Goal: Task Accomplishment & Management: Manage account settings

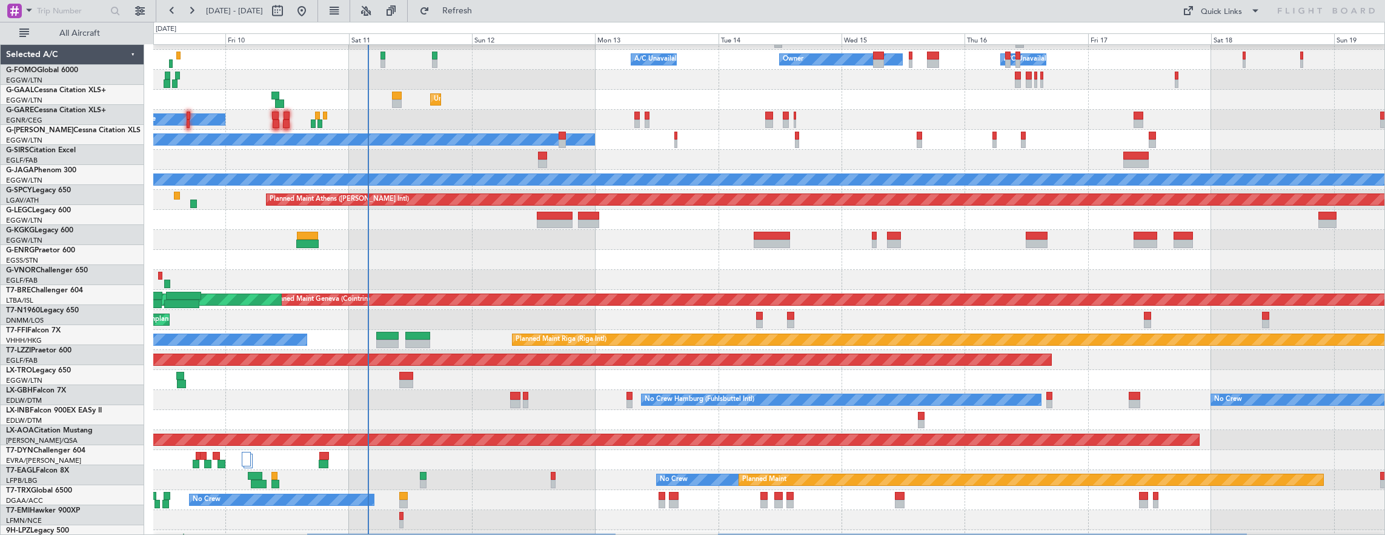
click at [207, 224] on div at bounding box center [769, 220] width 1232 height 20
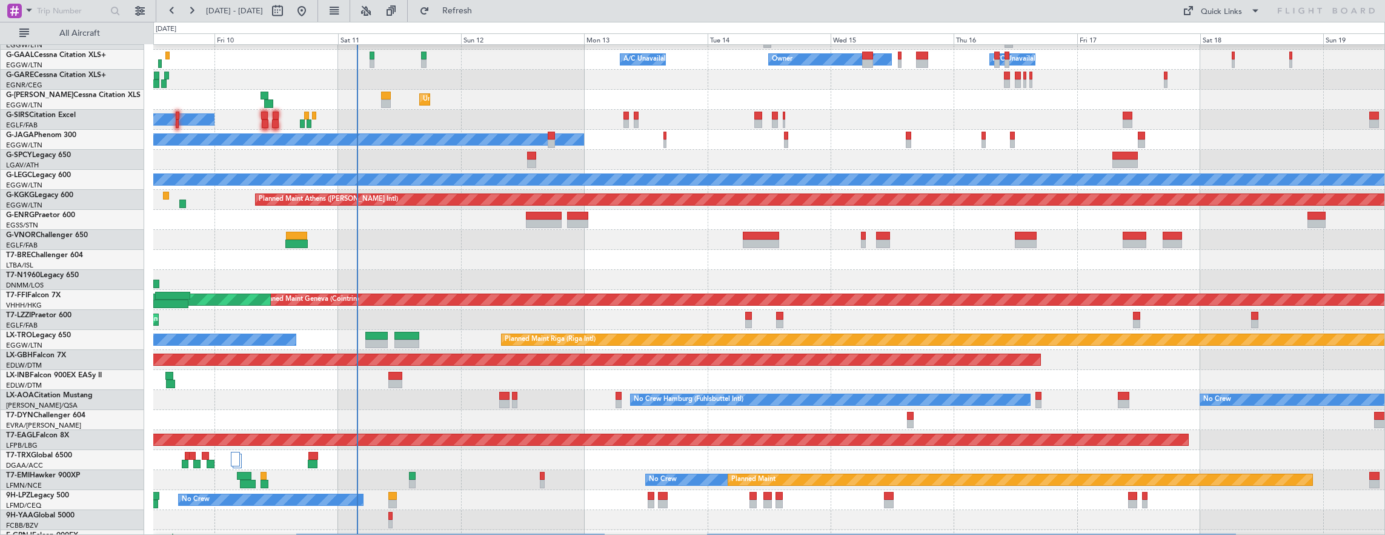
click at [207, 295] on div "A/C Unavailable Owner Owner A/C Unavailable Unplanned Maint [GEOGRAPHIC_DATA] (…" at bounding box center [769, 350] width 1232 height 680
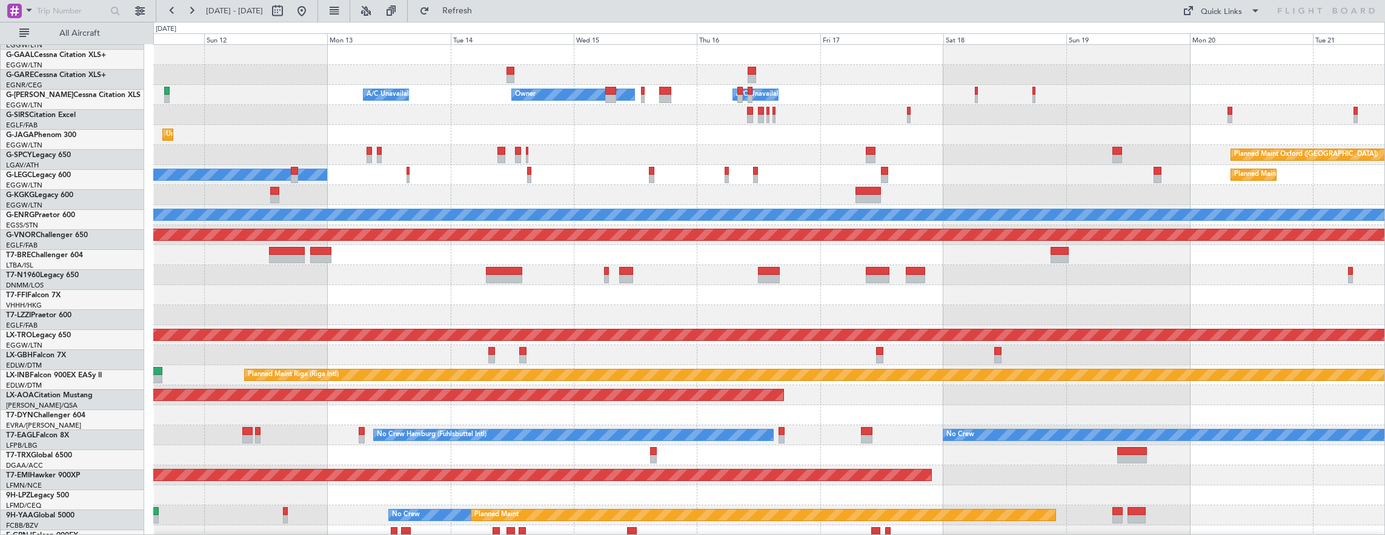
scroll to position [0, 0]
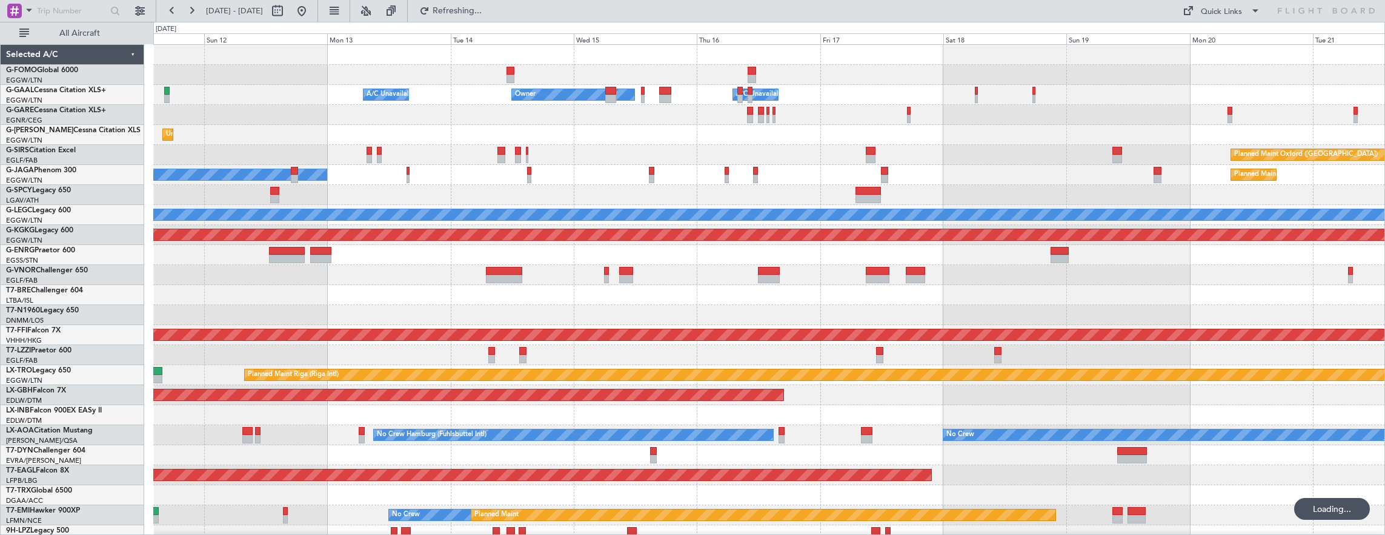
click at [480, 98] on div "A/C Unavailable Owner Owner A/C Unavailable" at bounding box center [769, 95] width 1232 height 20
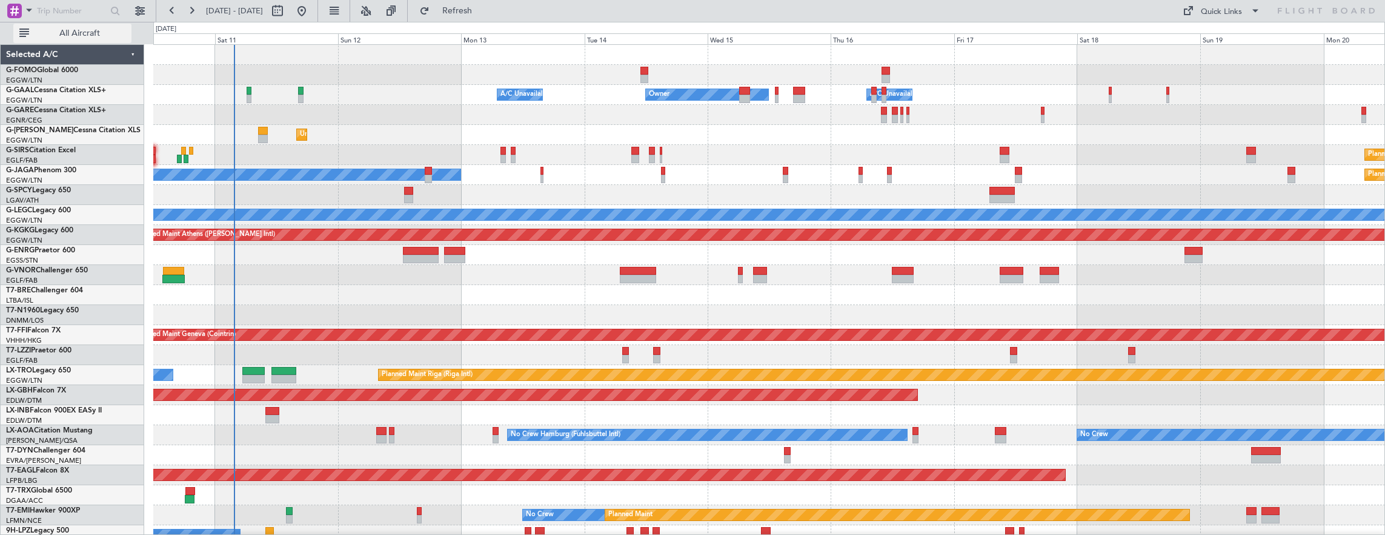
click at [85, 40] on button "All Aircraft" at bounding box center [72, 33] width 118 height 19
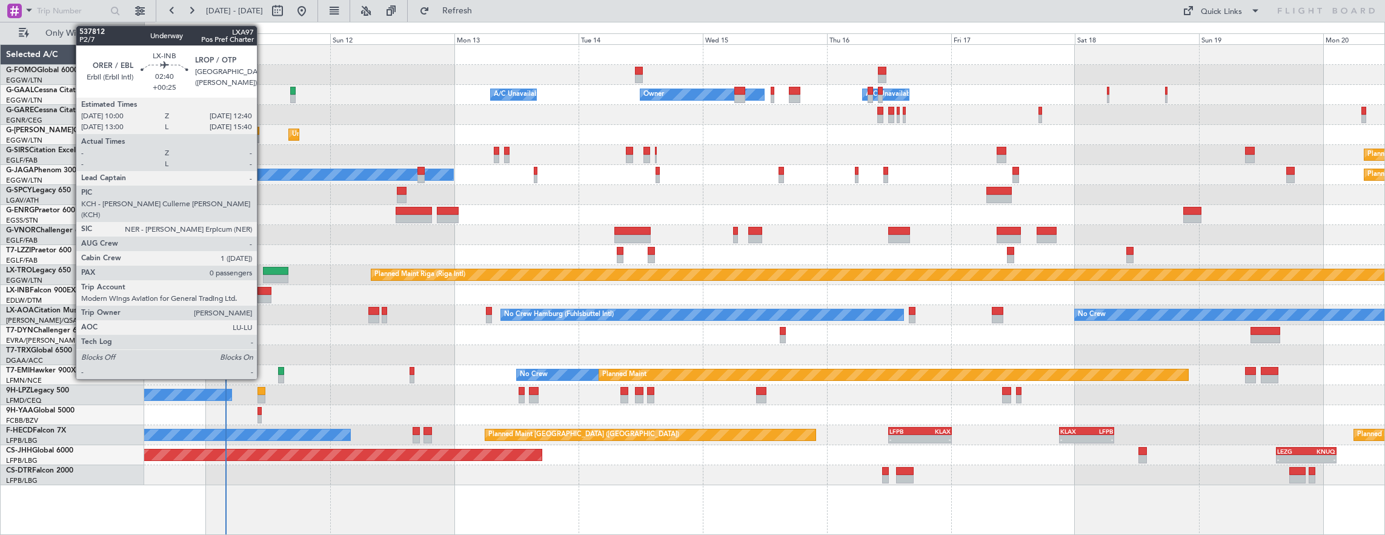
click at [263, 296] on div at bounding box center [265, 299] width 14 height 8
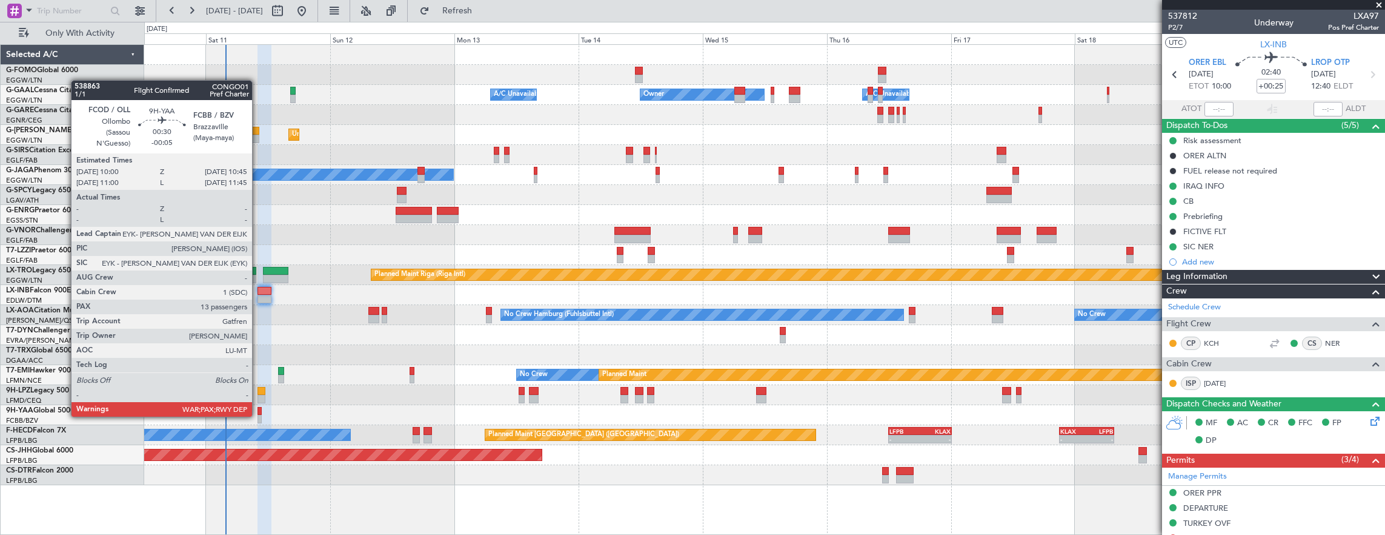
click at [259, 415] on div at bounding box center [260, 419] width 4 height 8
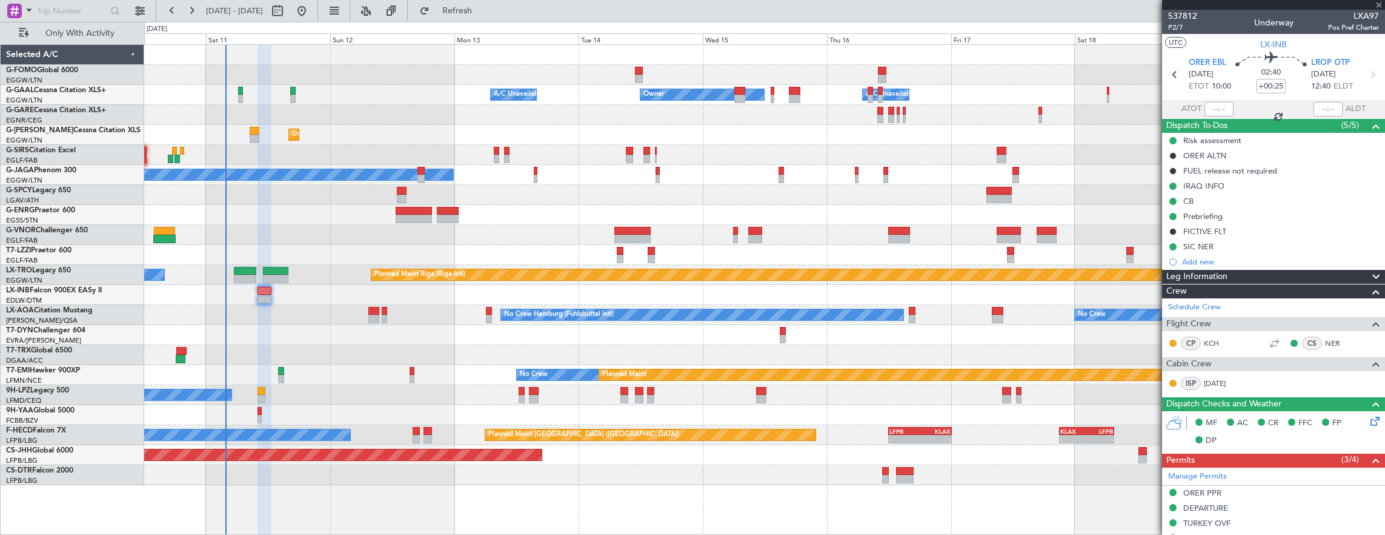
type input "-00:05"
type input "13"
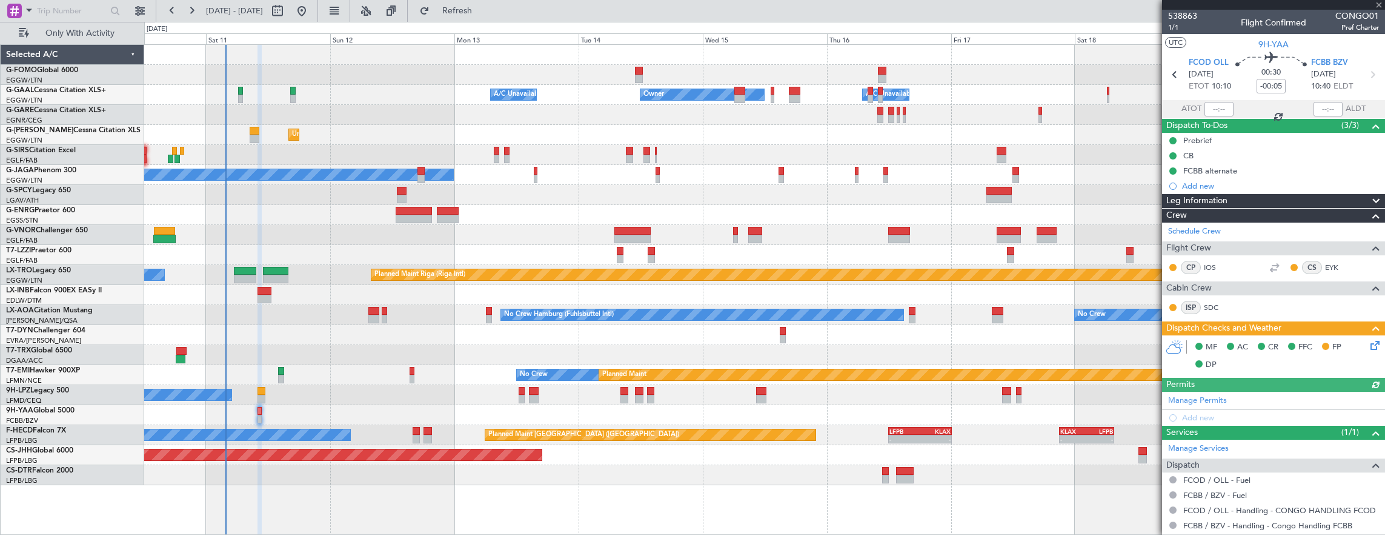
scroll to position [90, 0]
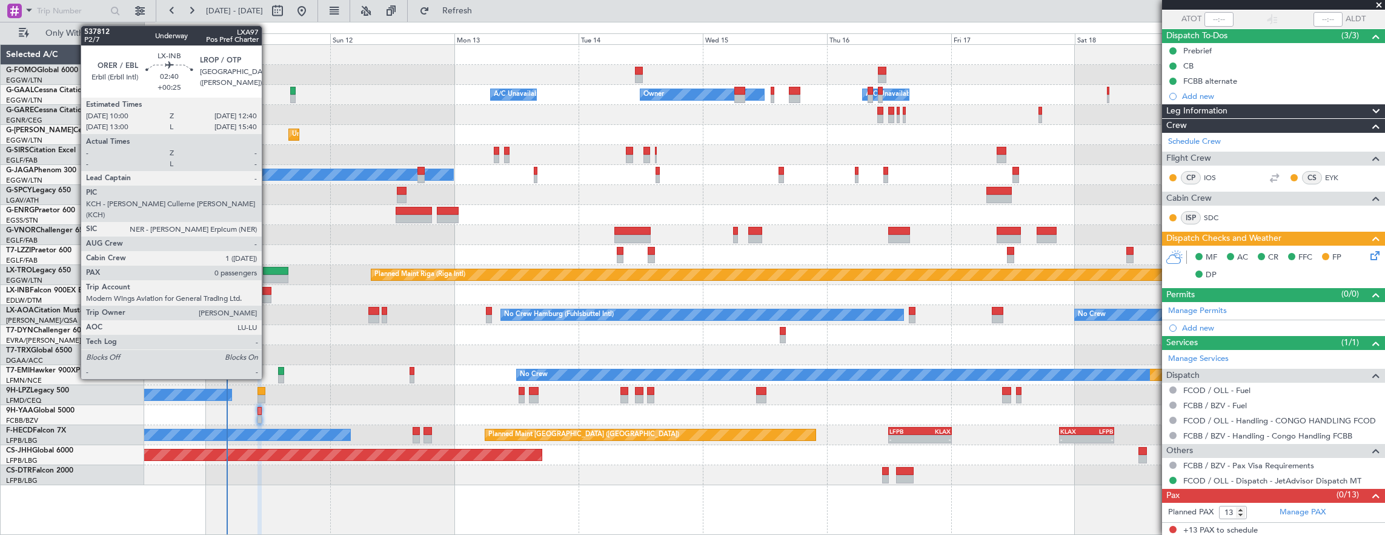
click at [268, 295] on div at bounding box center [265, 299] width 14 height 8
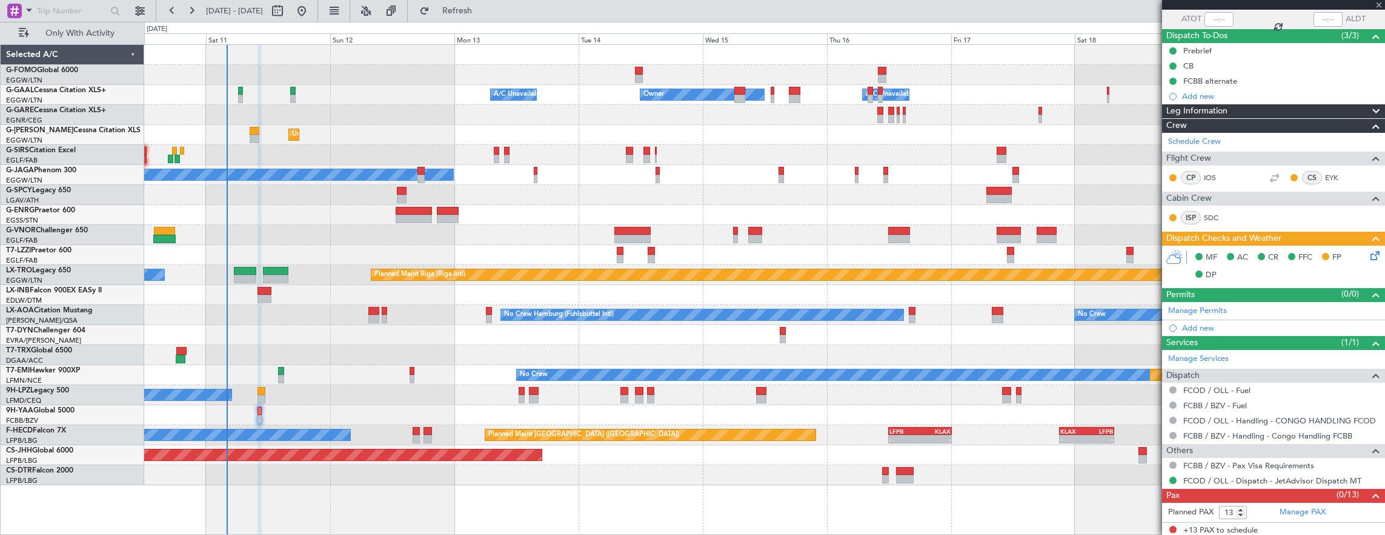
type input "+00:25"
type input "0"
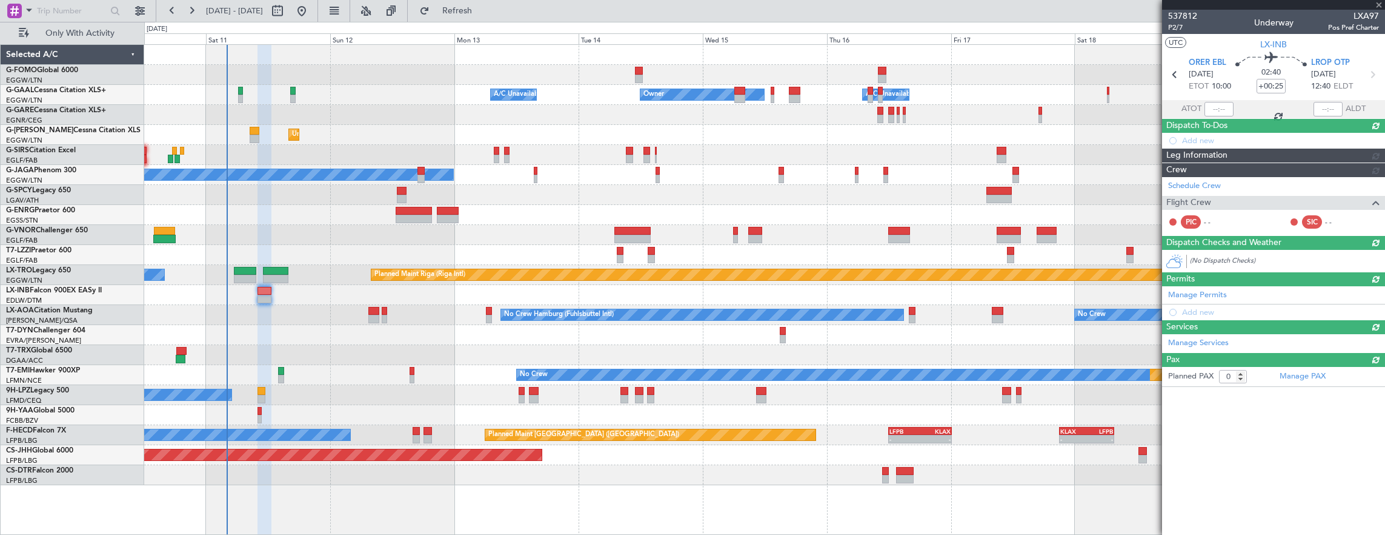
scroll to position [0, 0]
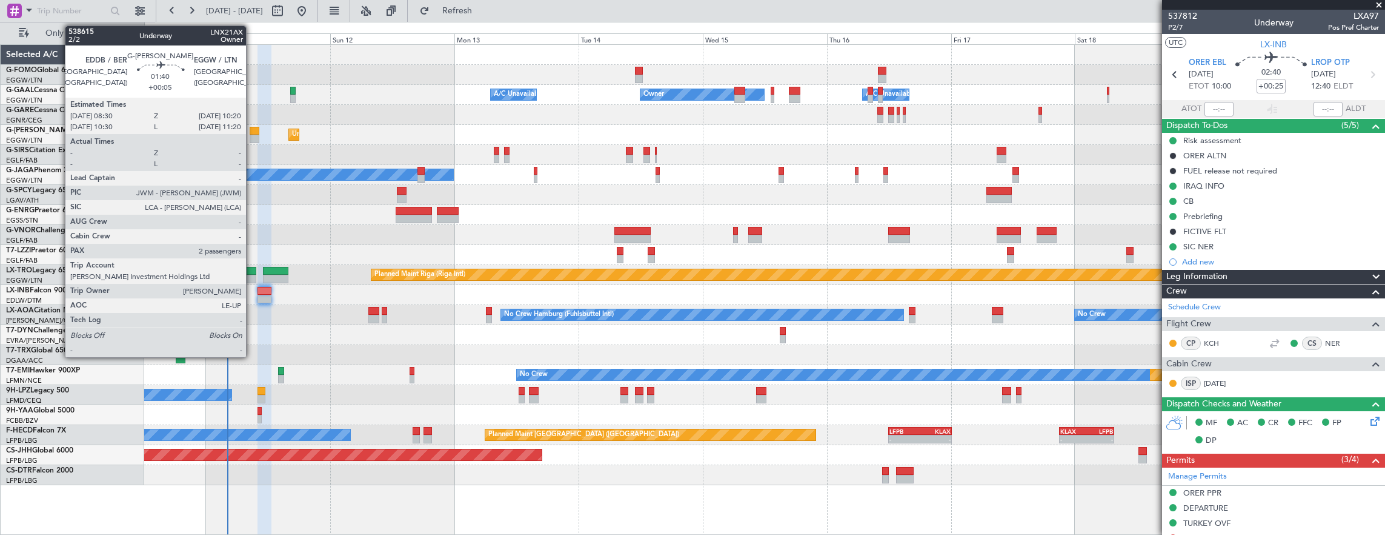
click at [252, 136] on div at bounding box center [255, 139] width 10 height 8
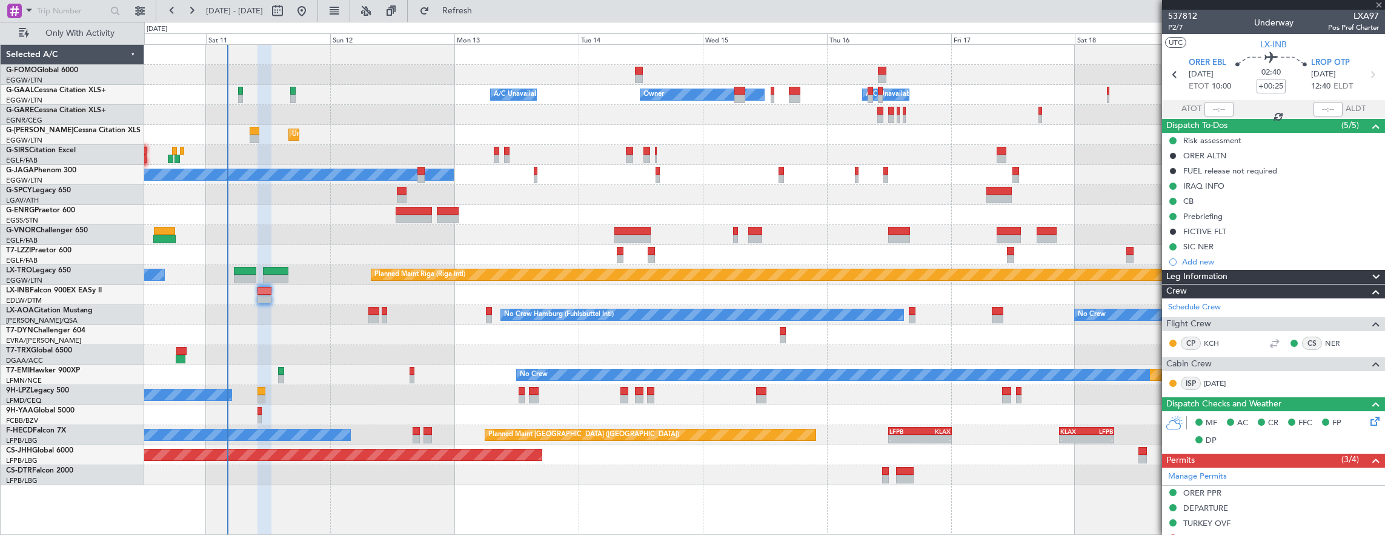
type input "+00:05"
type input "2"
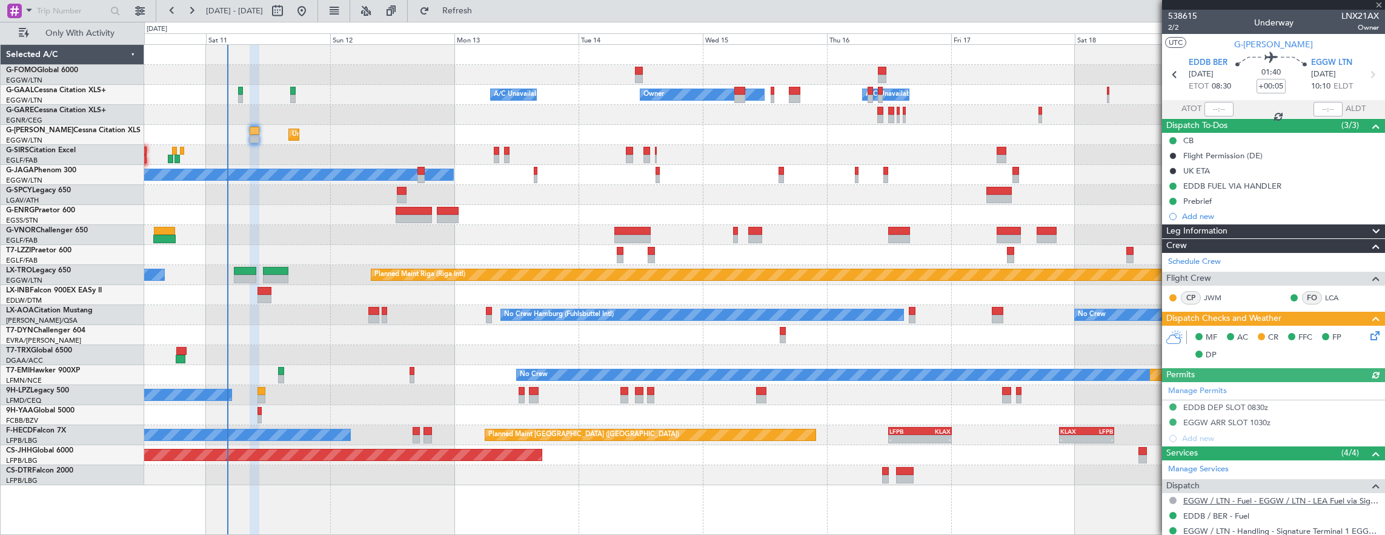
scroll to position [194, 0]
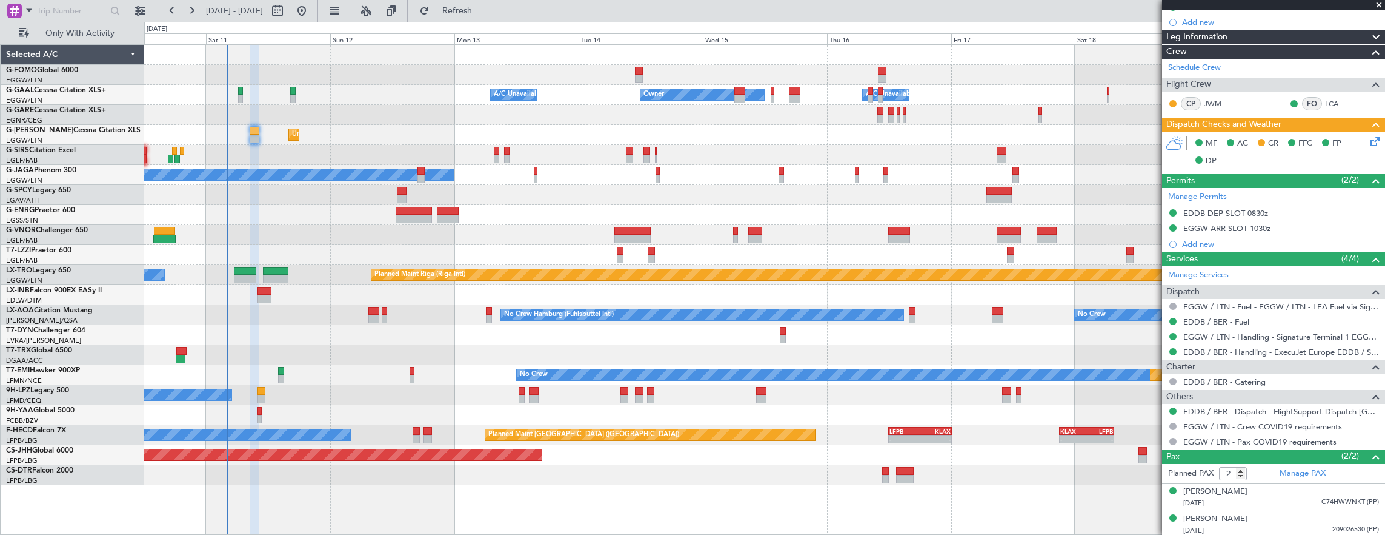
click at [445, 65] on div "- - EGGW 03:55 Z KSFO 14:45 Z Owner Owner A/C Unavailable A/C Unavailable Unpla…" at bounding box center [764, 265] width 1241 height 440
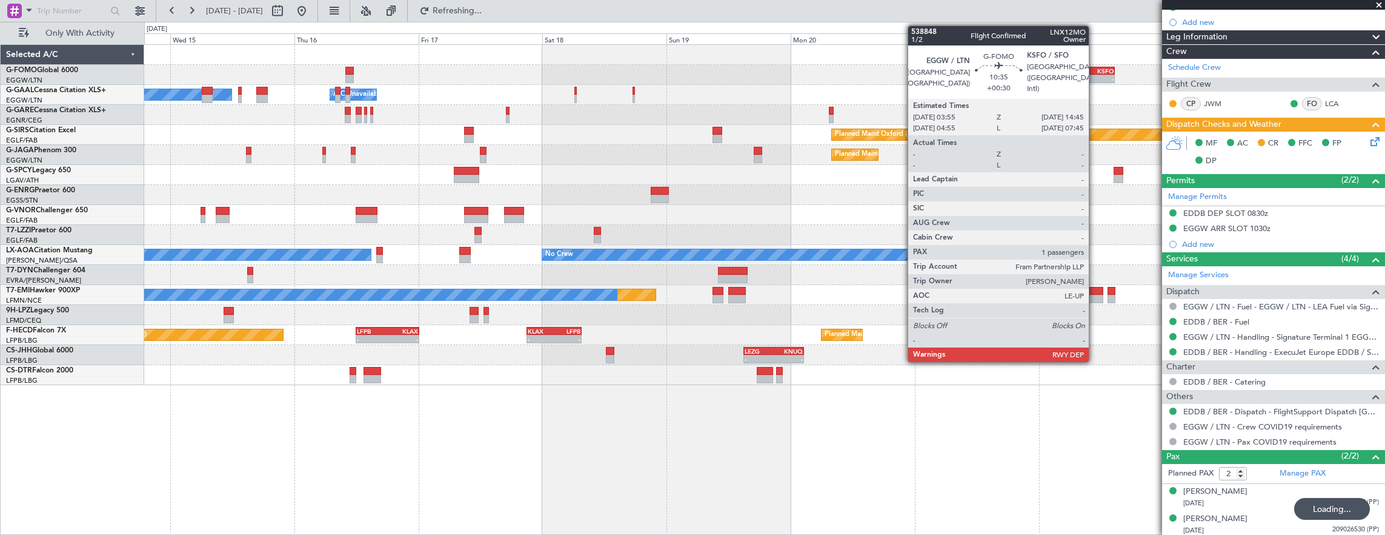
click at [1095, 74] on div "14:45 Z" at bounding box center [1100, 77] width 27 height 7
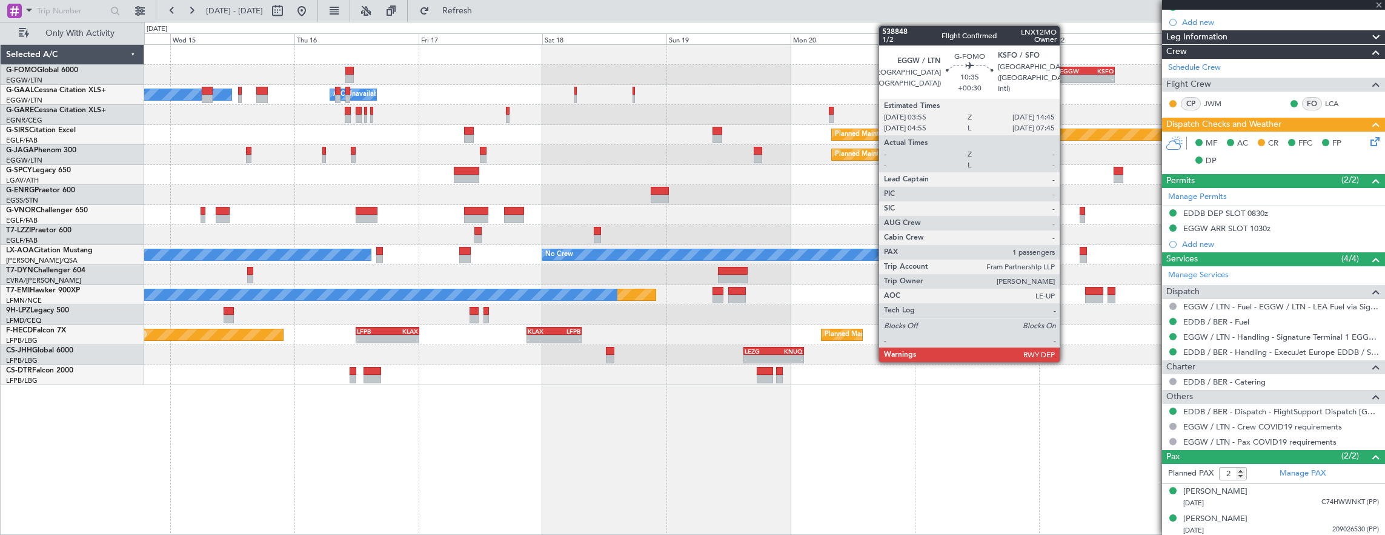
type input "+00:30"
type input "1"
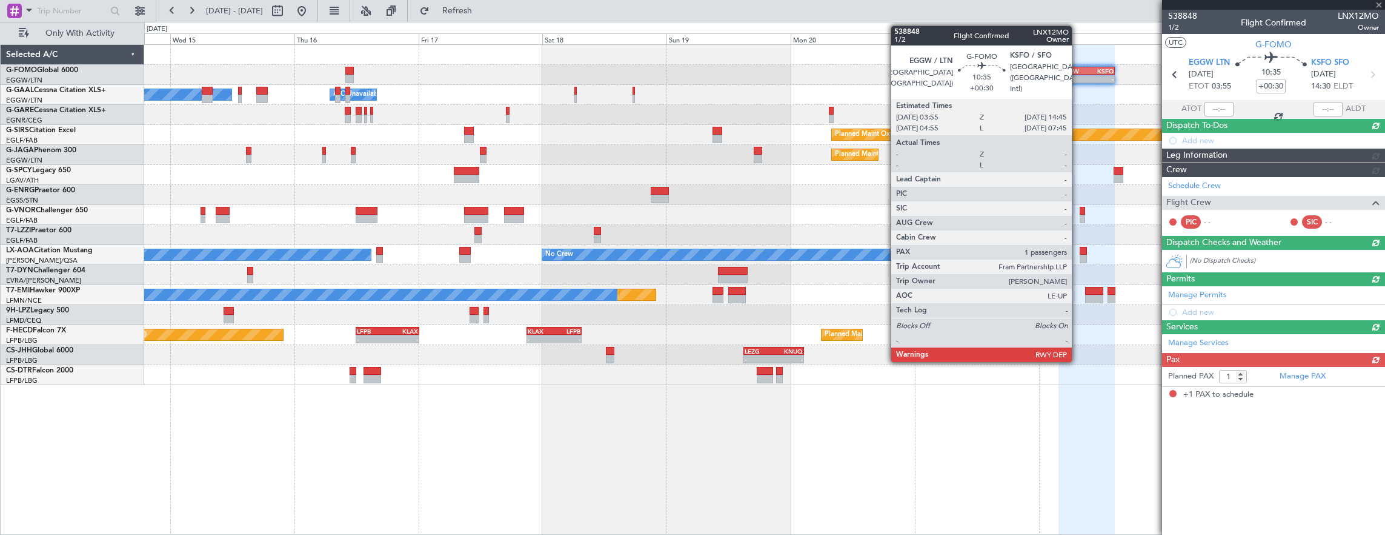
scroll to position [0, 0]
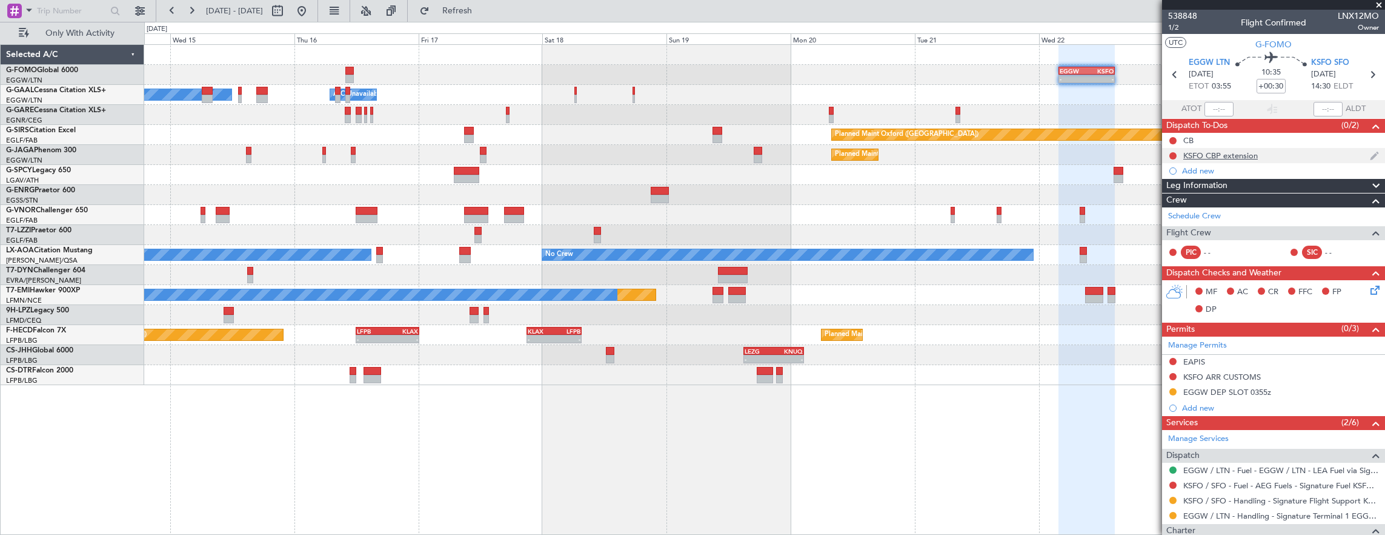
click at [1304, 156] on div "KSFO CBP extension" at bounding box center [1273, 155] width 223 height 15
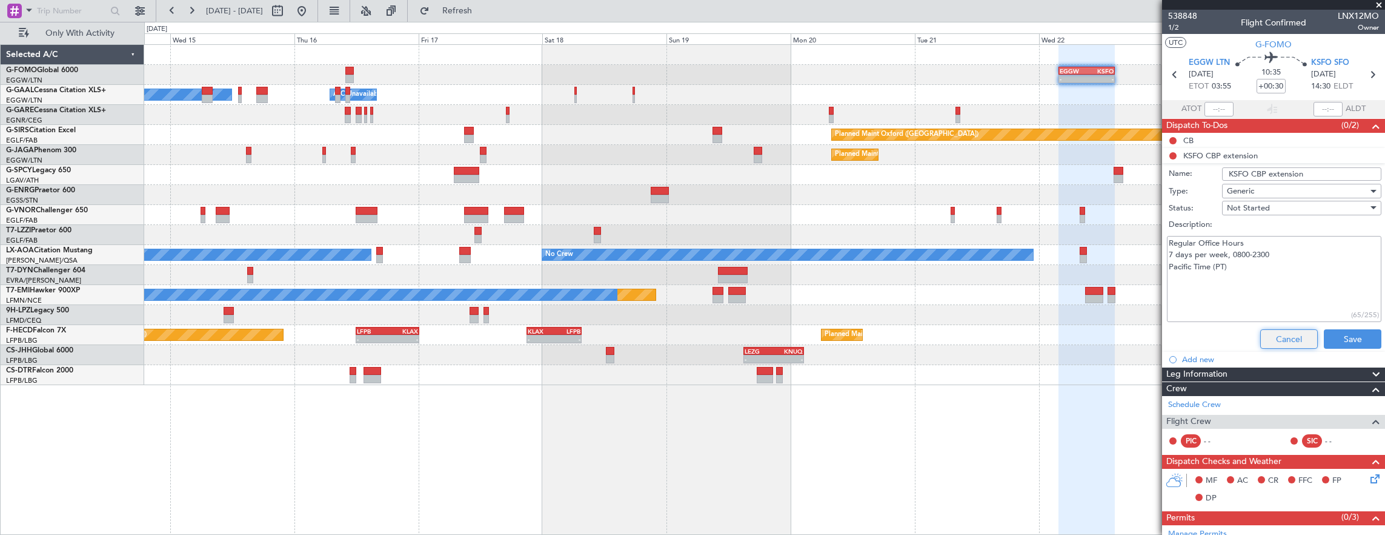
click at [1278, 329] on button "Cancel" at bounding box center [1290, 338] width 58 height 19
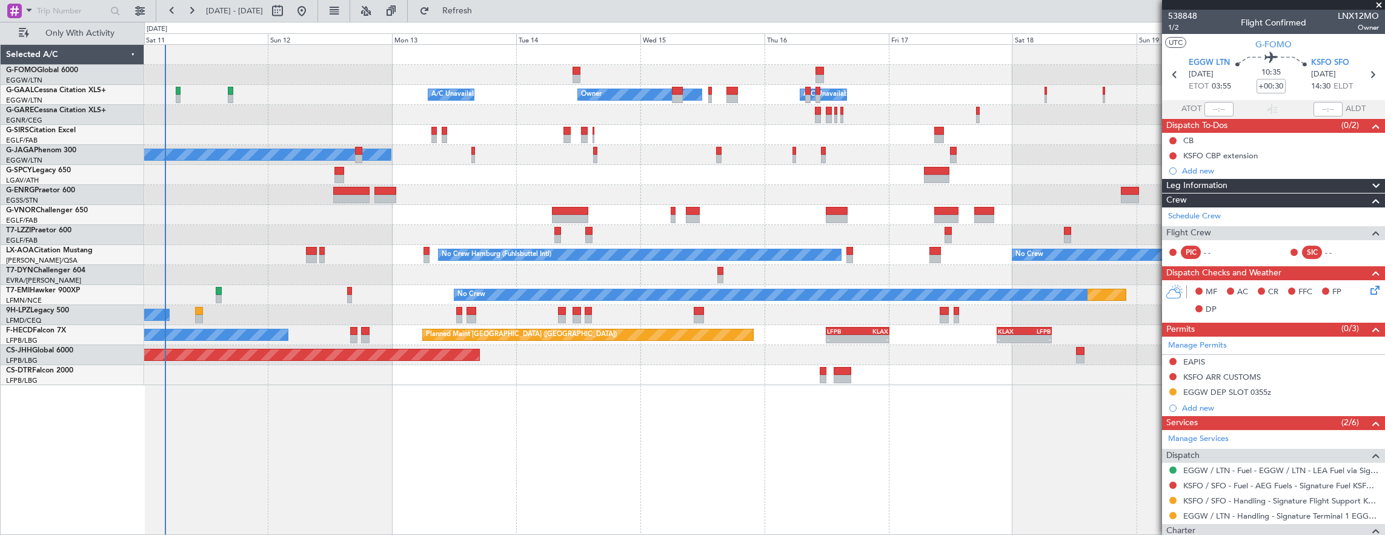
click at [904, 141] on div "- - EGGW 03:55 Z KSFO 14:45 Z Owner Owner A/C Unavailable A/C Unavailable Plann…" at bounding box center [764, 215] width 1241 height 340
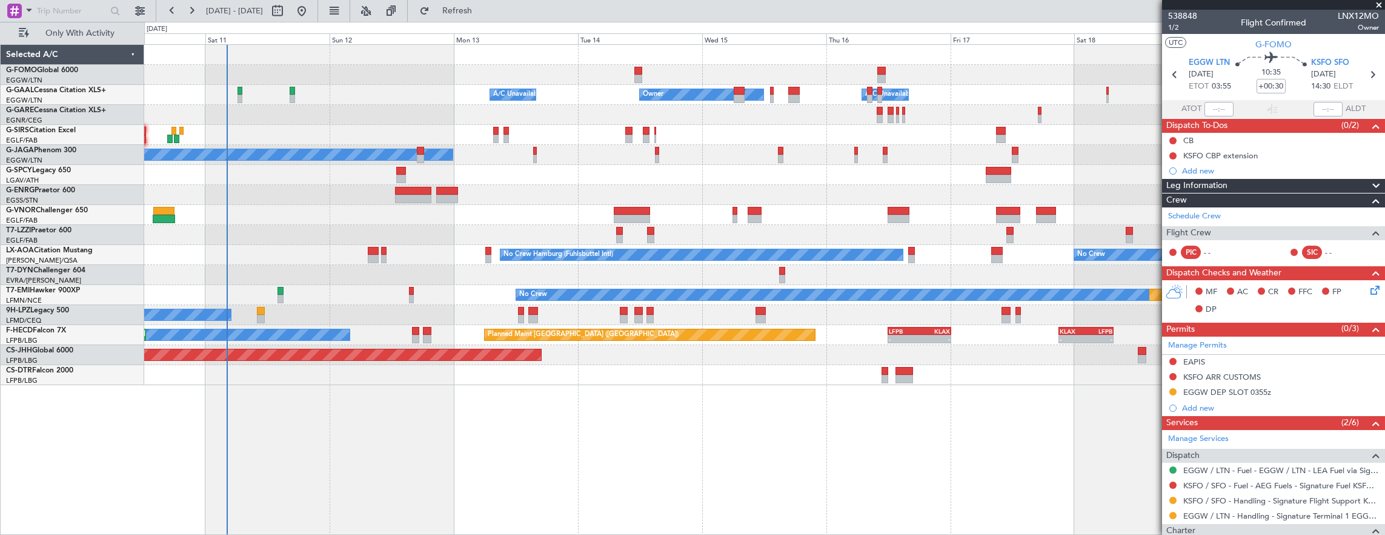
click at [770, 150] on div "Planned Maint Paris (Le Bourget) No Crew Planned Maint London (Luton)" at bounding box center [764, 155] width 1241 height 20
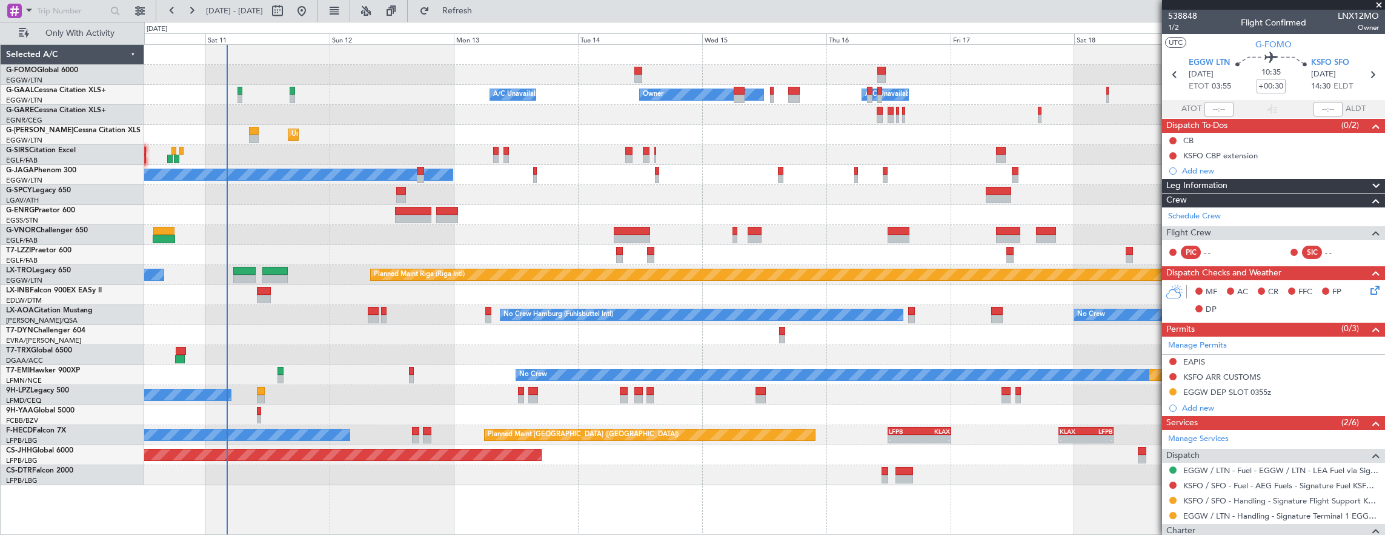
click at [152, 231] on div at bounding box center [764, 235] width 1241 height 20
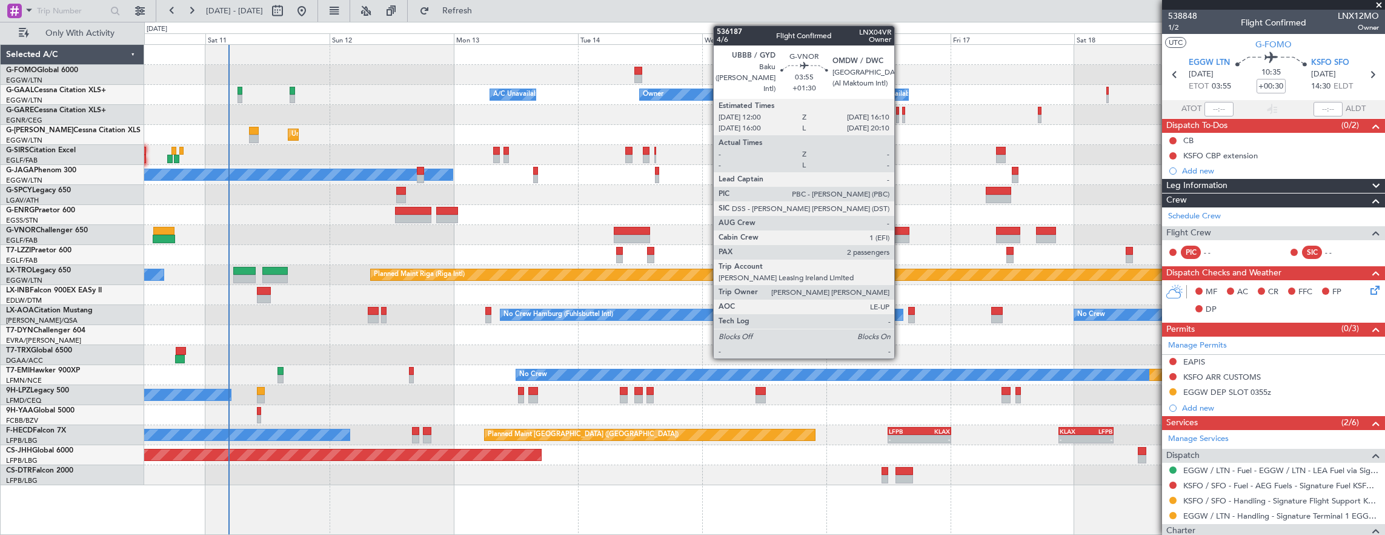
click at [901, 233] on div at bounding box center [899, 231] width 22 height 8
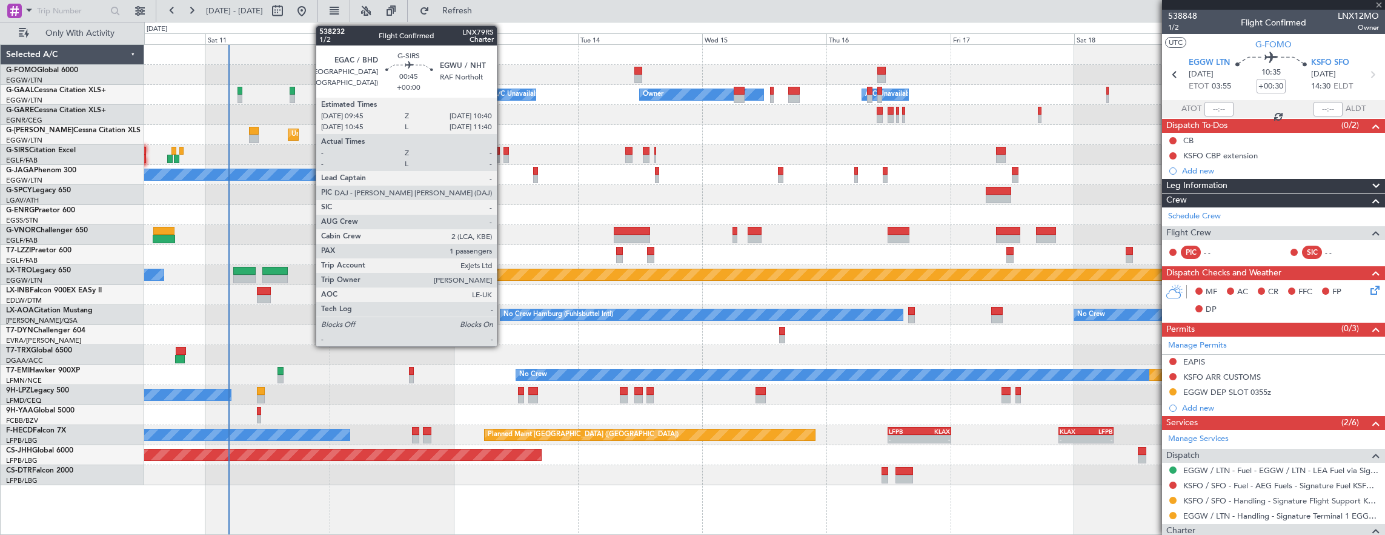
type input "+01:30"
type input "2"
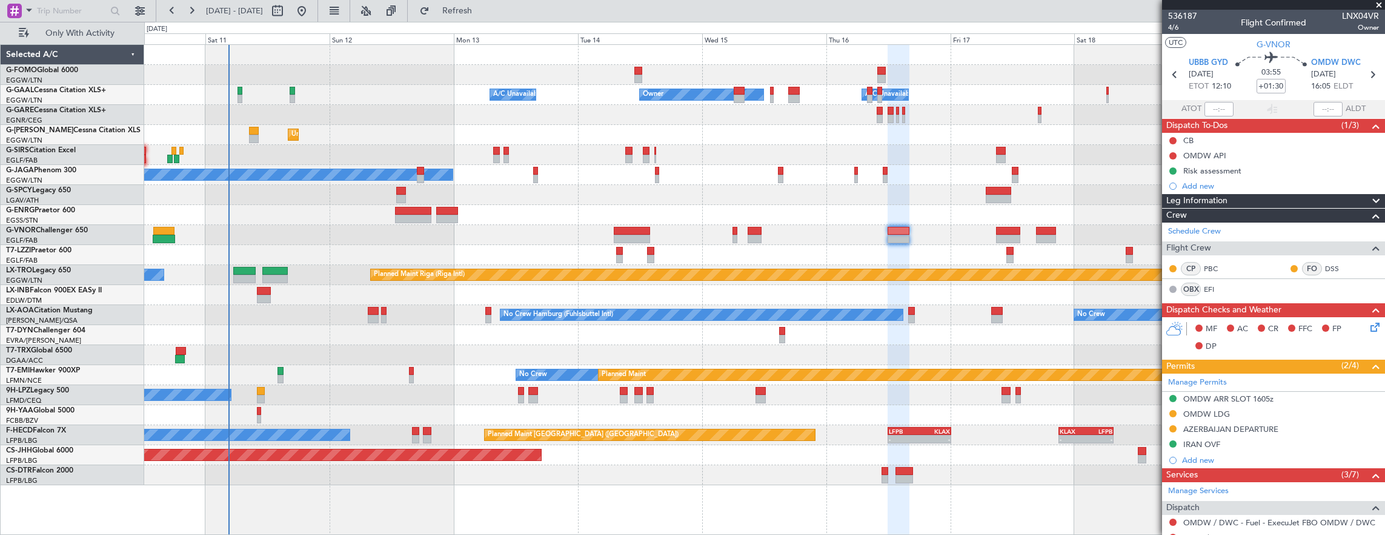
click at [337, 199] on div "- - EGGW 03:55 Z KSFO 14:45 Z A/C Unavailable Owner Owner A/C Unavailable Unpla…" at bounding box center [764, 265] width 1241 height 440
click at [433, 206] on div "- - EGGW 03:55 Z KSFO 14:45 Z A/C Unavailable Owner Owner A/C Unavailable Unpla…" at bounding box center [764, 265] width 1241 height 440
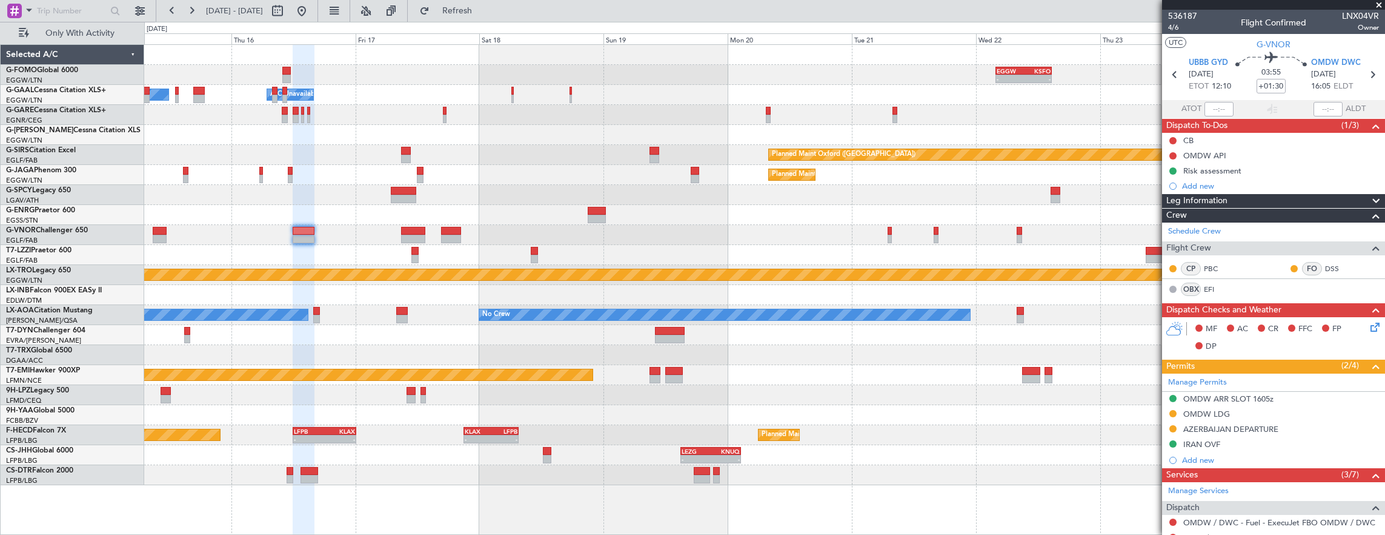
click at [515, 219] on div at bounding box center [764, 215] width 1241 height 20
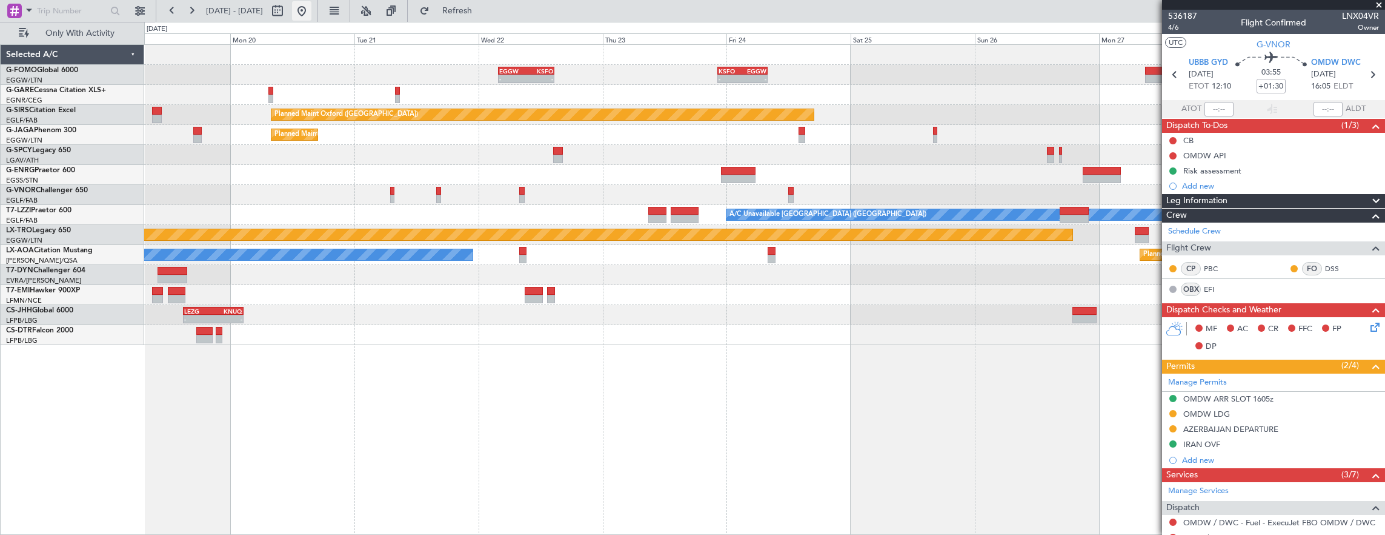
click at [311, 15] on button at bounding box center [301, 10] width 19 height 19
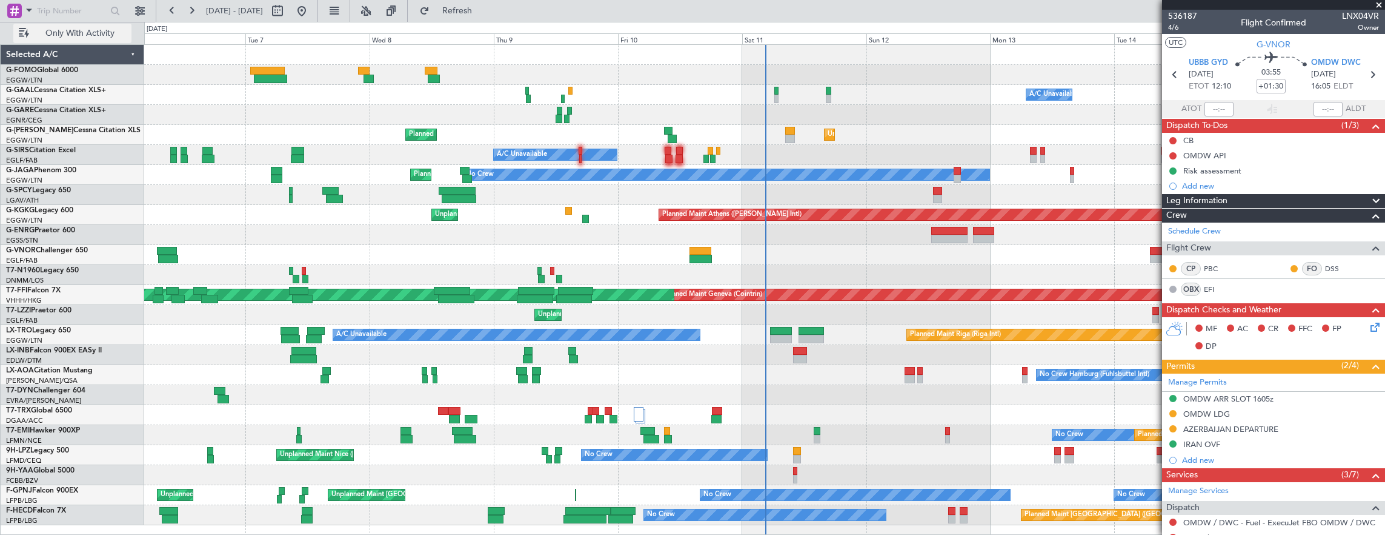
click at [113, 30] on span "Only With Activity" at bounding box center [80, 33] width 96 height 8
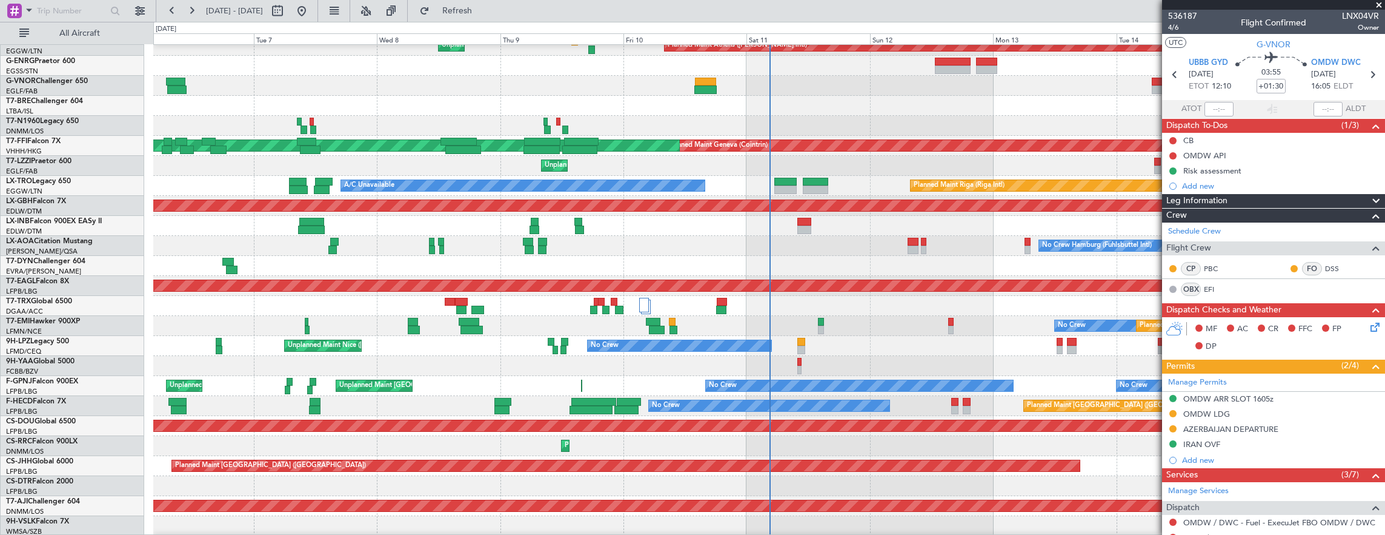
scroll to position [189, 0]
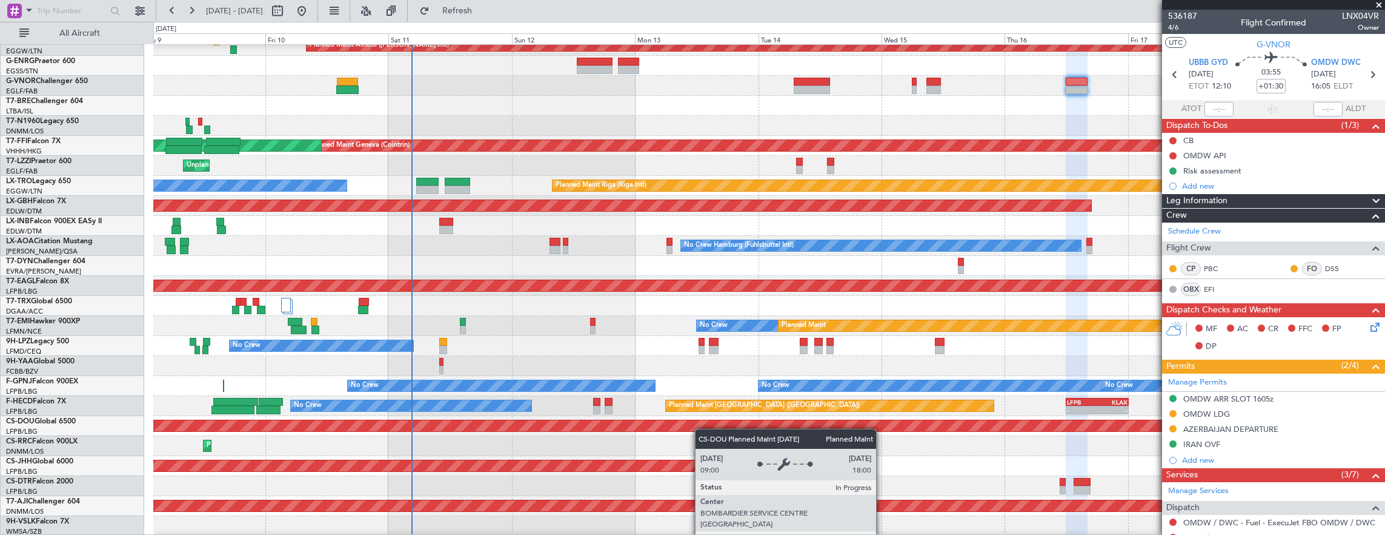
click at [665, 428] on div "Planned Maint London (Stansted) A/C Unavailable London (Luton) Planned Maint At…" at bounding box center [769, 196] width 1232 height 680
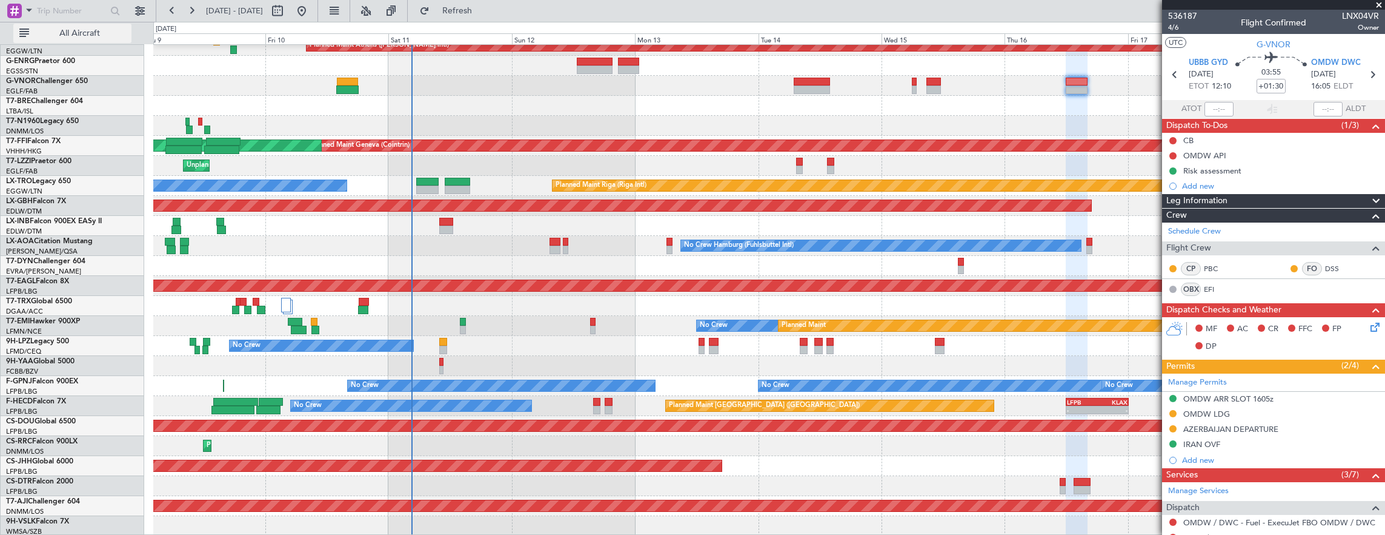
click at [88, 35] on span "All Aircraft" at bounding box center [80, 33] width 96 height 8
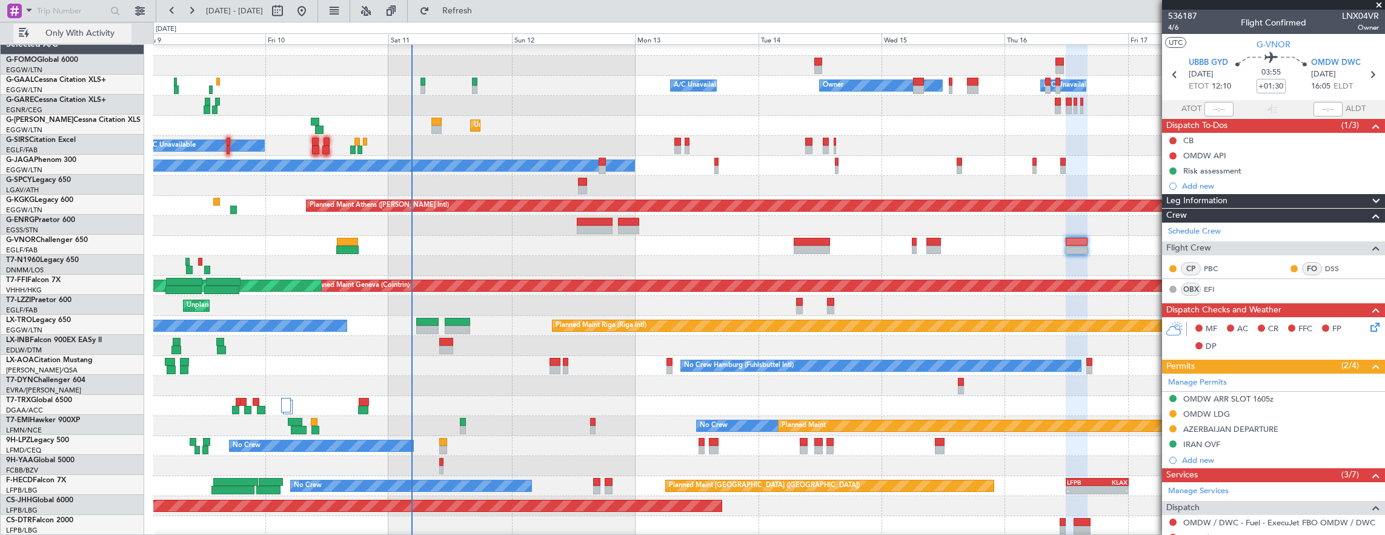
scroll to position [9, 0]
click at [90, 534] on html "09 Oct 2025 - 19 Oct 2025 Refresh Quick Links Only With Activity A/C Unavailabl…" at bounding box center [692, 267] width 1385 height 535
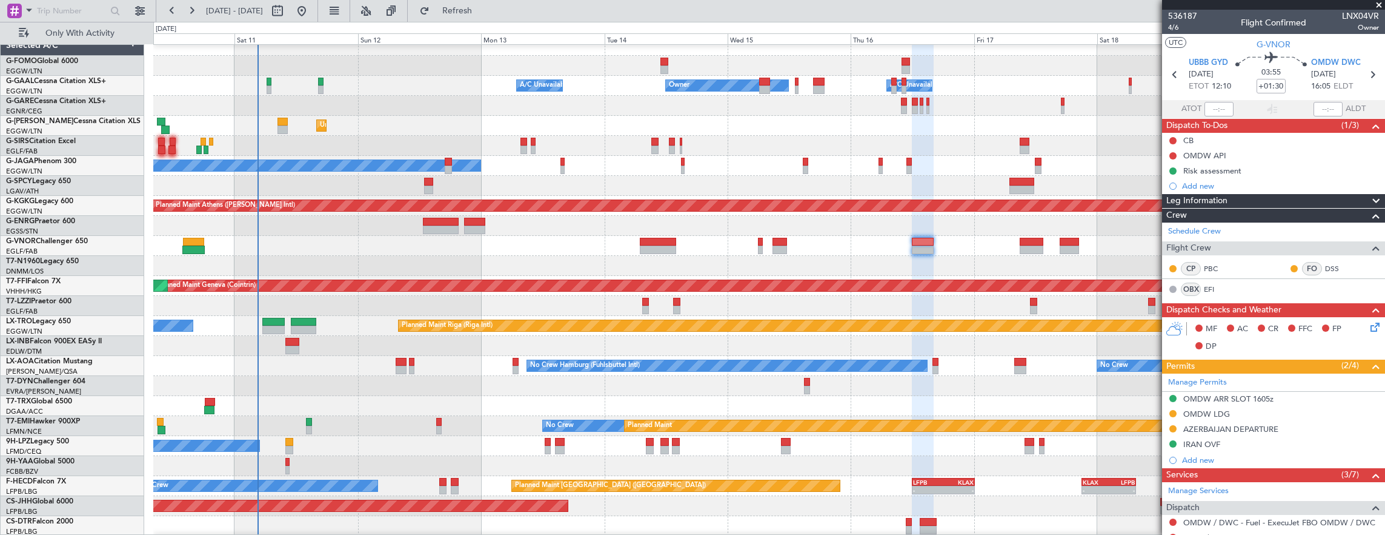
click at [407, 441] on div "- - EGGW 03:55 Z KSFO 14:45 Z A/C Unavailable Owner Owner A/C Unavailable Unpla…" at bounding box center [769, 286] width 1232 height 500
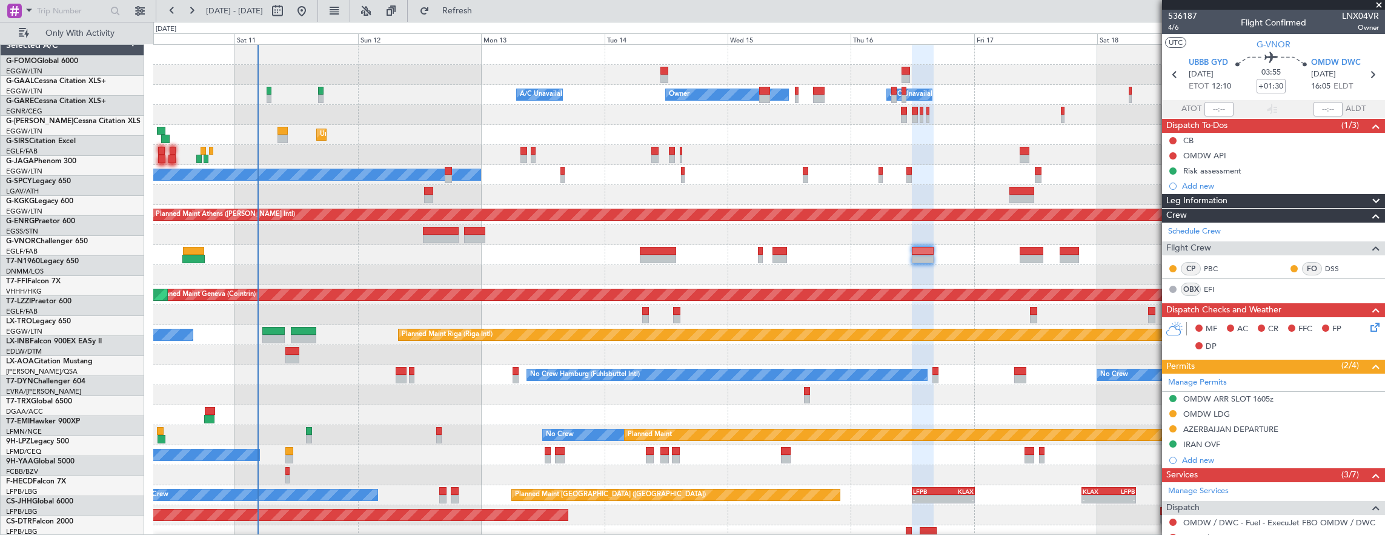
scroll to position [0, 0]
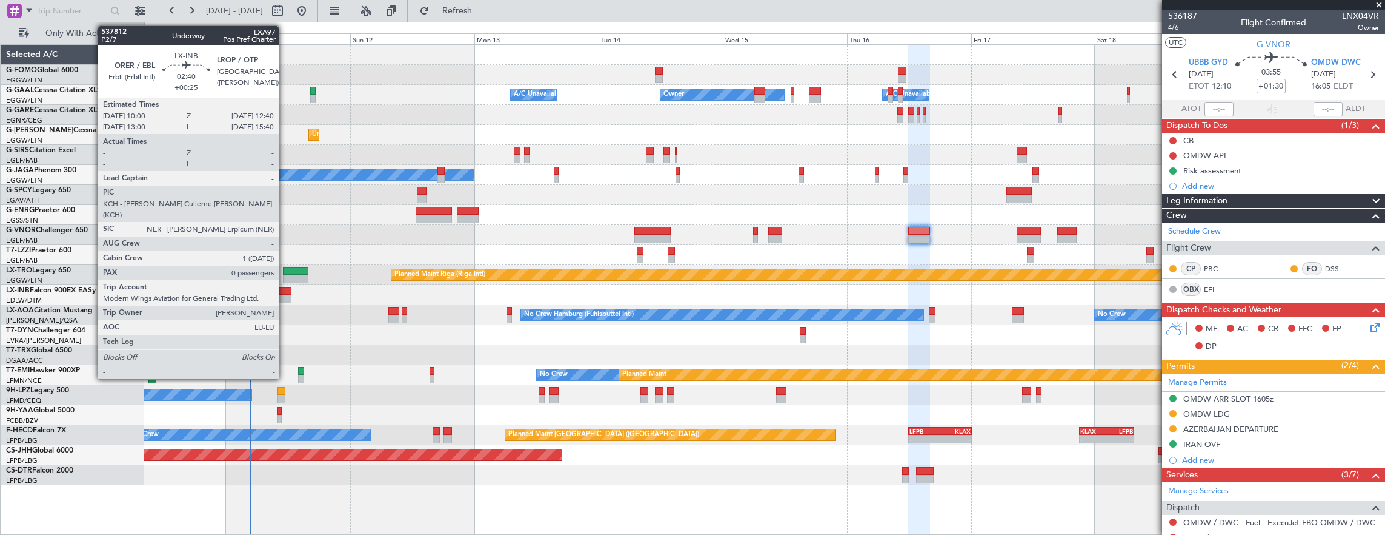
click at [285, 295] on div at bounding box center [285, 299] width 14 height 8
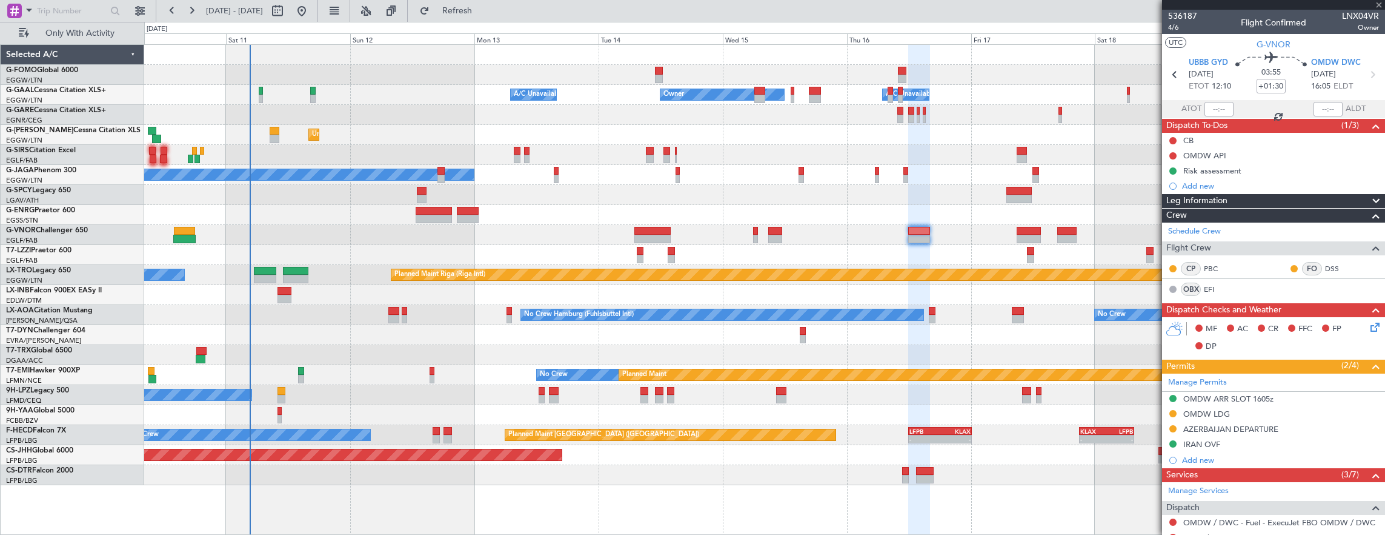
type input "+00:25"
type input "0"
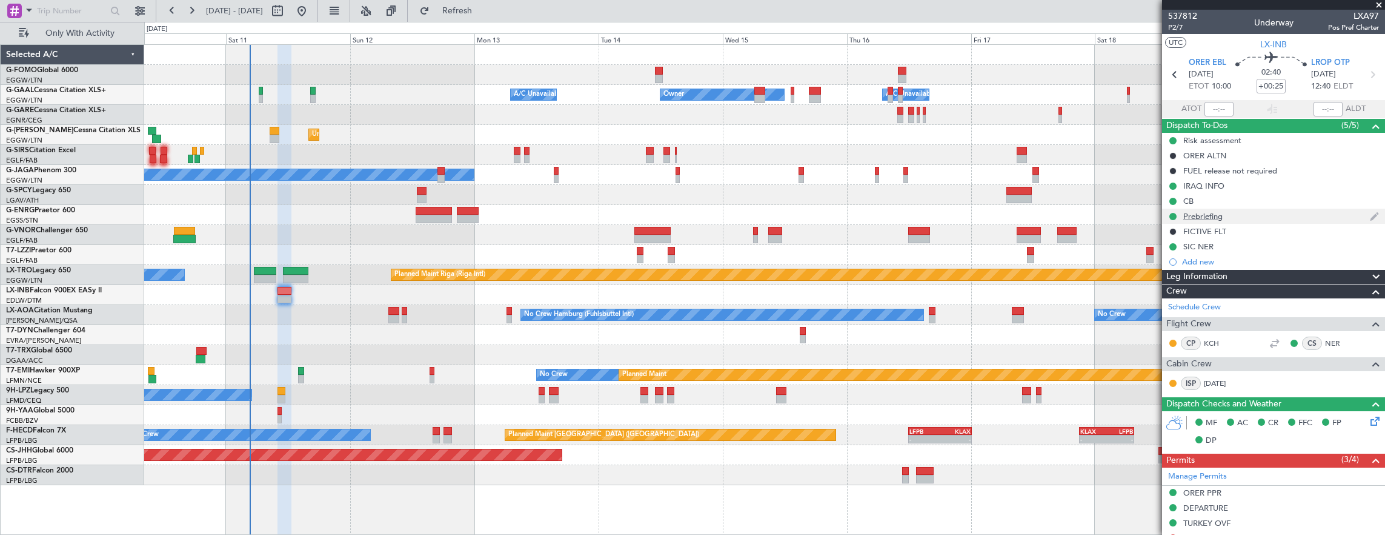
click at [1238, 216] on div "Prebriefing" at bounding box center [1273, 215] width 223 height 15
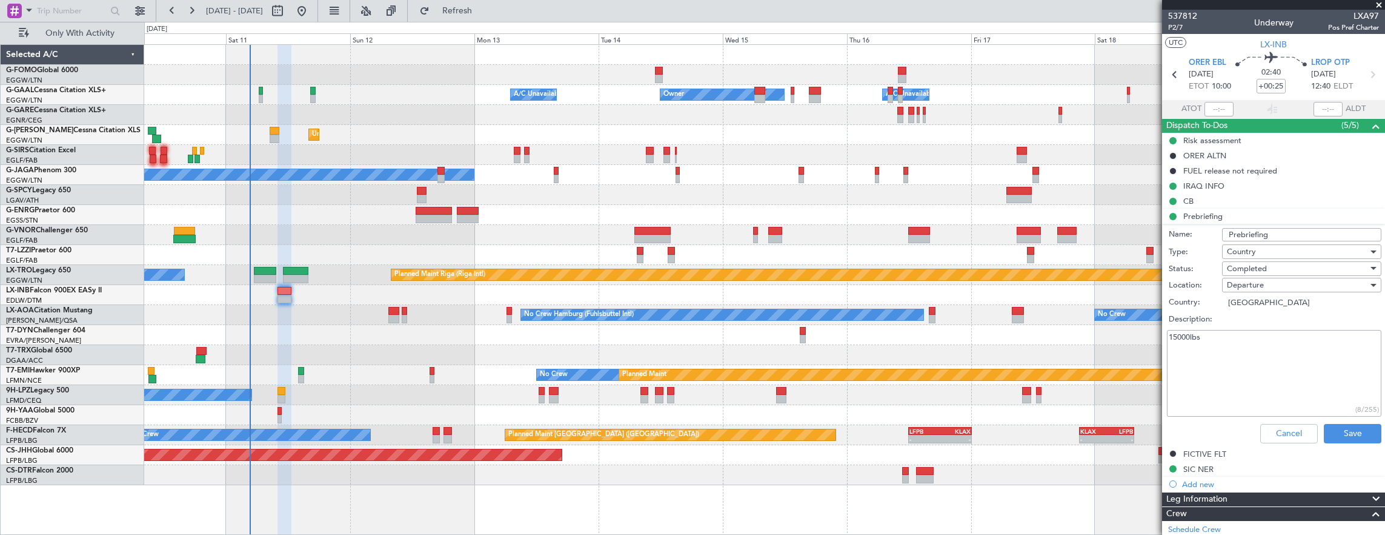
click at [1278, 389] on textarea "15000lbs" at bounding box center [1274, 373] width 215 height 87
paste textarea "DOM-1 M.80 Fuel 15000lbs Payload 50lbs."
type textarea "DOM-1 M.80 Fuel 15000lbs Payload 50lbs."
click at [1336, 432] on button "Save" at bounding box center [1353, 433] width 58 height 19
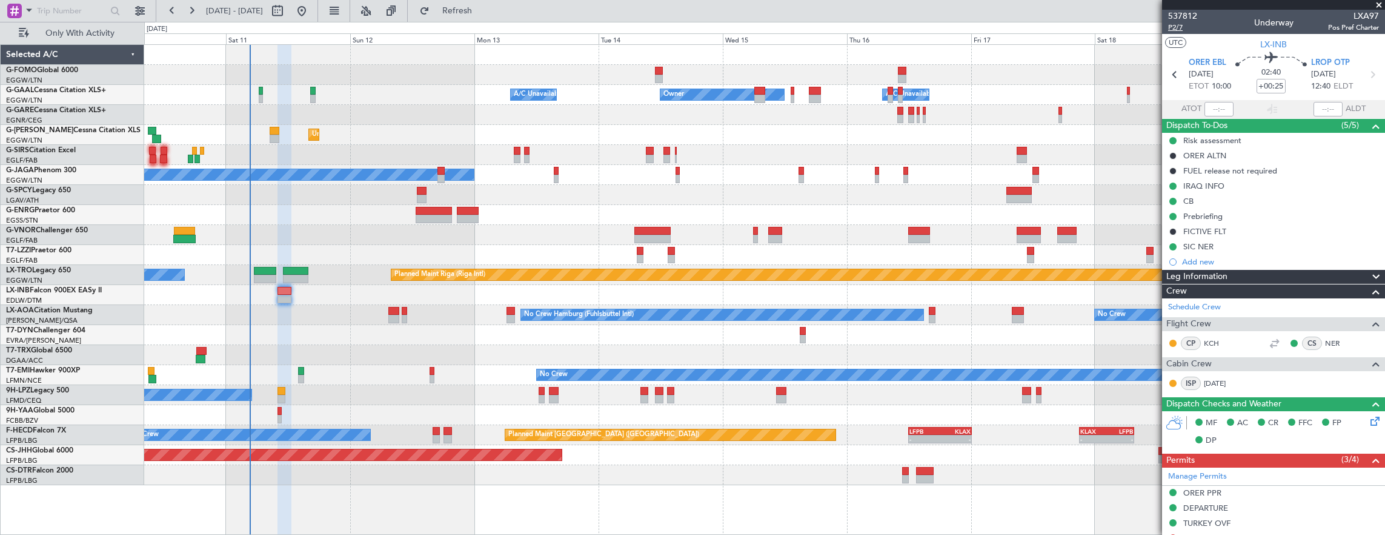
click at [1187, 27] on span "P2/7" at bounding box center [1182, 27] width 29 height 10
click at [1177, 29] on span "P2/7" at bounding box center [1182, 27] width 29 height 10
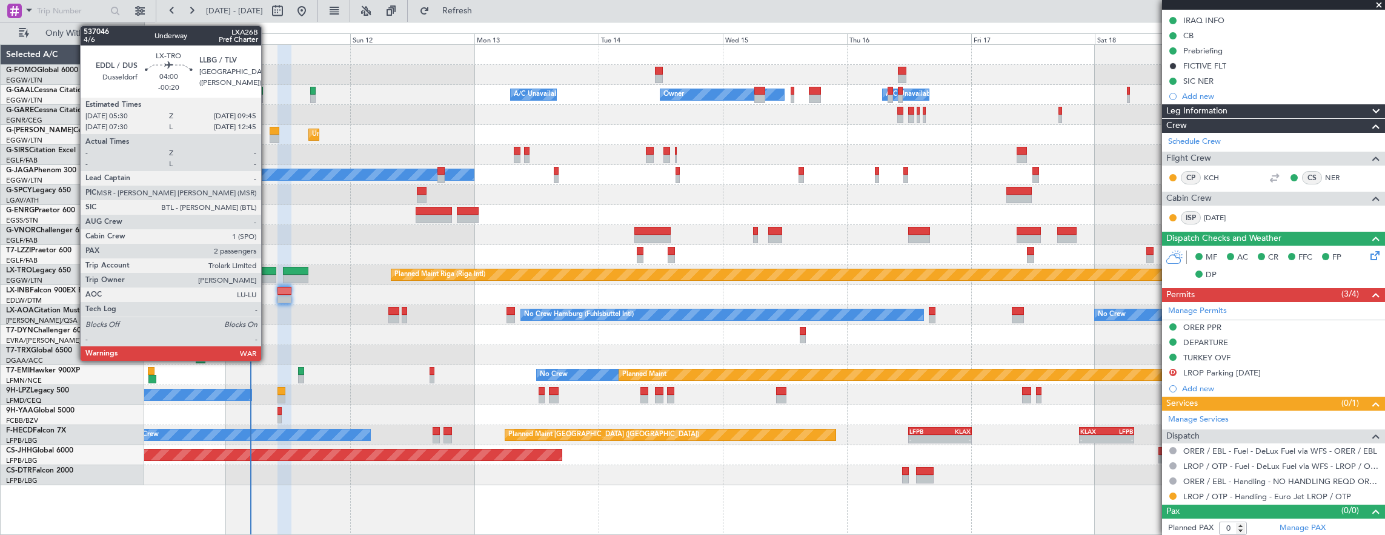
click at [267, 278] on div at bounding box center [265, 279] width 22 height 8
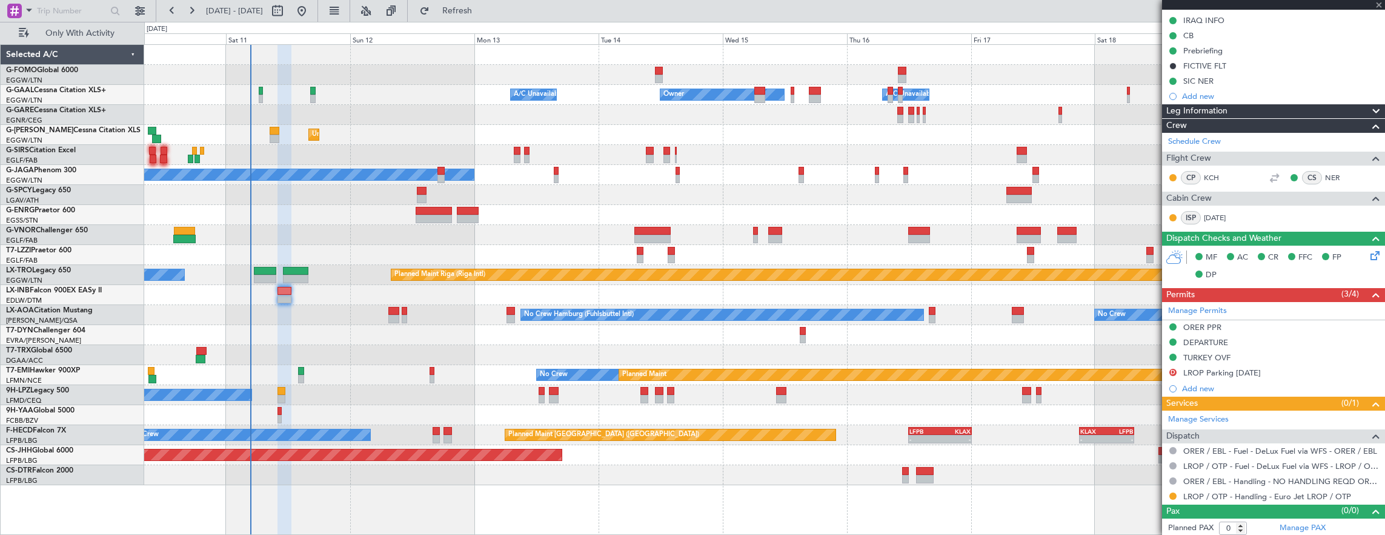
type input "-00:20"
type input "2"
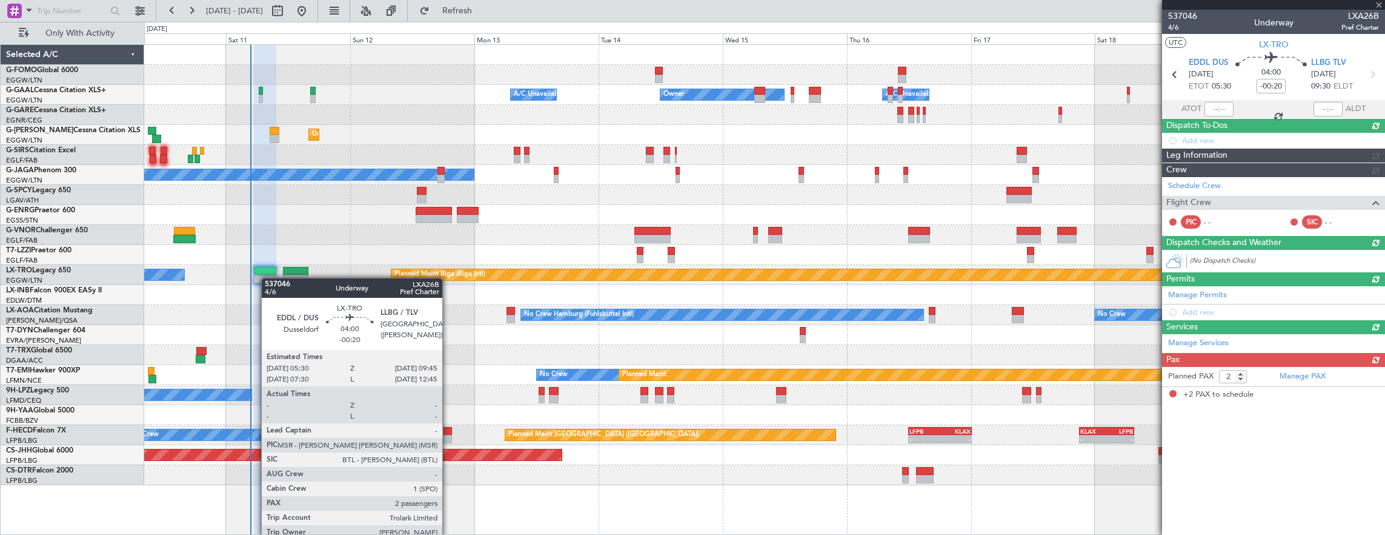
scroll to position [0, 0]
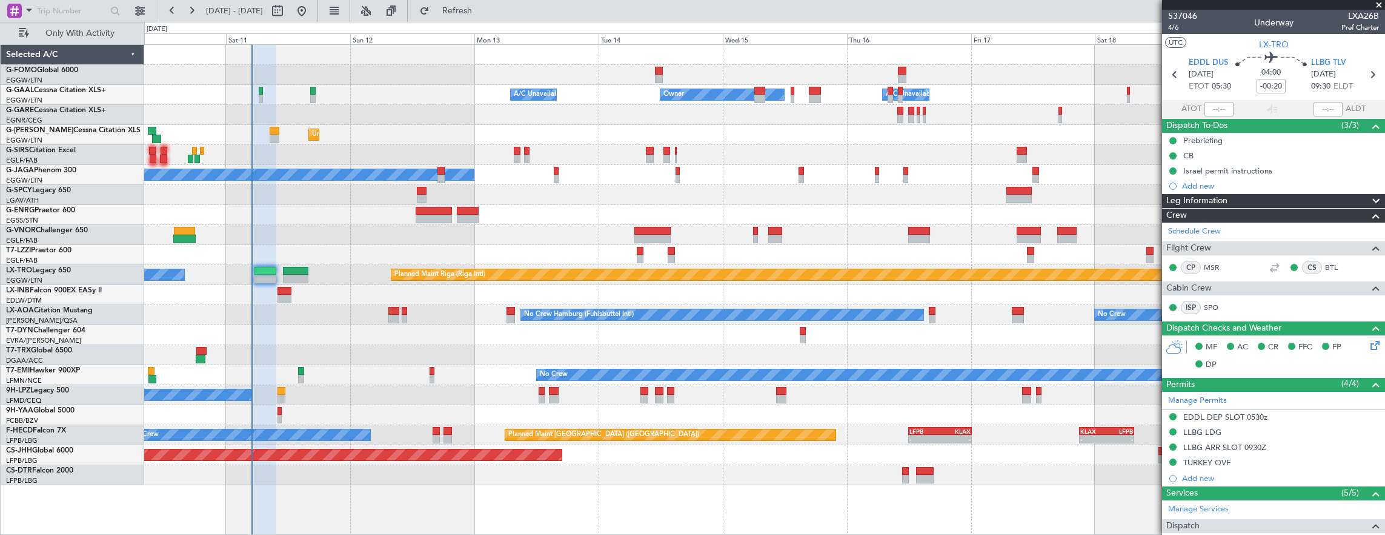
click at [275, 129] on div at bounding box center [275, 131] width 10 height 8
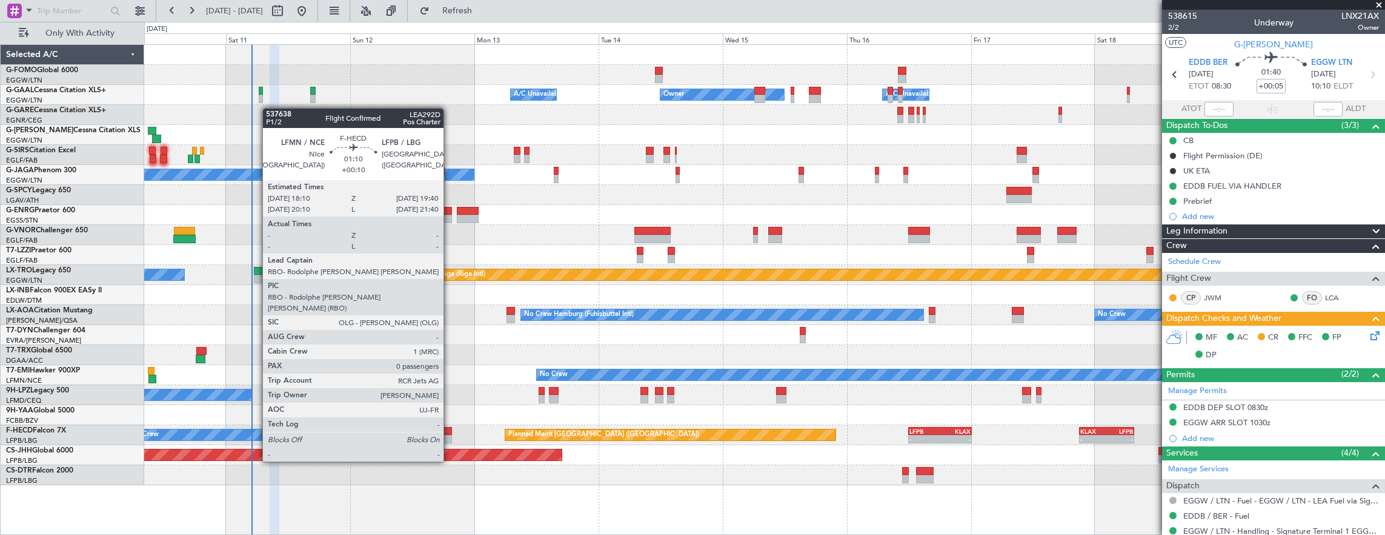
click at [450, 427] on div at bounding box center [448, 431] width 8 height 8
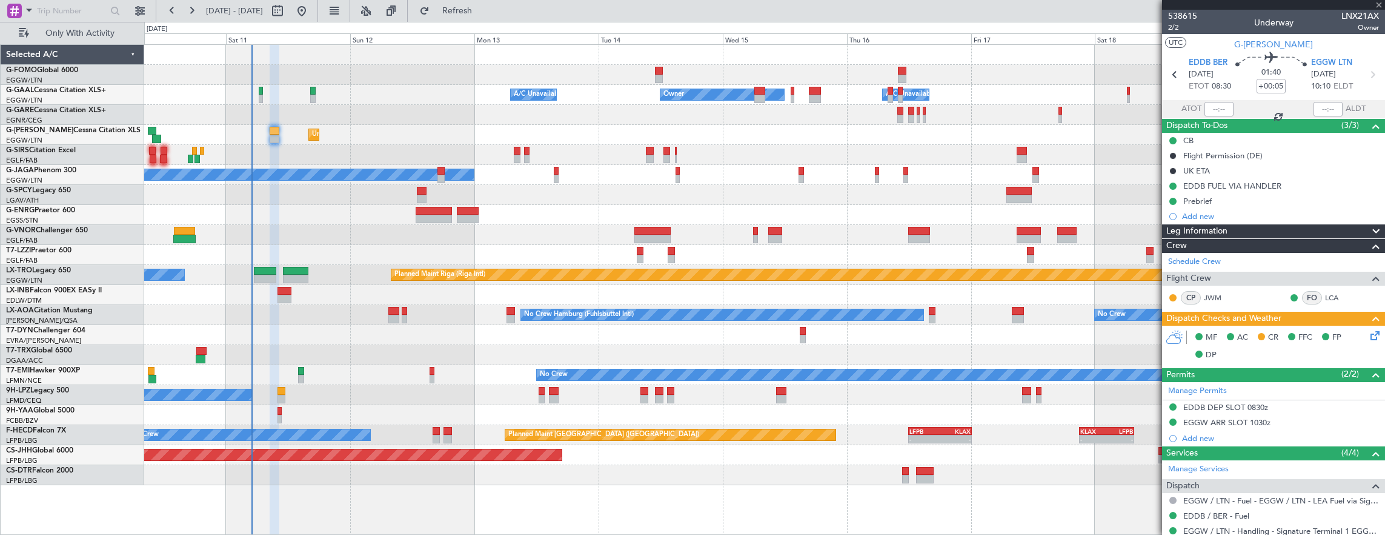
type input "+00:10"
type input "0"
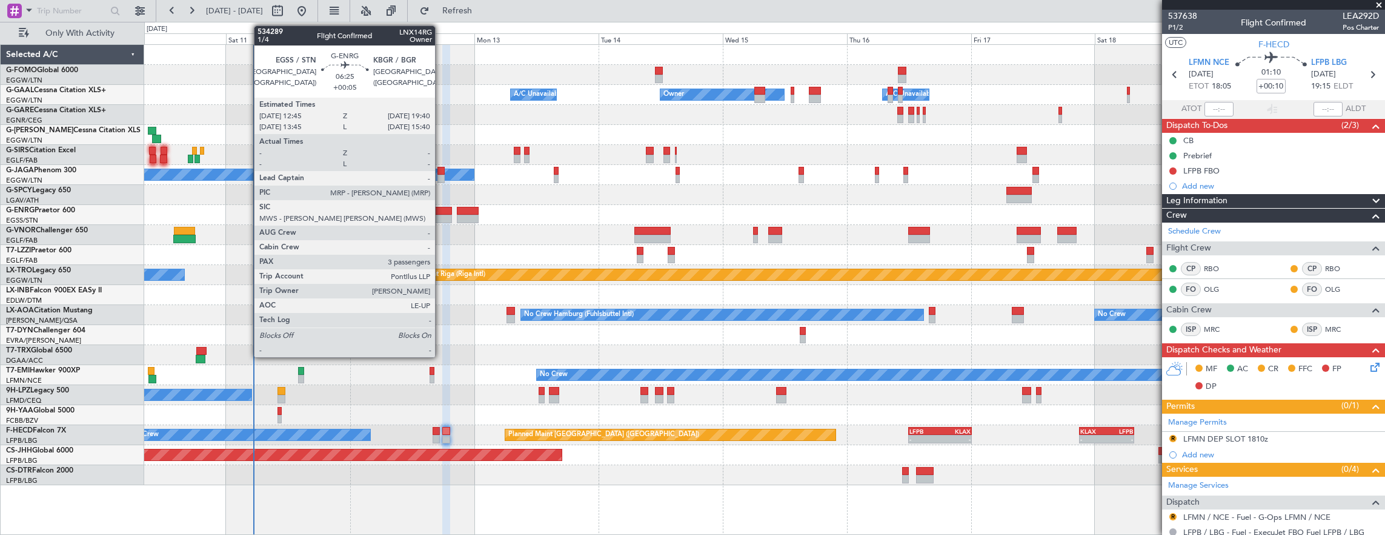
click at [441, 207] on div at bounding box center [434, 211] width 36 height 8
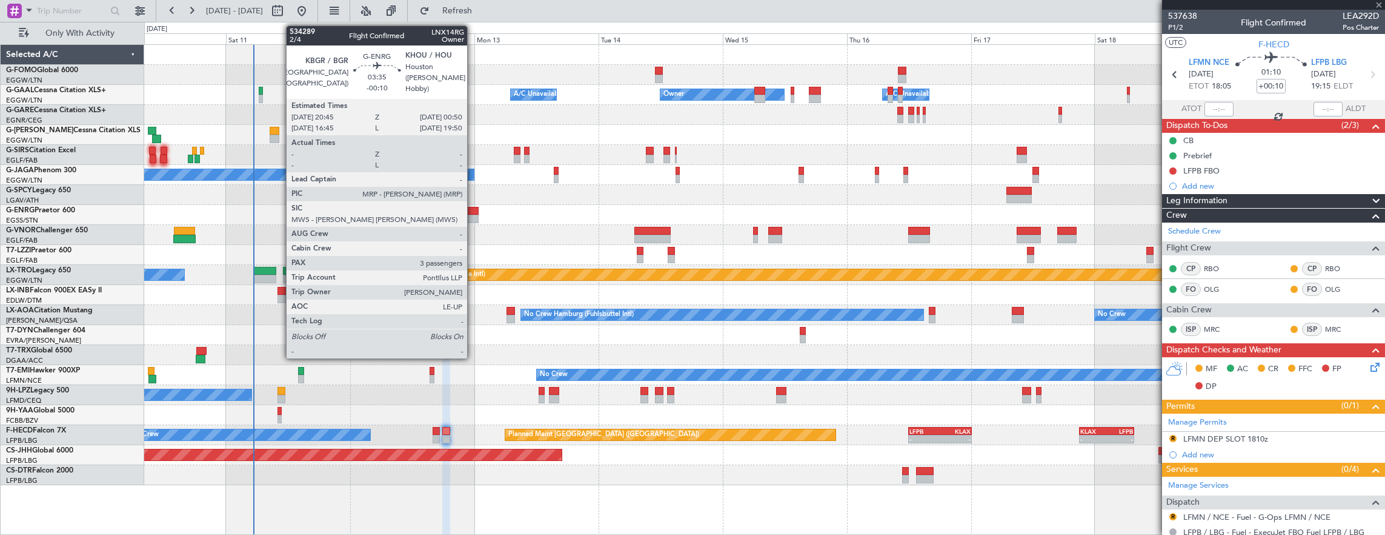
type input "+00:05"
type input "3"
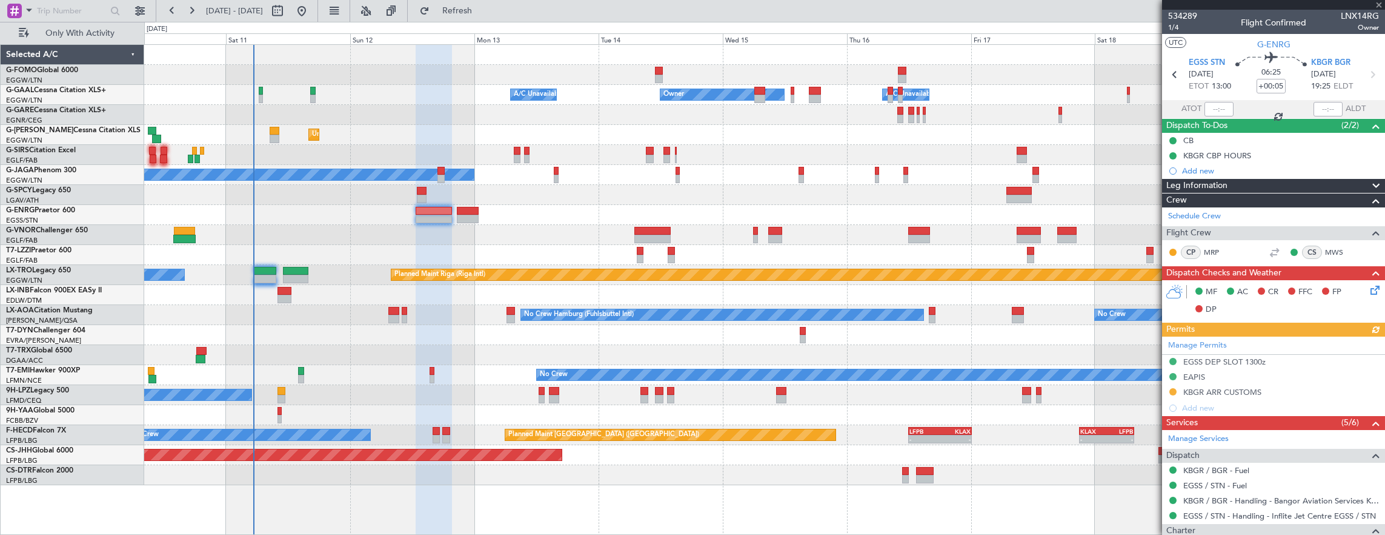
scroll to position [191, 0]
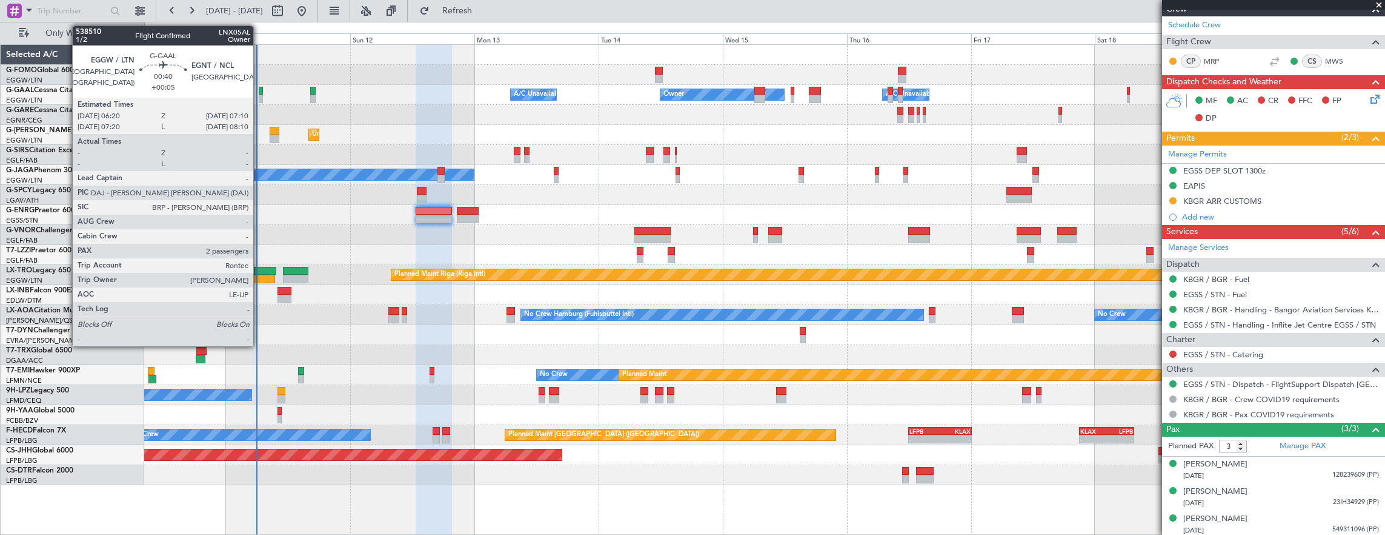
click at [259, 93] on div at bounding box center [261, 91] width 5 height 8
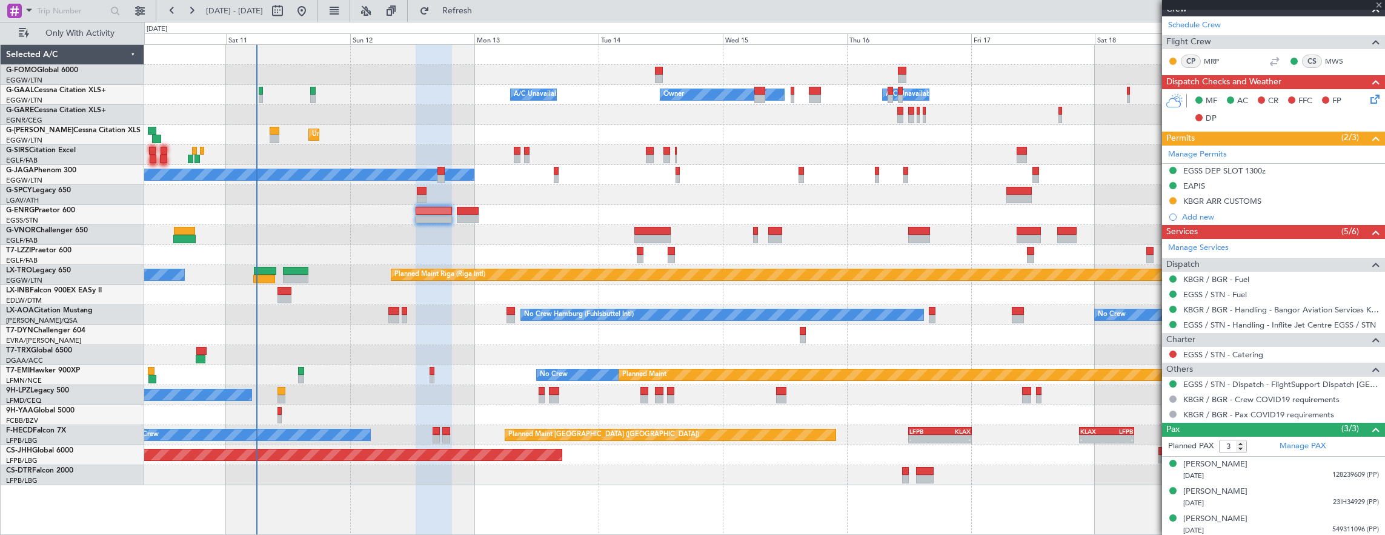
type input "2"
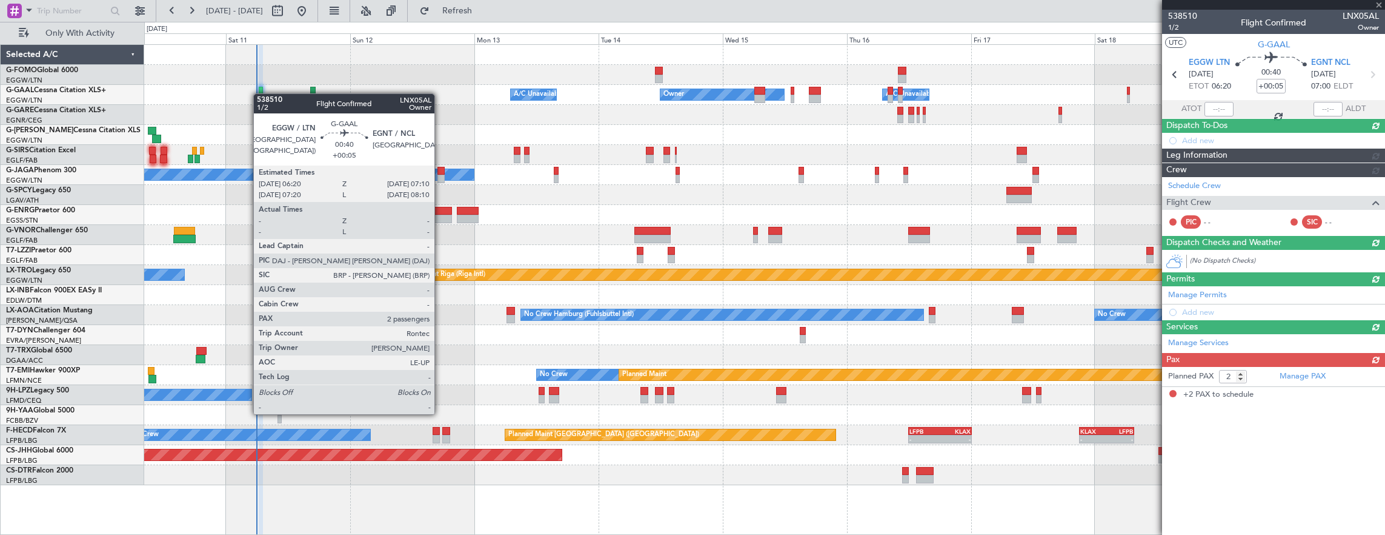
scroll to position [0, 0]
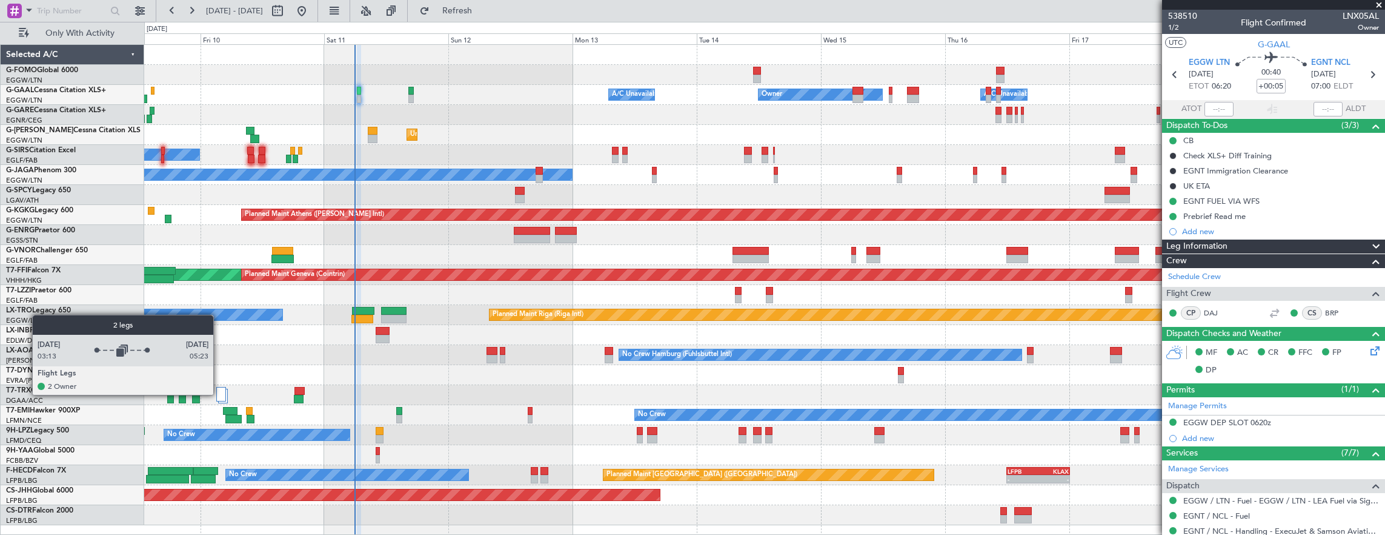
click at [219, 394] on div at bounding box center [221, 394] width 10 height 15
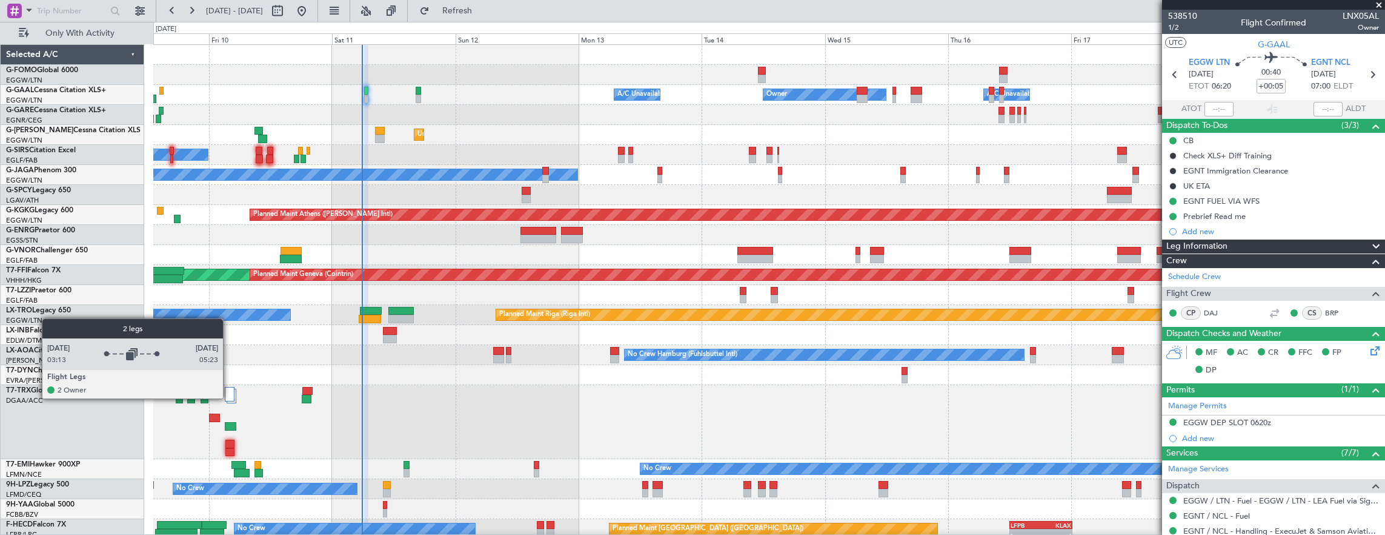
click at [229, 398] on div at bounding box center [230, 394] width 10 height 15
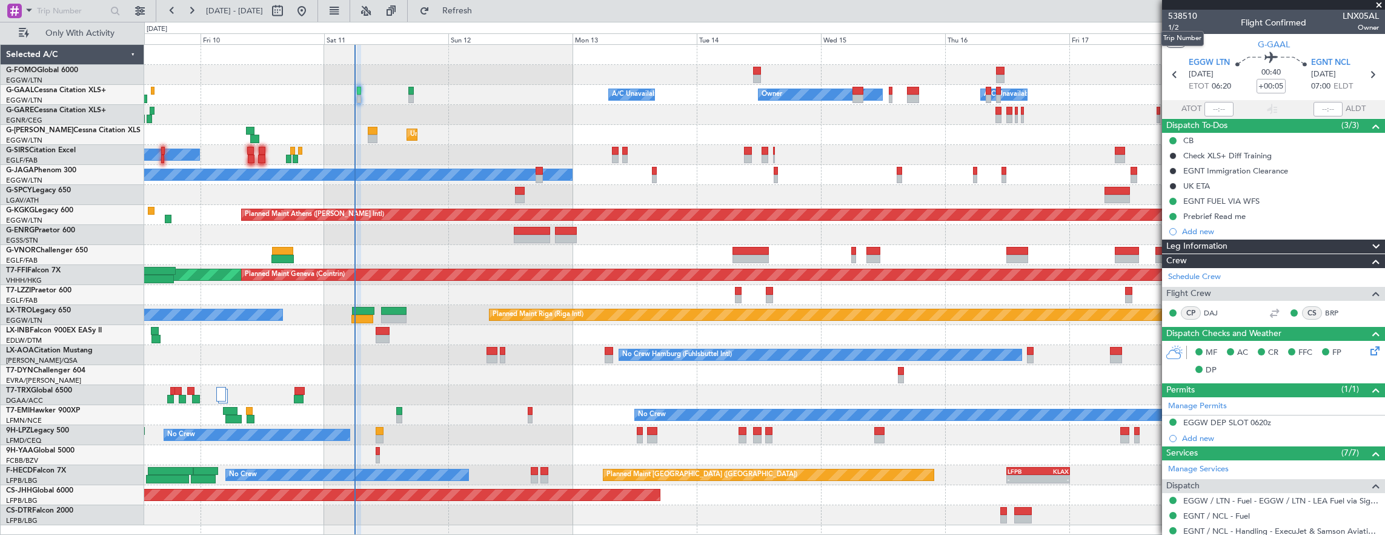
click at [1179, 27] on mat-tooltip-component "Trip Number" at bounding box center [1183, 38] width 60 height 32
click at [1173, 32] on span "1/2" at bounding box center [1182, 27] width 29 height 10
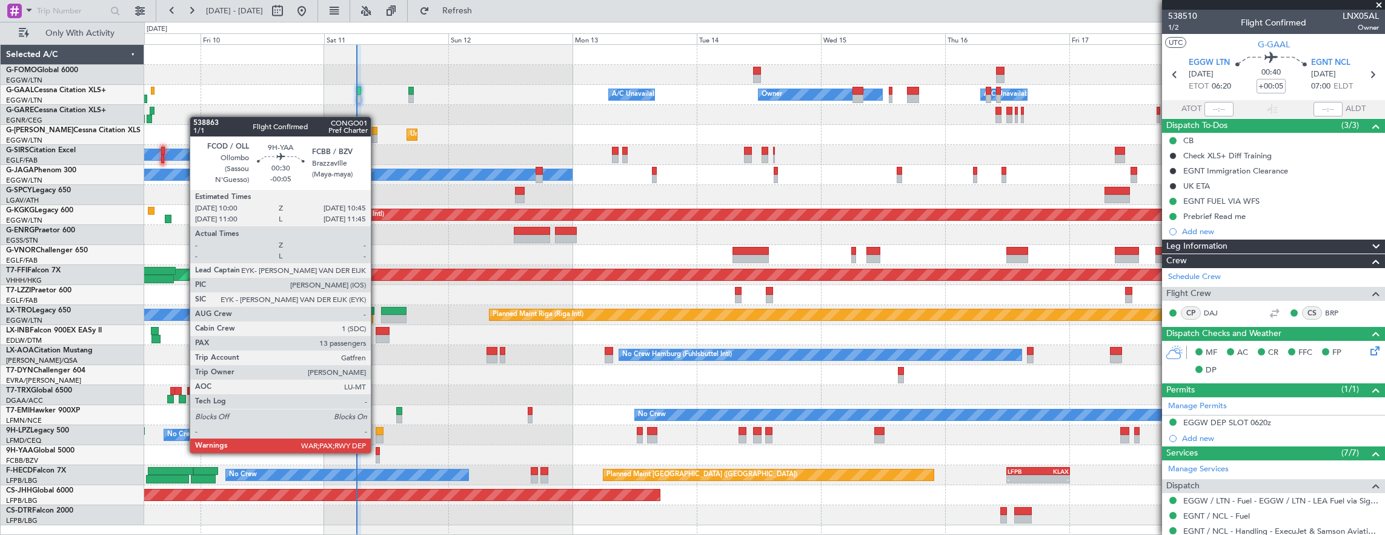
click at [377, 451] on div at bounding box center [378, 451] width 4 height 8
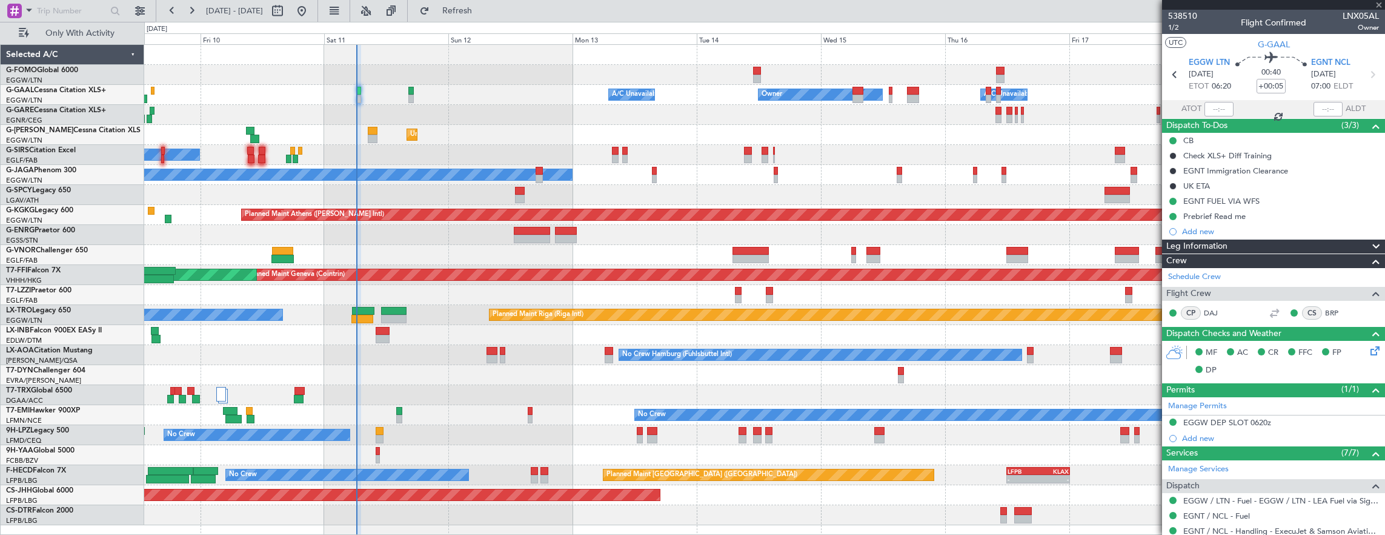
type input "-00:05"
type input "13"
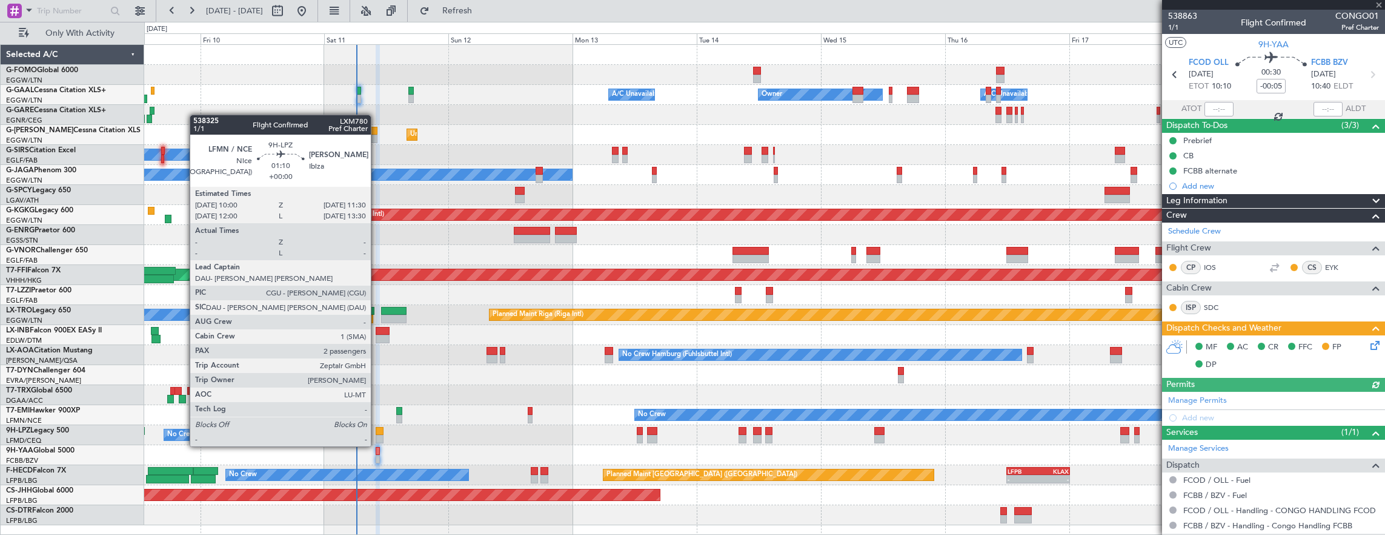
click at [377, 435] on div at bounding box center [380, 439] width 8 height 8
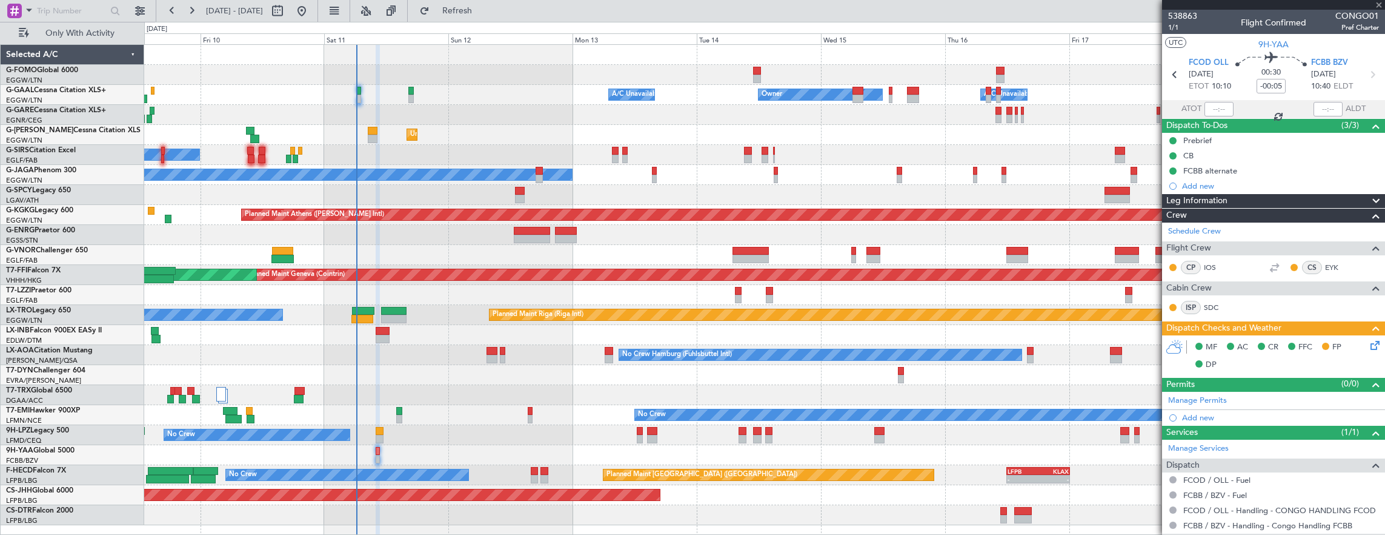
type input "2"
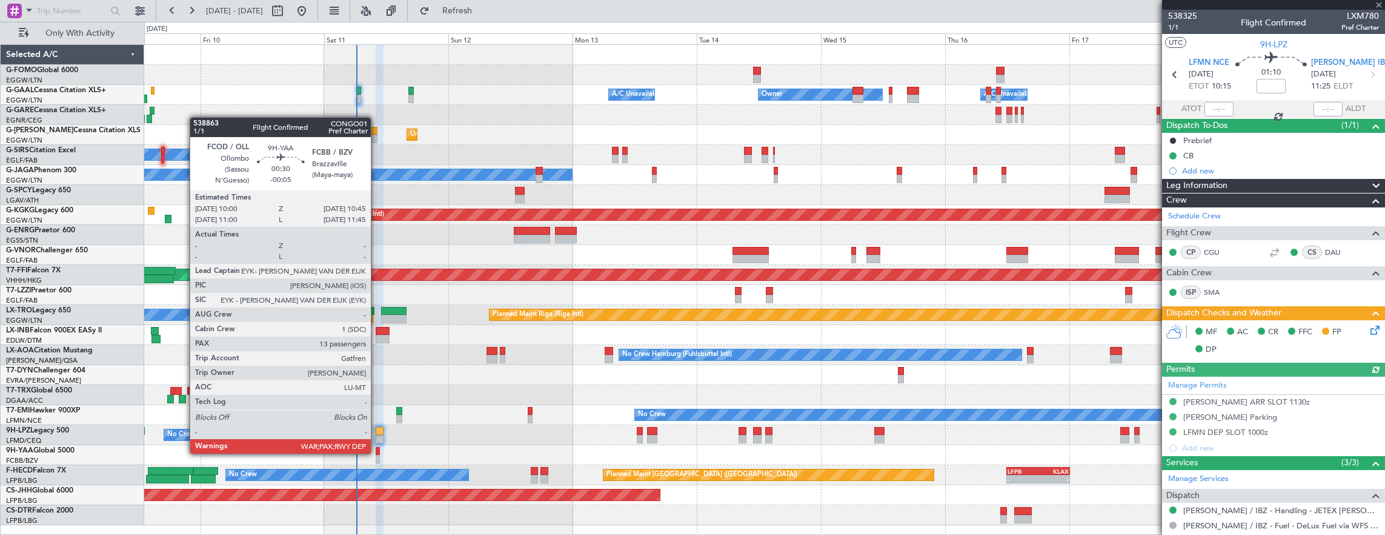
click at [377, 452] on div at bounding box center [378, 451] width 4 height 8
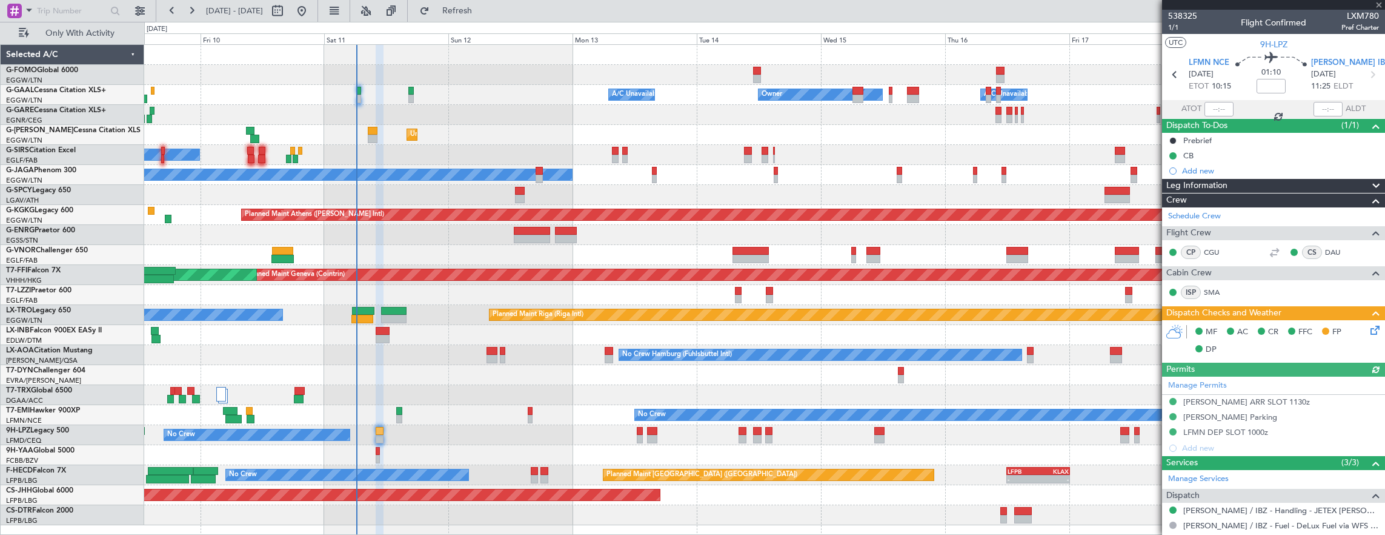
type input "-00:05"
type input "13"
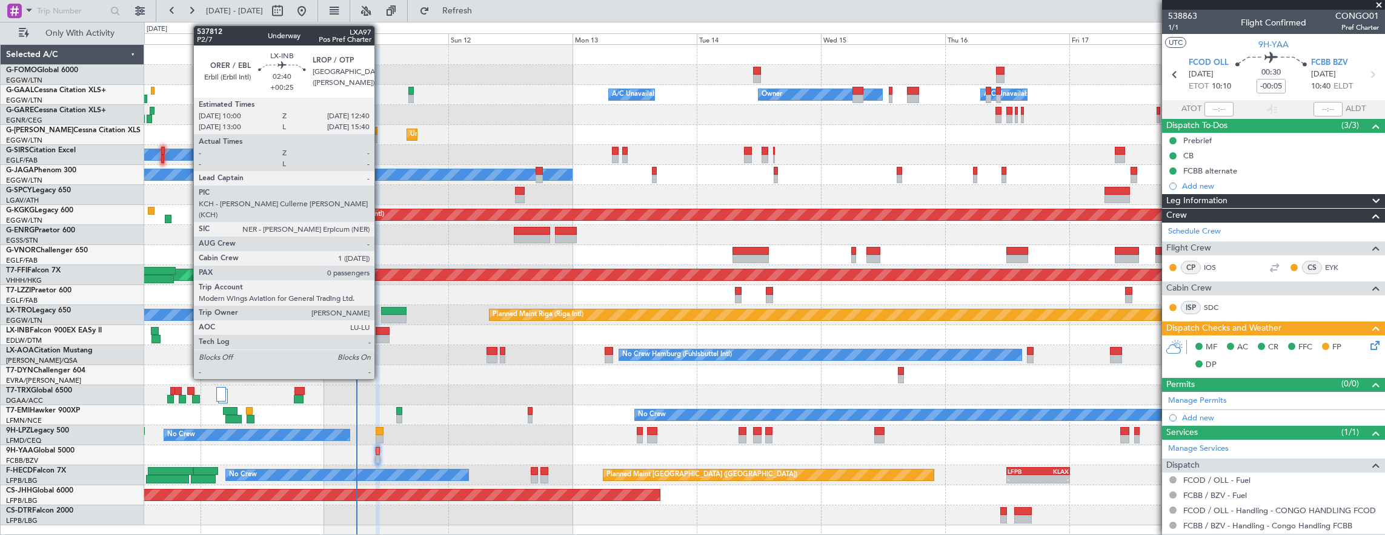
click at [381, 339] on div at bounding box center [383, 339] width 14 height 8
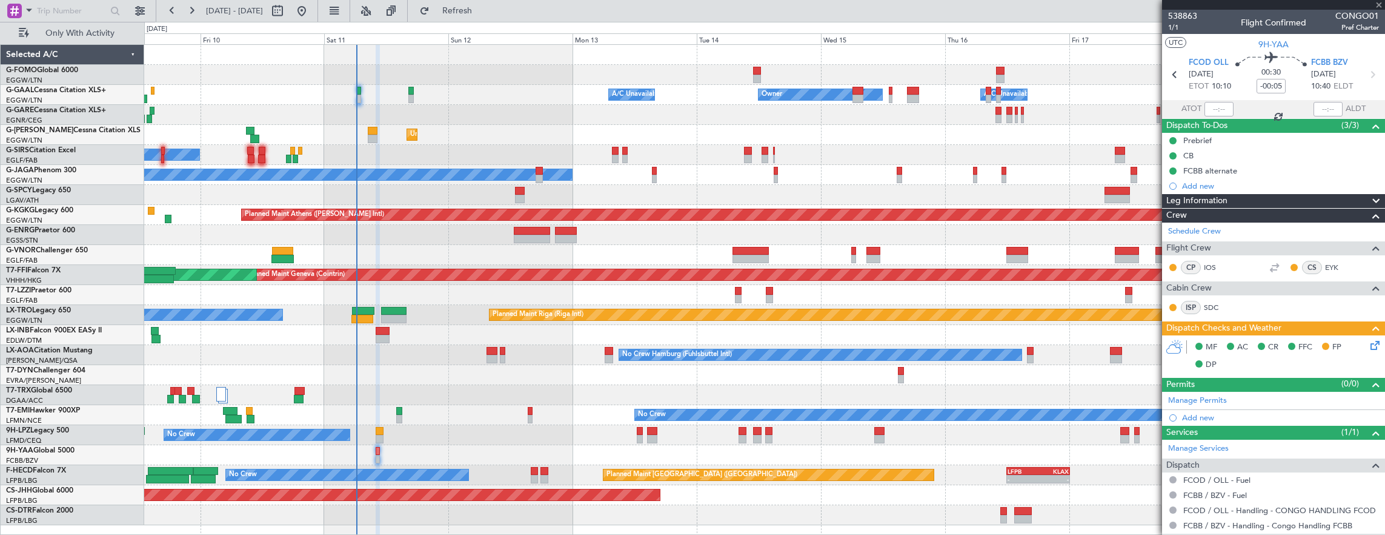
type input "+00:25"
type input "0"
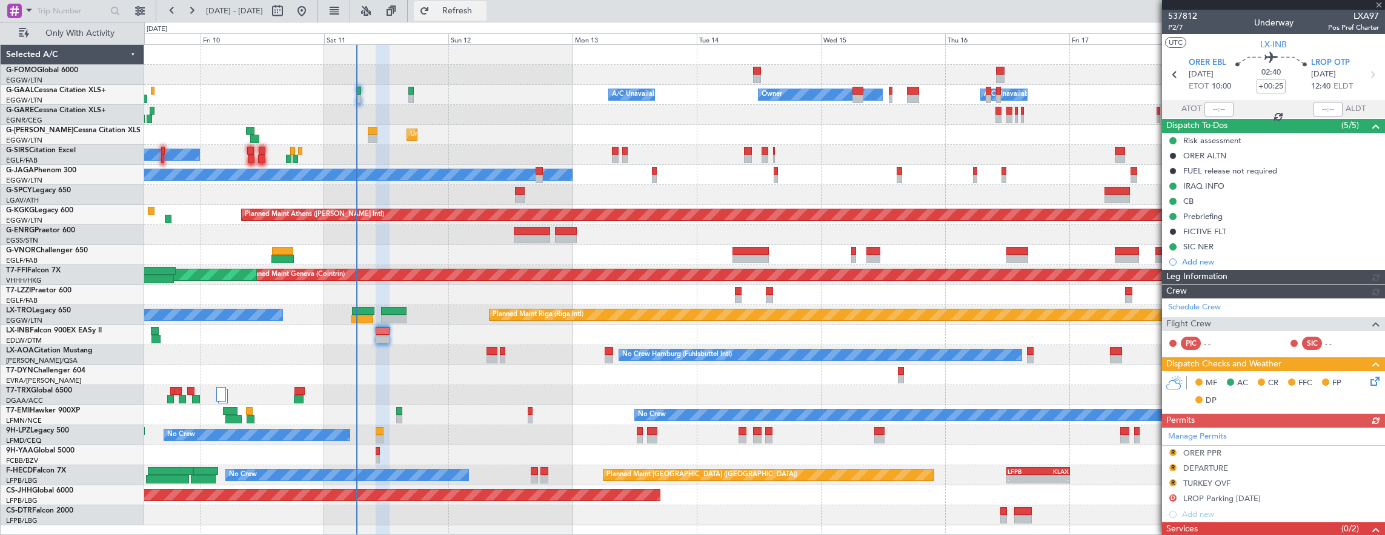
click at [478, 20] on button "Refresh" at bounding box center [450, 10] width 73 height 19
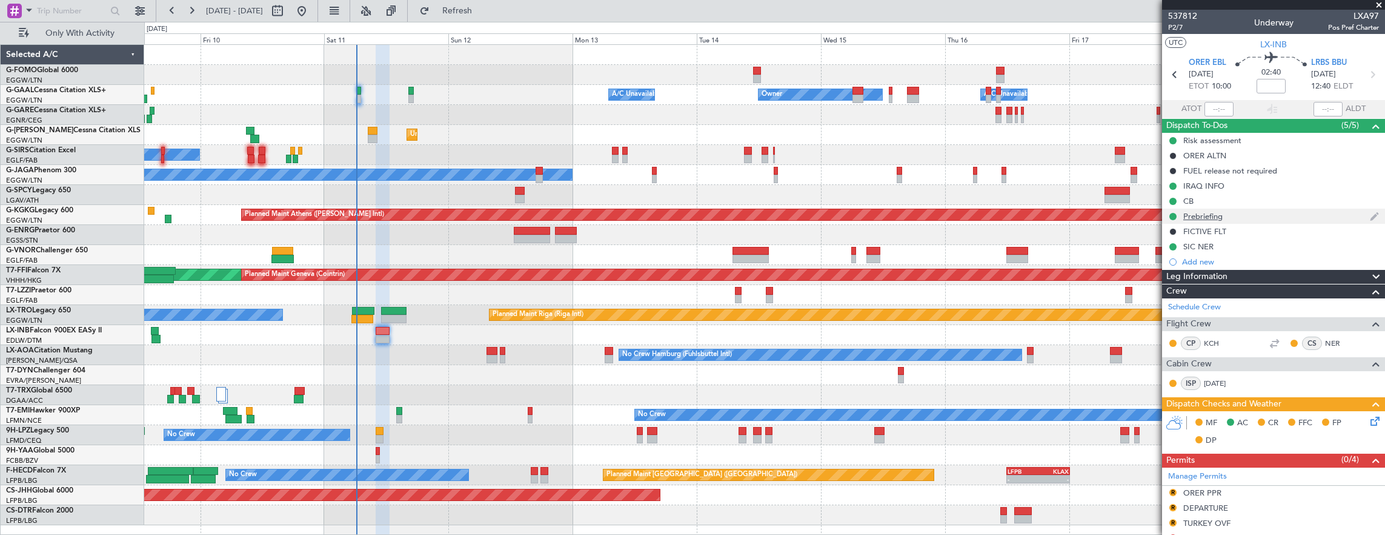
click at [1235, 217] on div "Prebriefing" at bounding box center [1273, 215] width 223 height 15
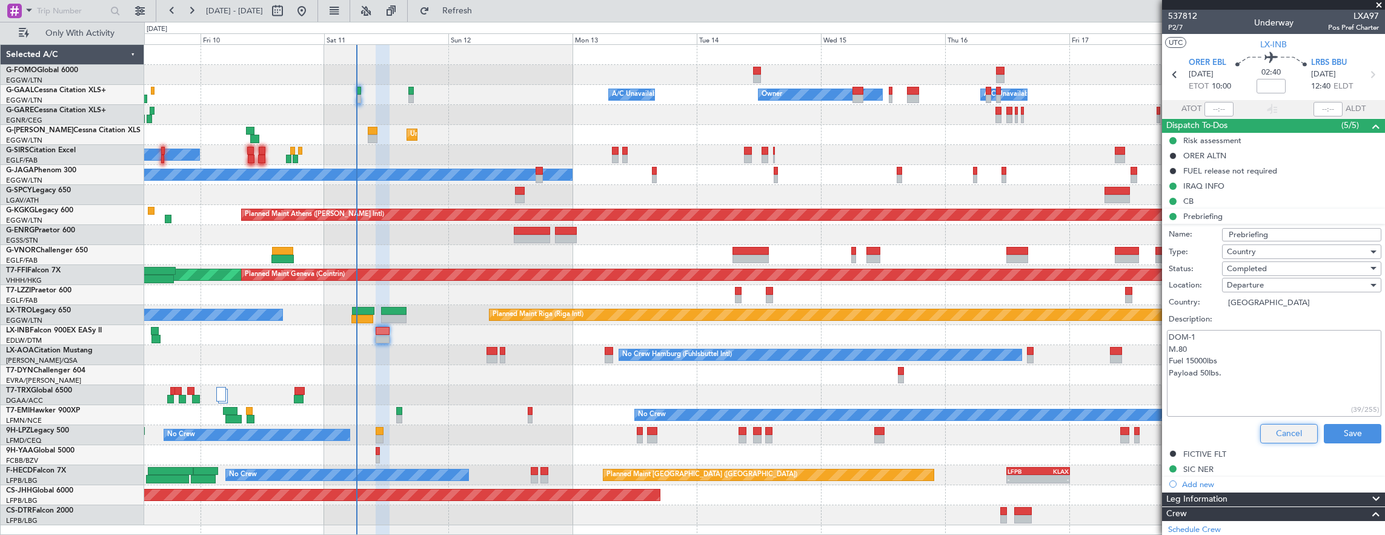
click at [1274, 432] on button "Cancel" at bounding box center [1290, 433] width 58 height 19
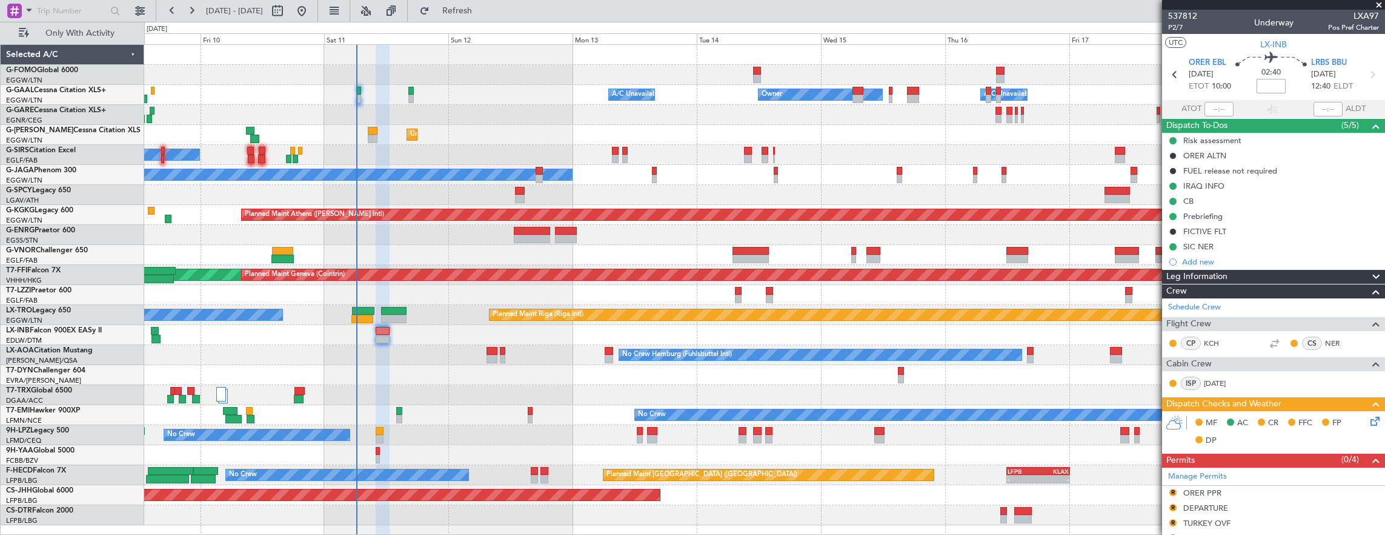
click at [1263, 85] on input at bounding box center [1271, 86] width 29 height 15
click at [1277, 88] on input "-00:05" at bounding box center [1271, 86] width 29 height 15
type input "+00:00"
type input "+00:25"
click at [1172, 25] on span "P2/7" at bounding box center [1182, 27] width 29 height 10
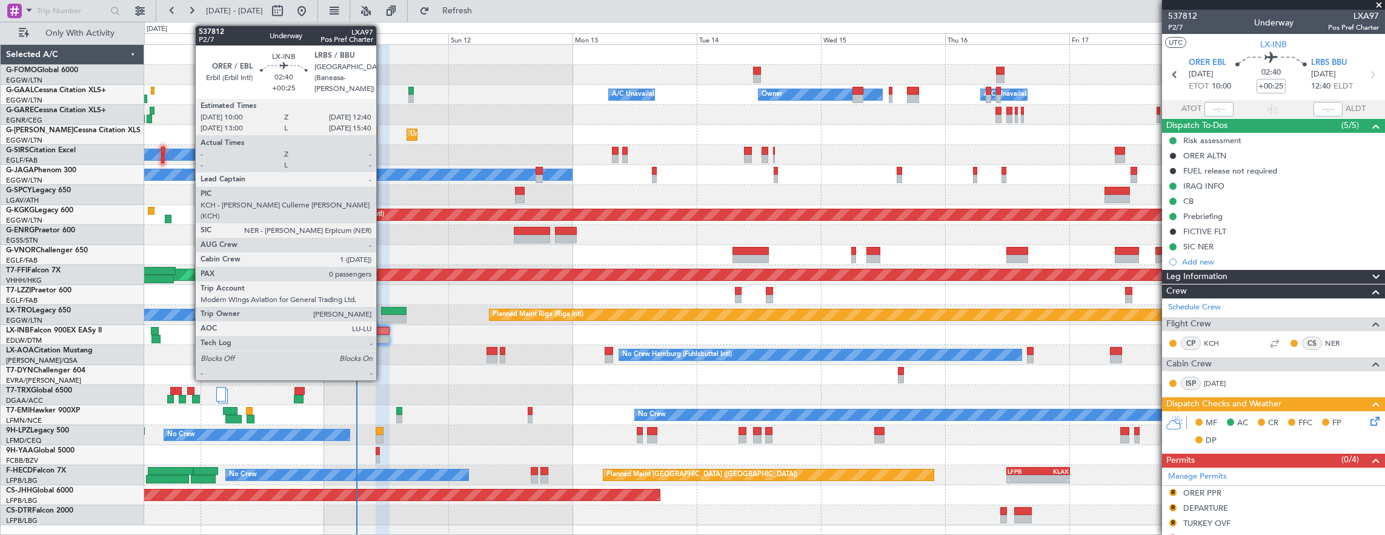
click at [382, 335] on div at bounding box center [383, 339] width 14 height 8
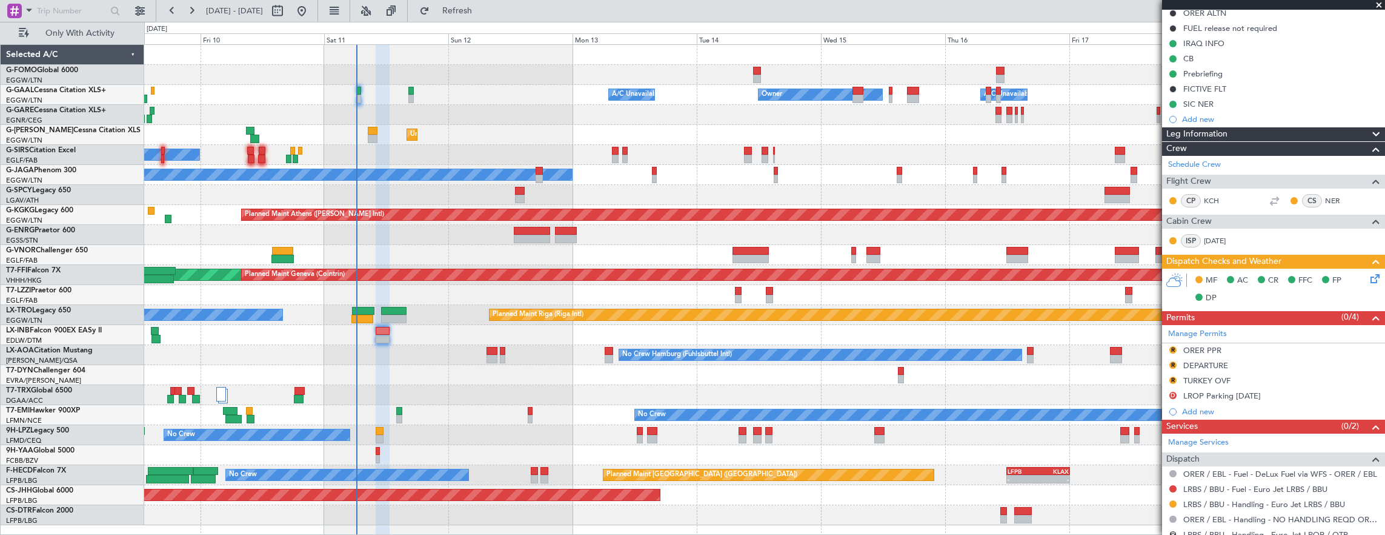
scroll to position [181, 0]
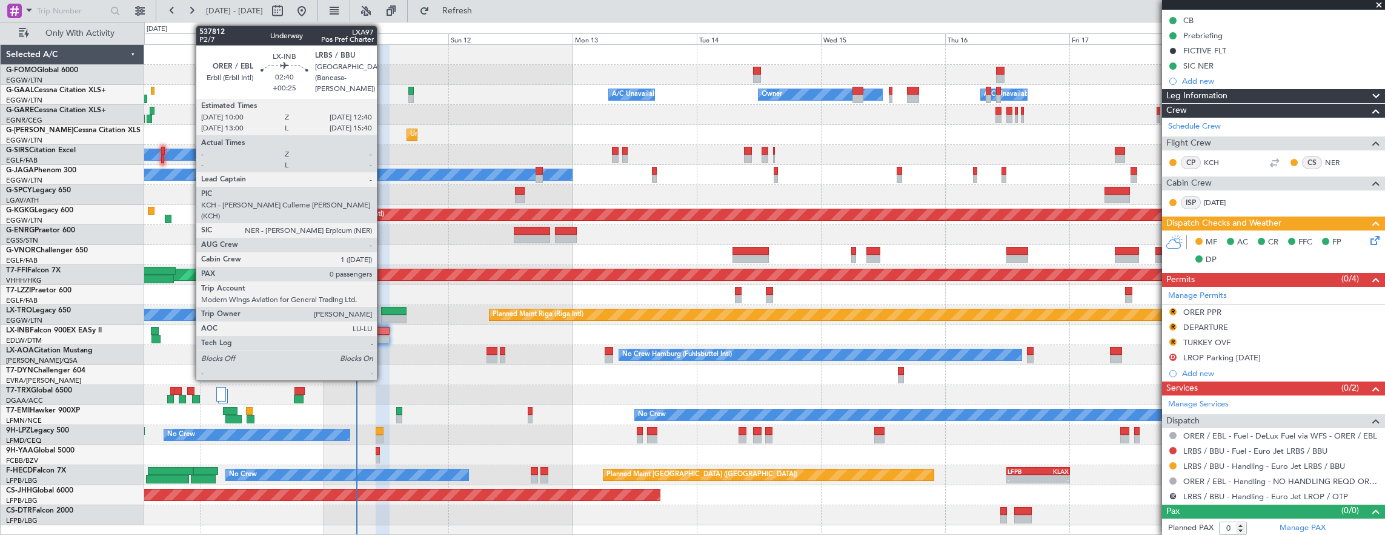
click at [383, 335] on div at bounding box center [383, 339] width 14 height 8
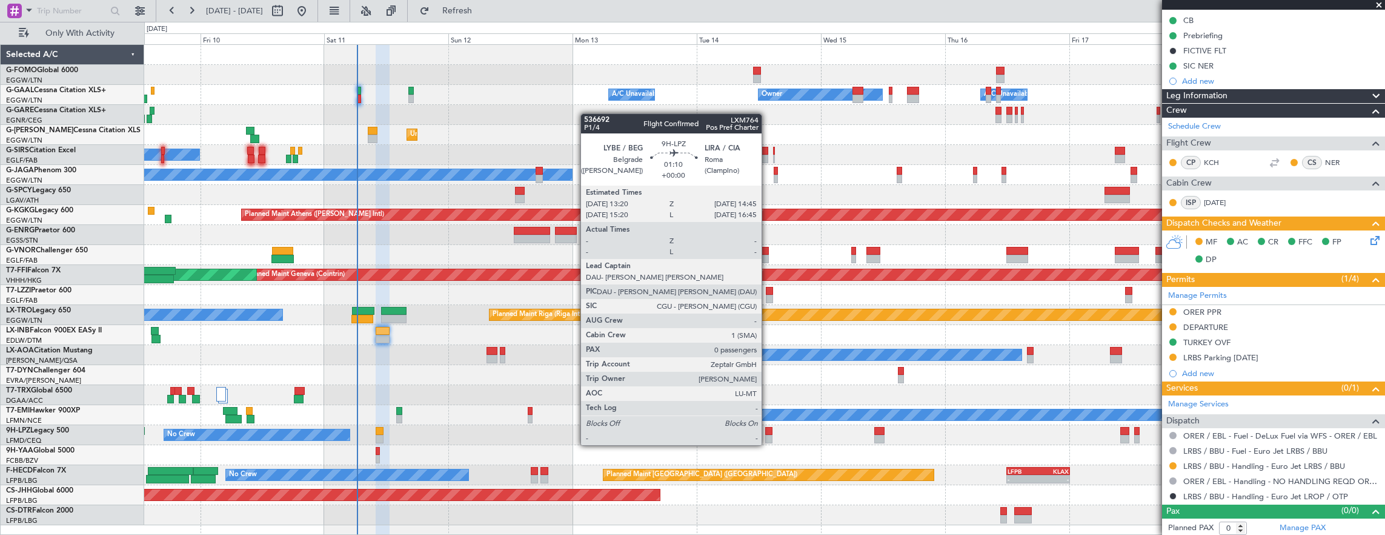
click at [768, 433] on div at bounding box center [769, 431] width 8 height 8
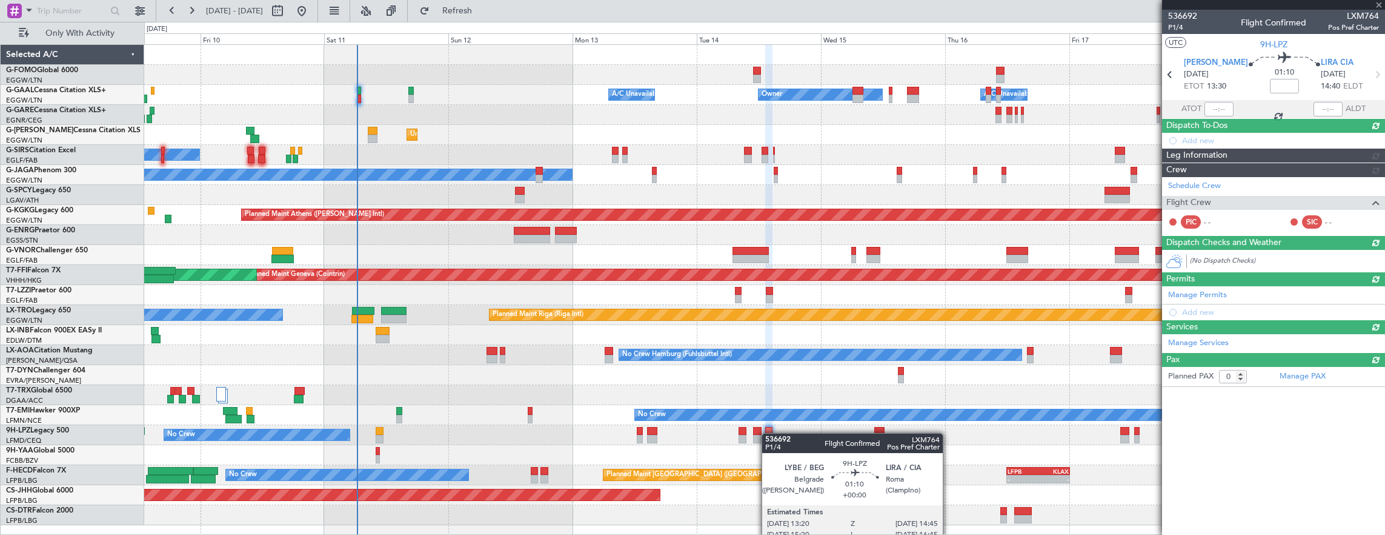
scroll to position [0, 0]
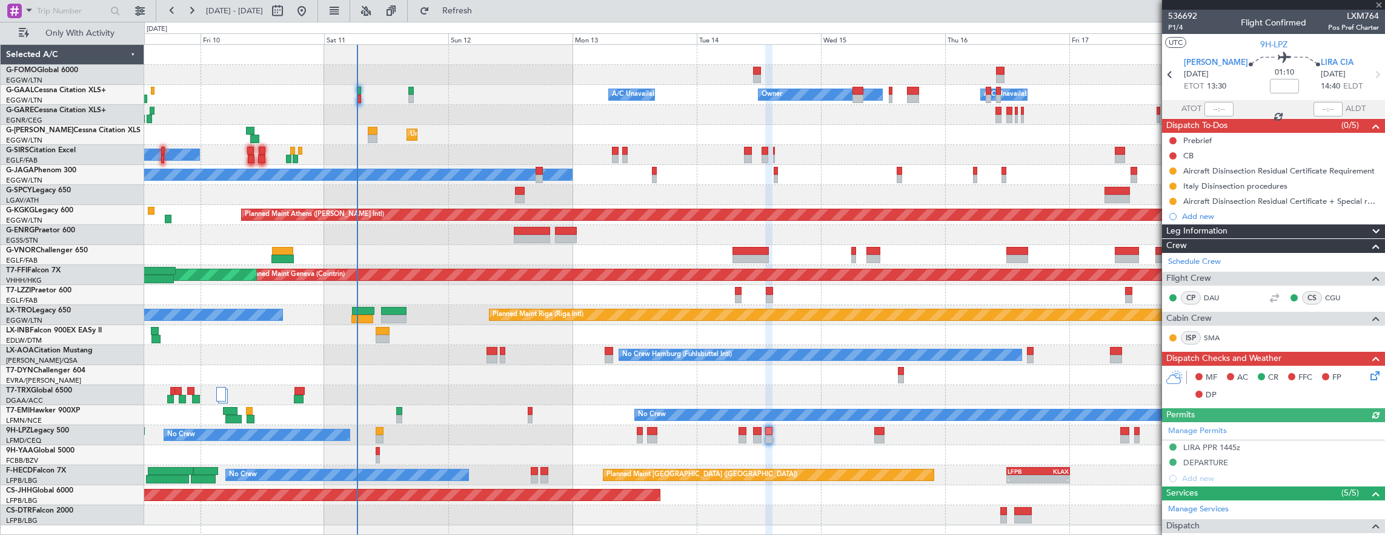
click at [867, 428] on div "No Crew [GEOGRAPHIC_DATA] ([GEOGRAPHIC_DATA])" at bounding box center [764, 435] width 1241 height 20
click at [879, 428] on div at bounding box center [879, 431] width 10 height 8
type input "1"
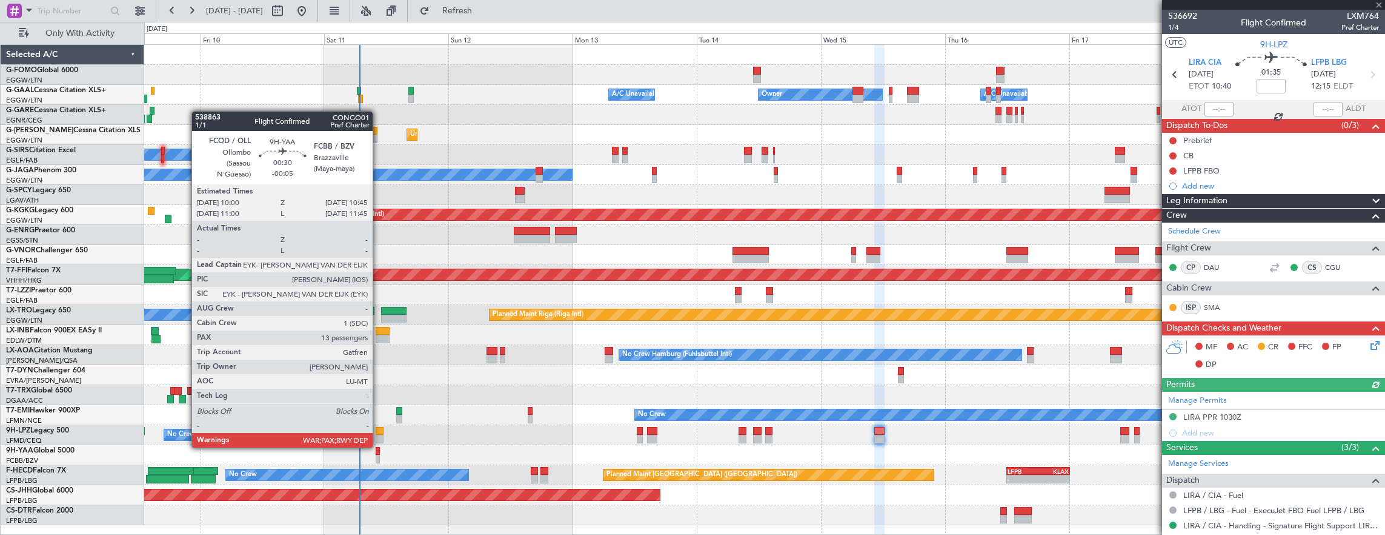
click at [379, 447] on div at bounding box center [378, 451] width 4 height 8
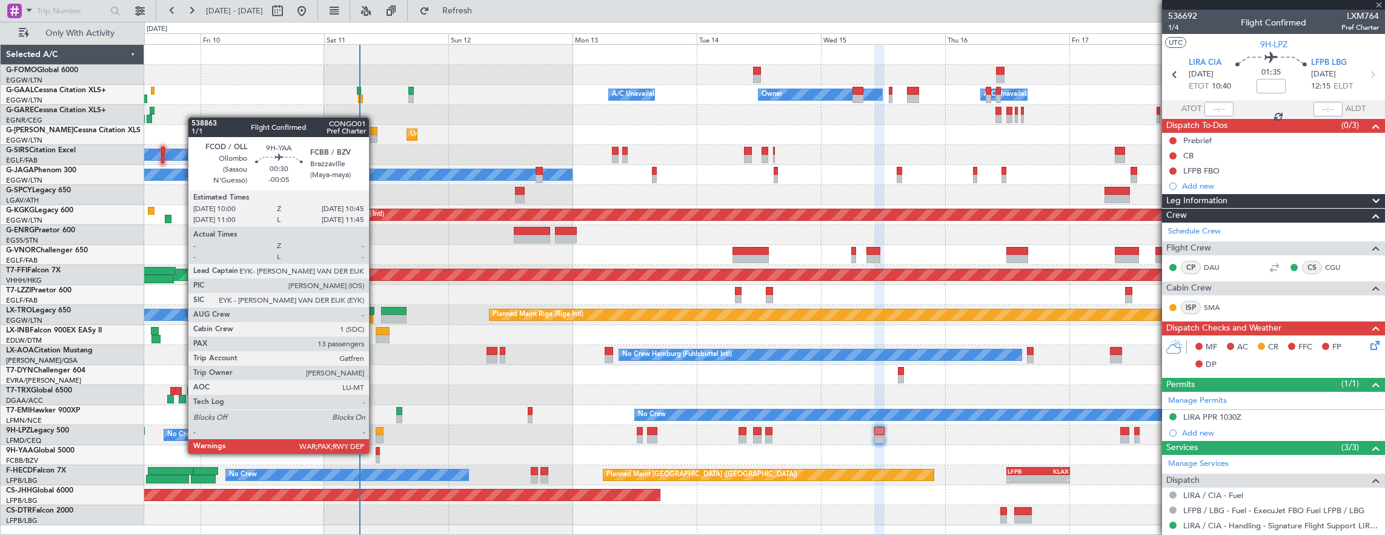
type input "-00:05"
type input "13"
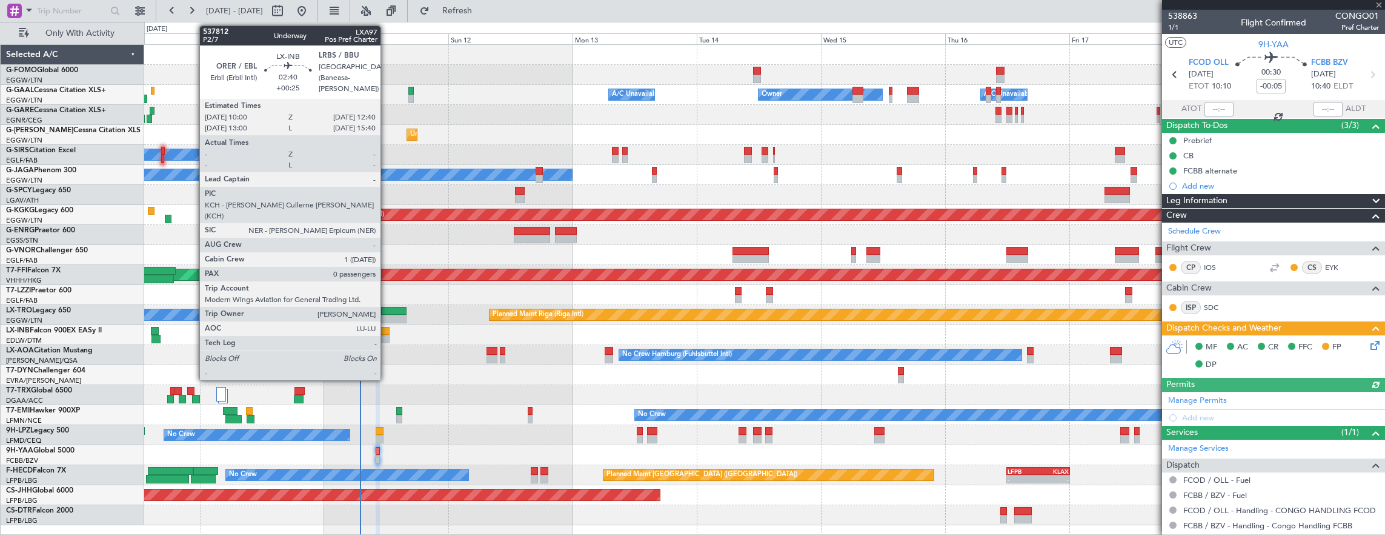
click at [387, 330] on div at bounding box center [383, 331] width 14 height 8
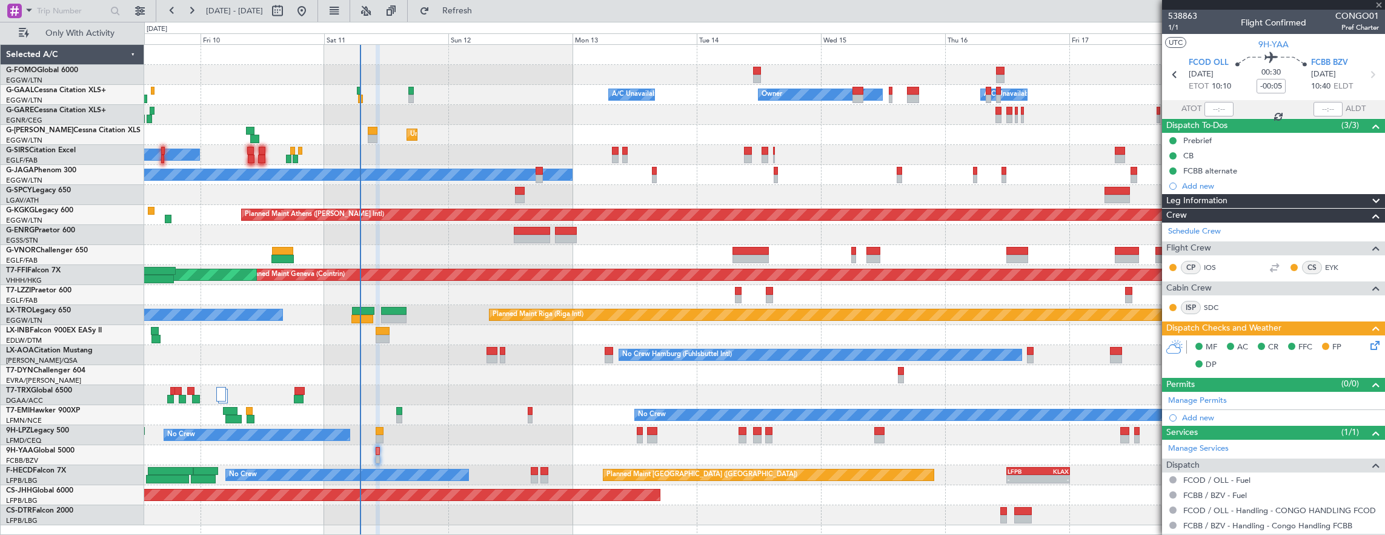
type input "+00:25"
type input "0"
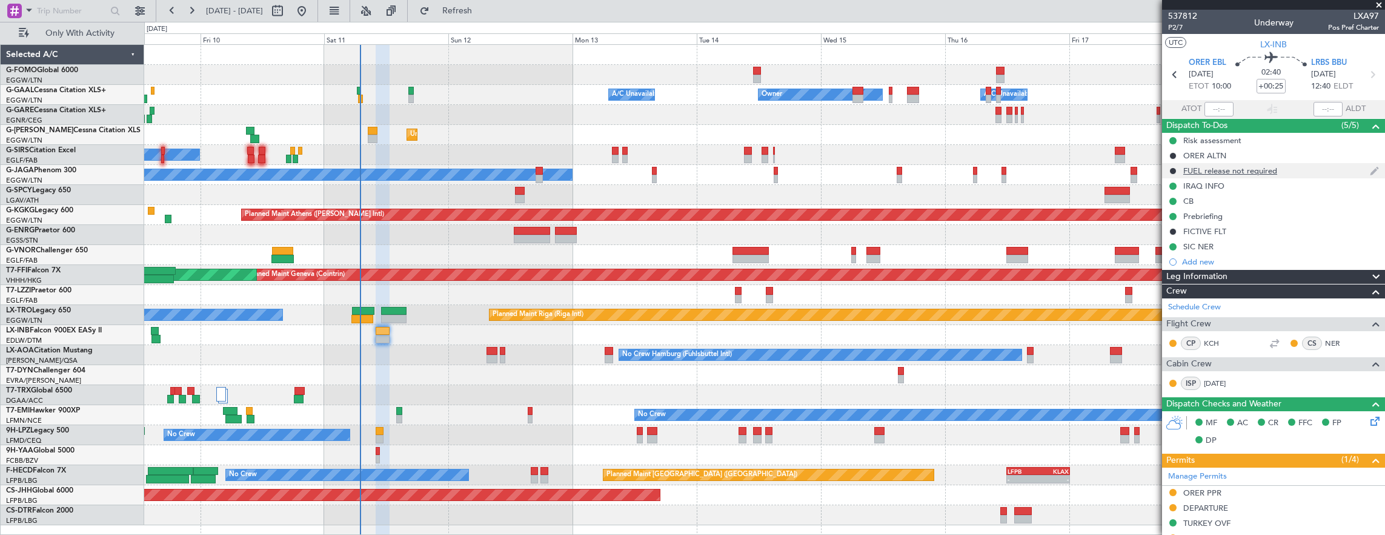
scroll to position [181, 0]
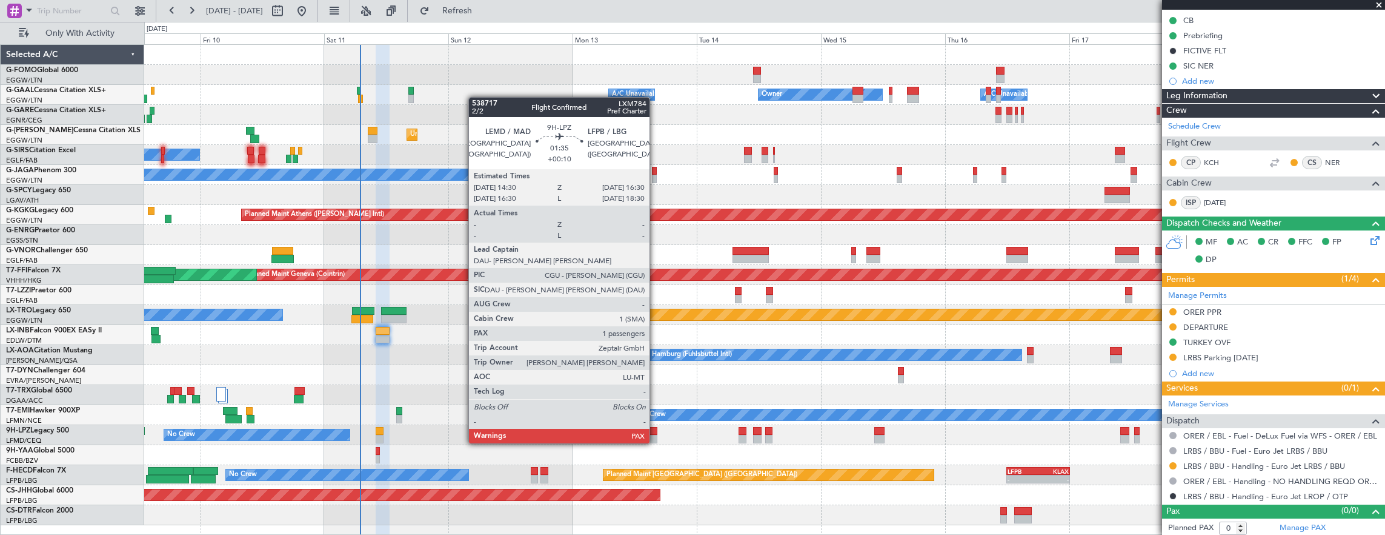
click at [656, 431] on div at bounding box center [652, 431] width 11 height 8
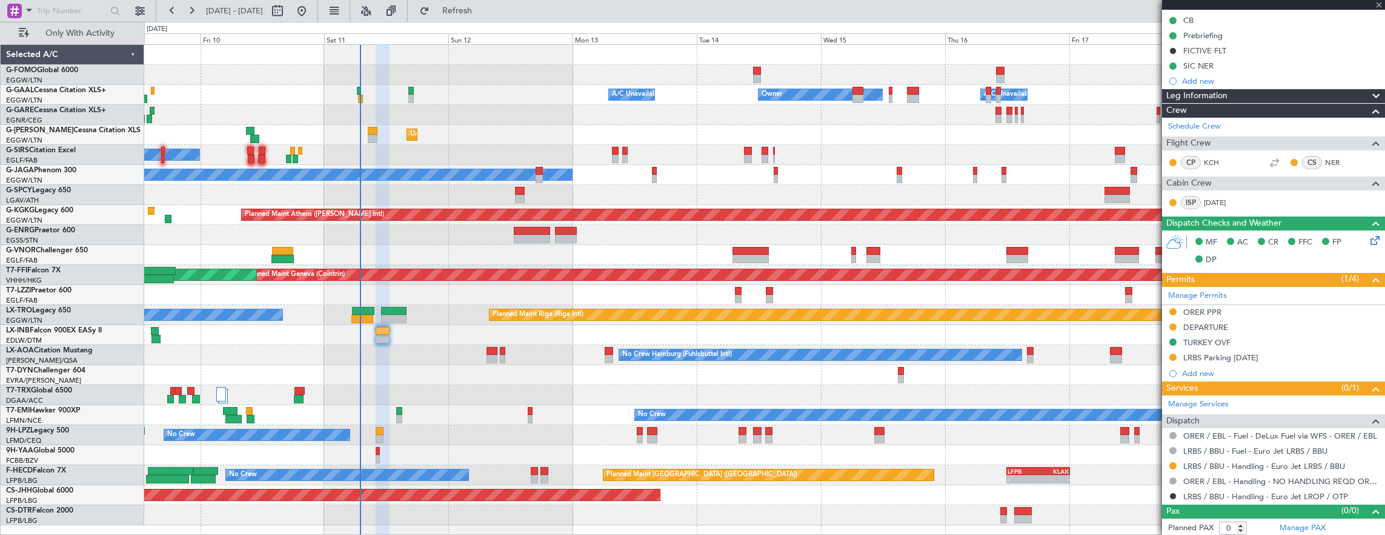
type input "+00:10"
type input "1"
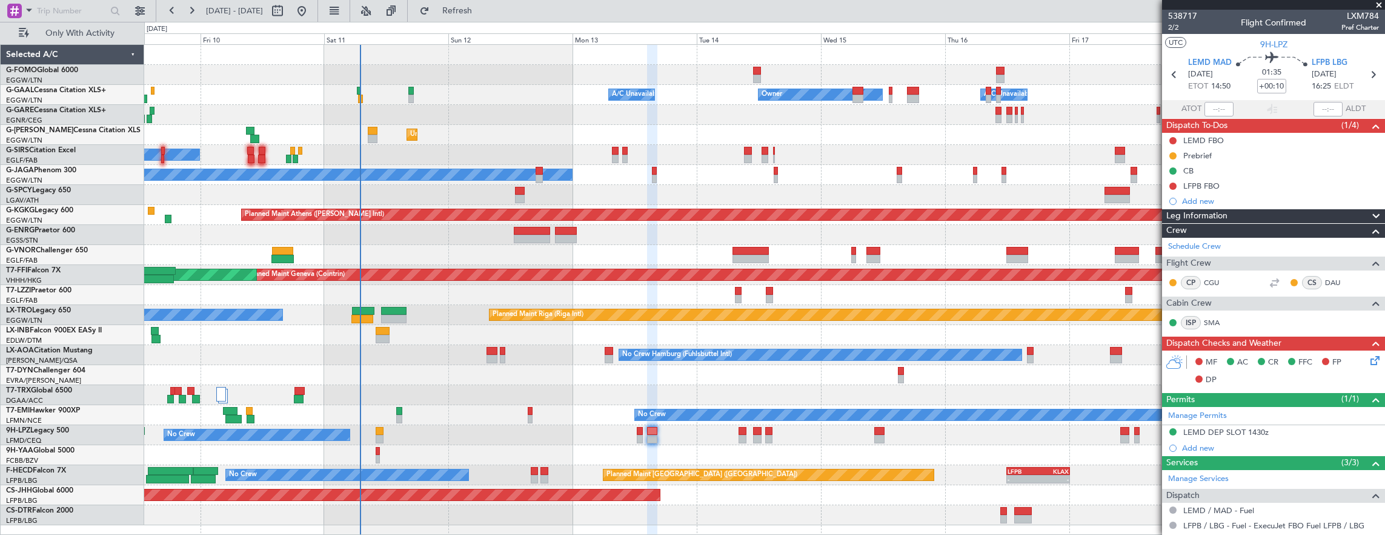
scroll to position [150, 0]
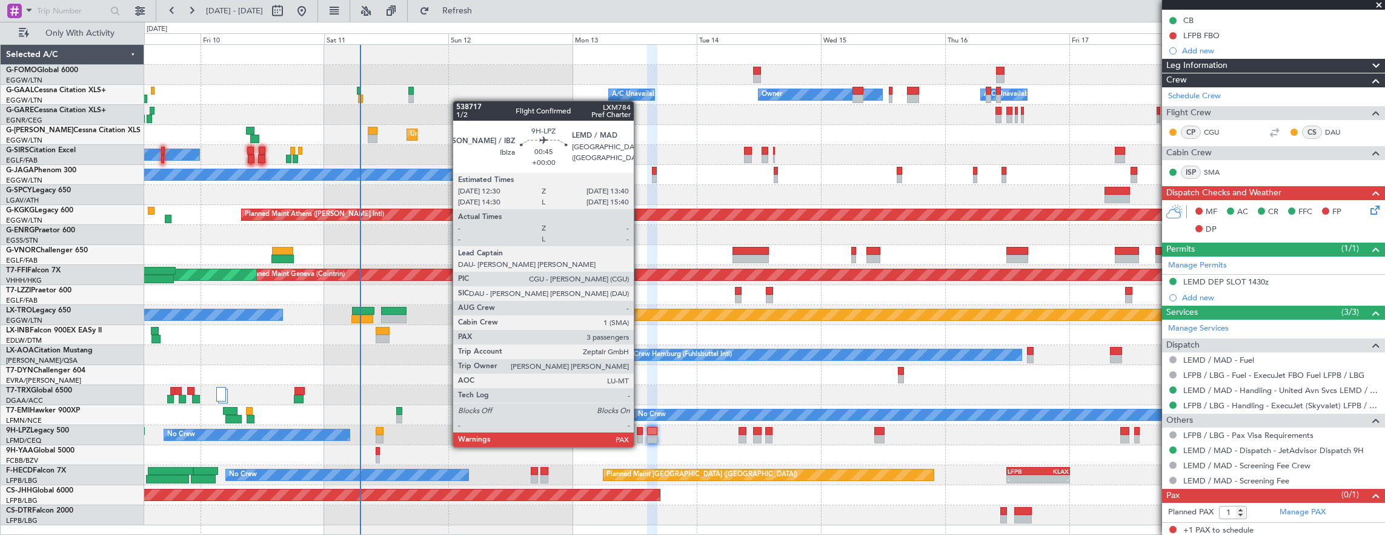
click at [640, 435] on div at bounding box center [640, 439] width 6 height 8
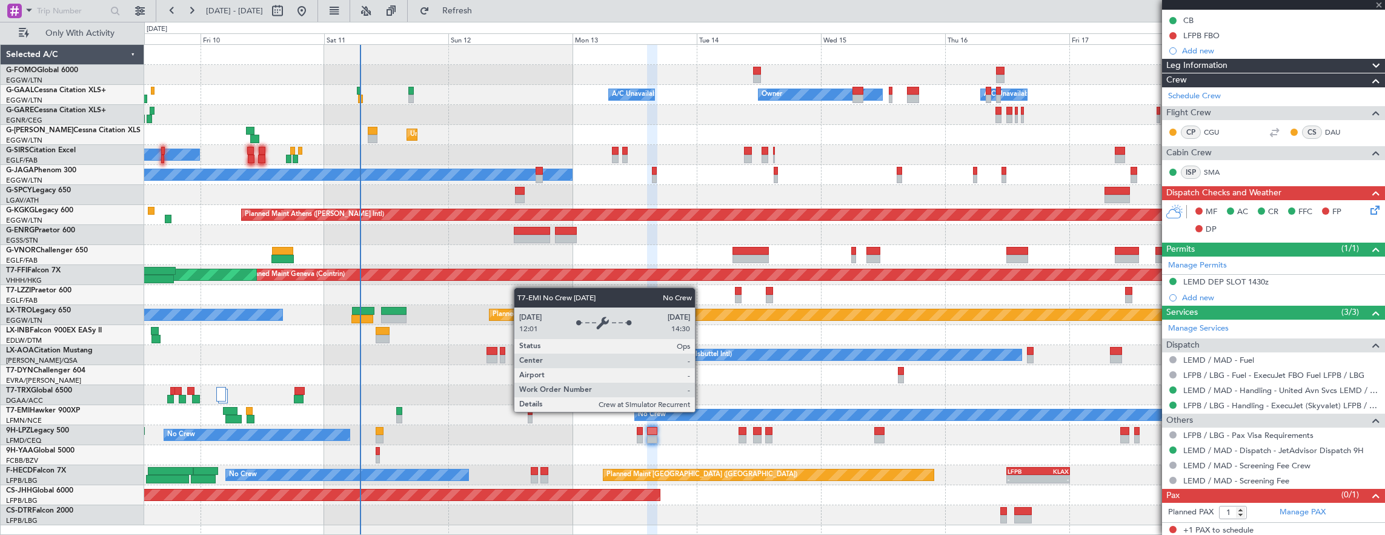
type input "3"
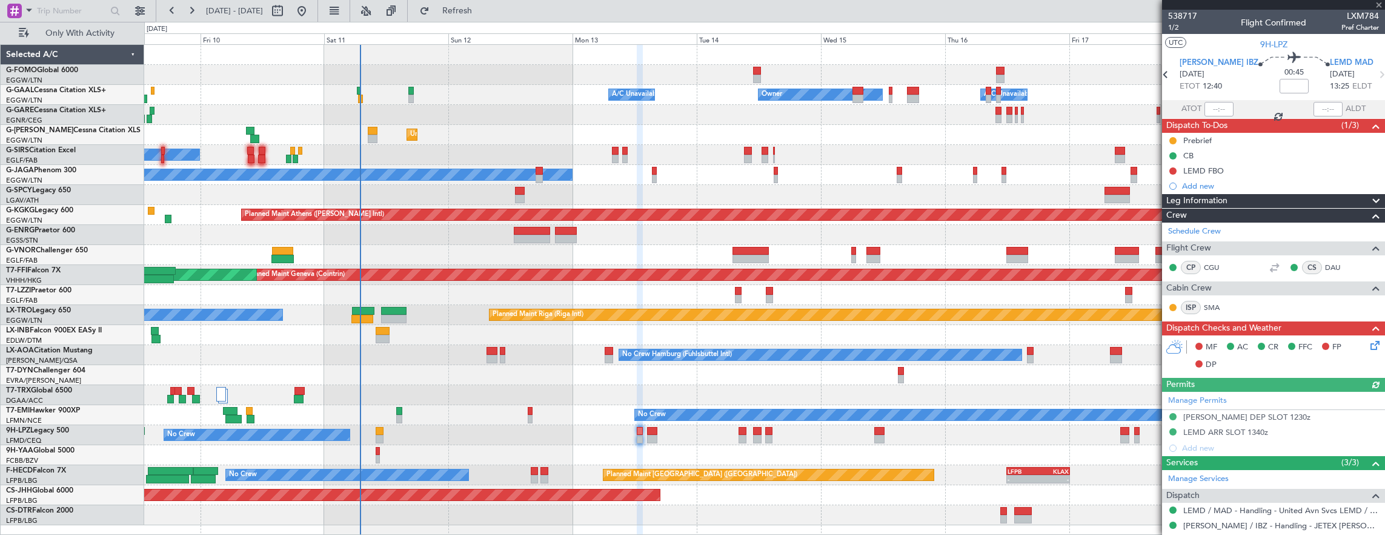
scroll to position [0, 0]
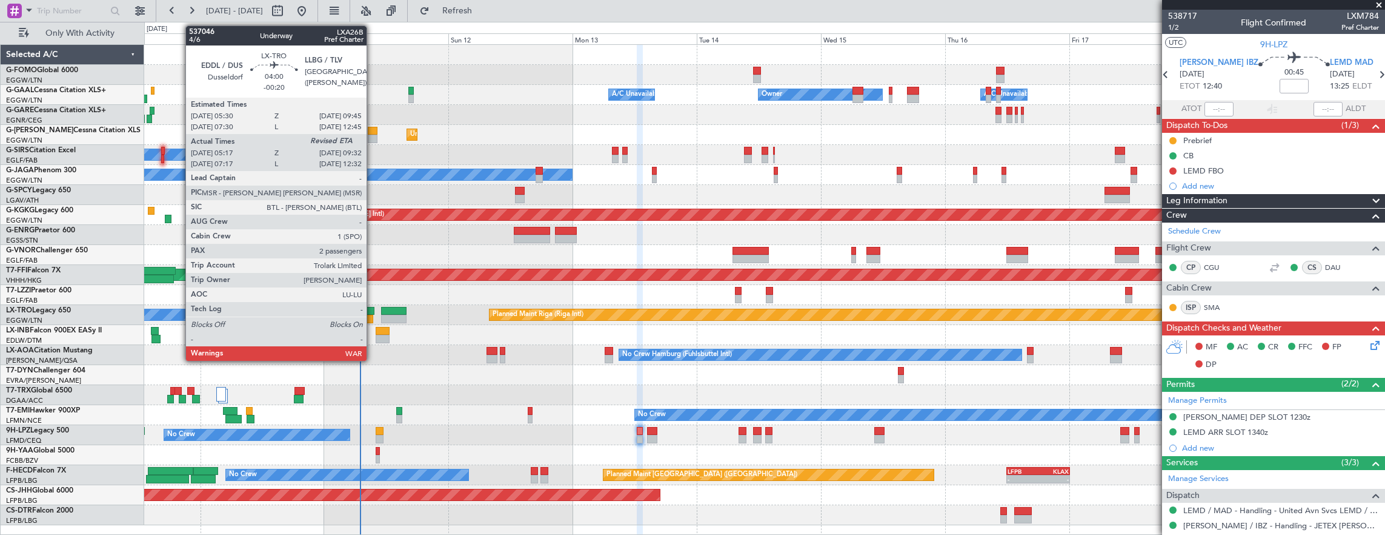
click at [373, 320] on div at bounding box center [362, 319] width 22 height 8
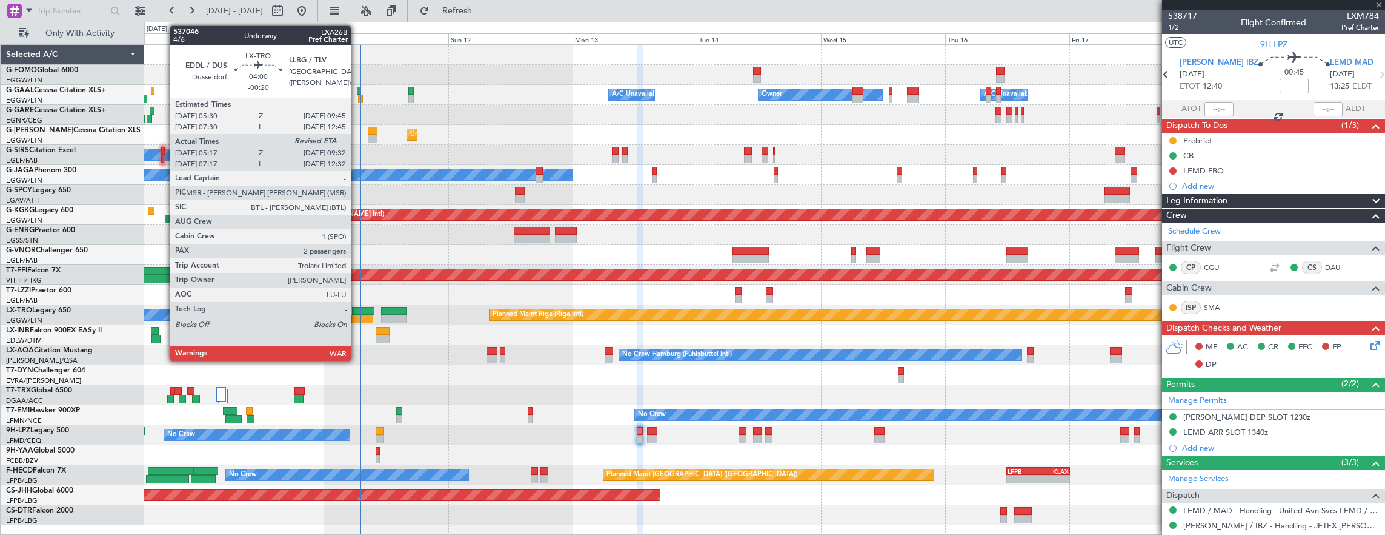
type input "-00:20"
type input "05:17"
type input "2"
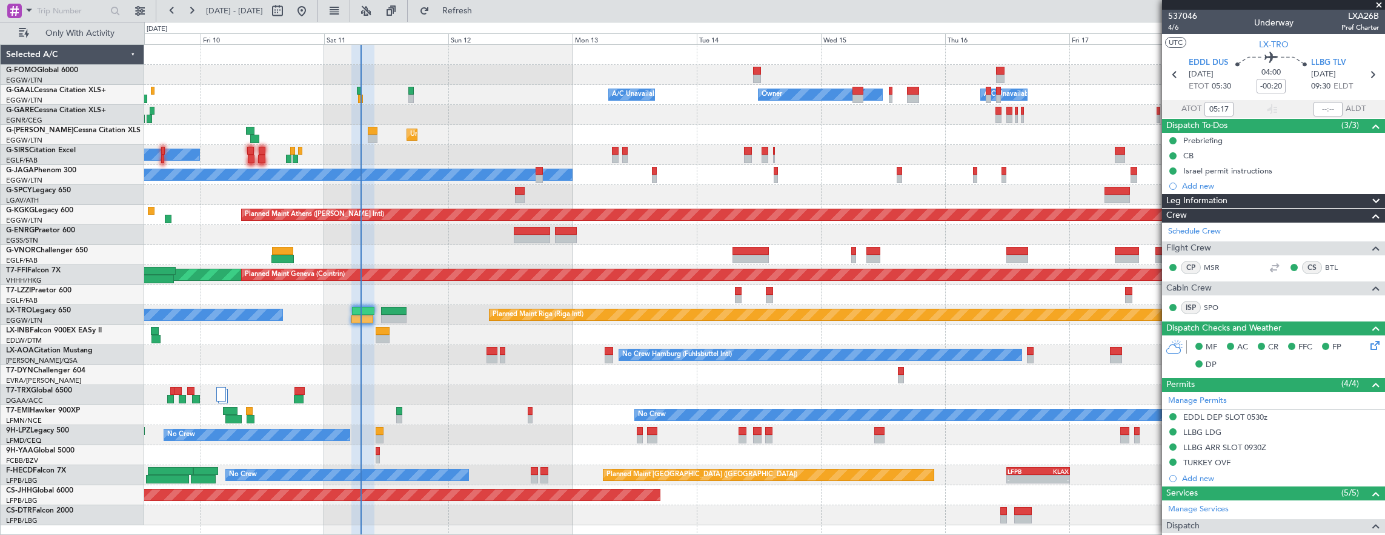
click at [375, 435] on div "No Crew [GEOGRAPHIC_DATA] ([GEOGRAPHIC_DATA])" at bounding box center [764, 435] width 1241 height 20
click at [377, 433] on div at bounding box center [380, 431] width 8 height 8
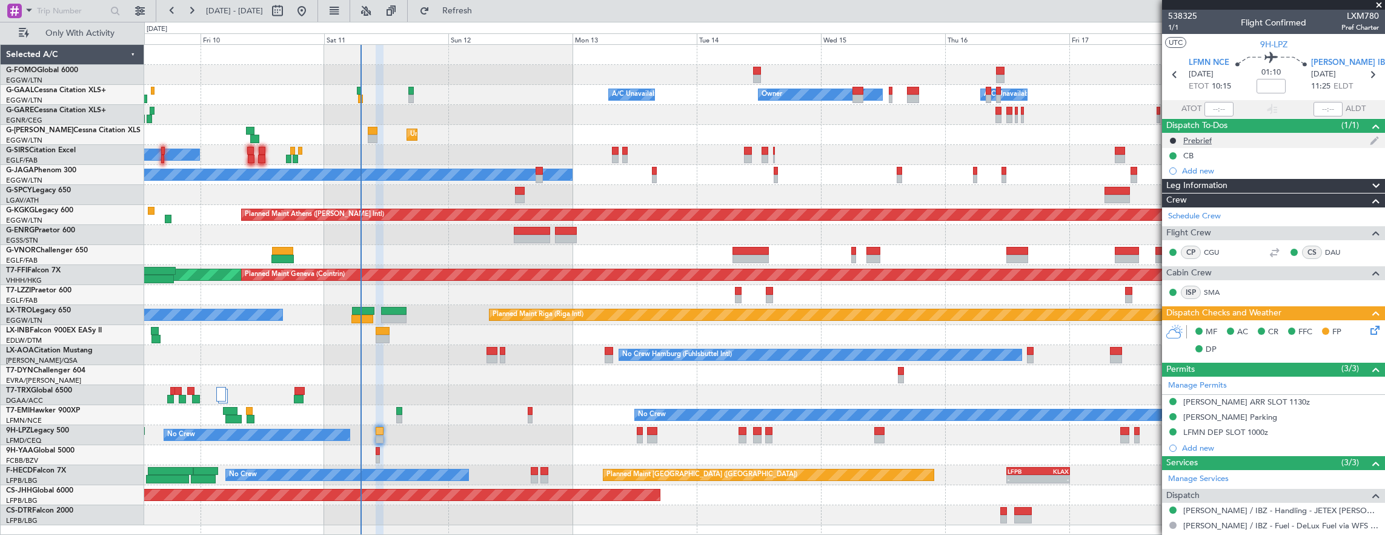
click at [1257, 139] on div "Prebrief" at bounding box center [1273, 140] width 223 height 15
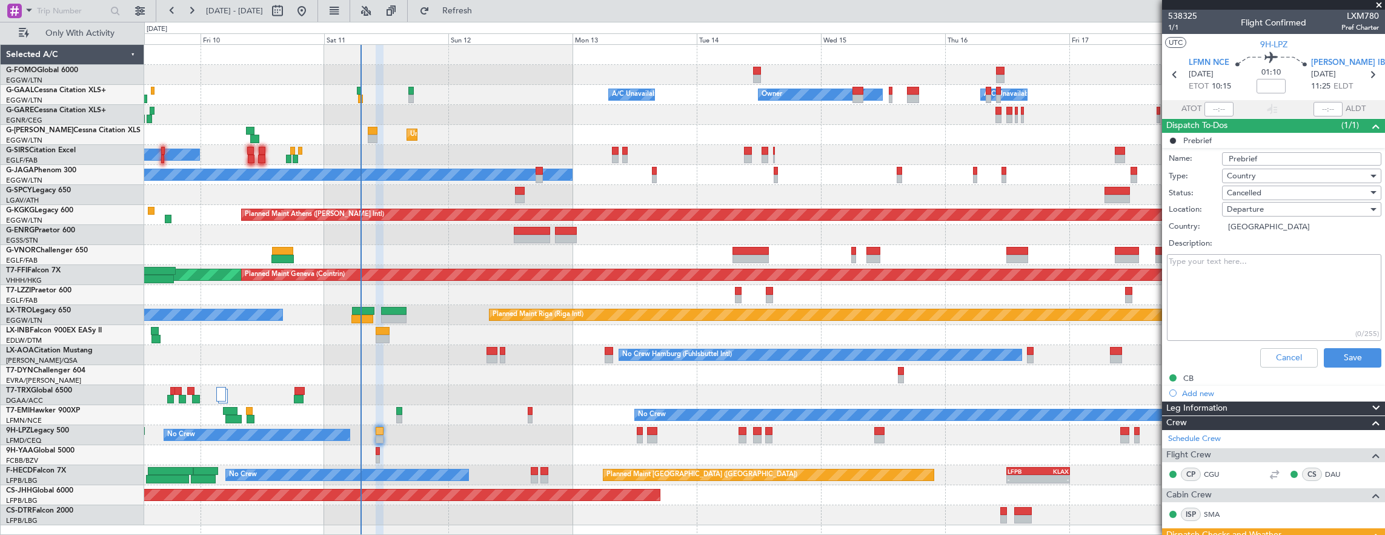
click at [1292, 307] on textarea "Description:" at bounding box center [1274, 297] width 215 height 87
paste textarea "2600"
type textarea "2600"
click at [1270, 196] on div "Cancelled" at bounding box center [1297, 193] width 141 height 18
click at [1287, 251] on span "Completed" at bounding box center [1296, 253] width 142 height 18
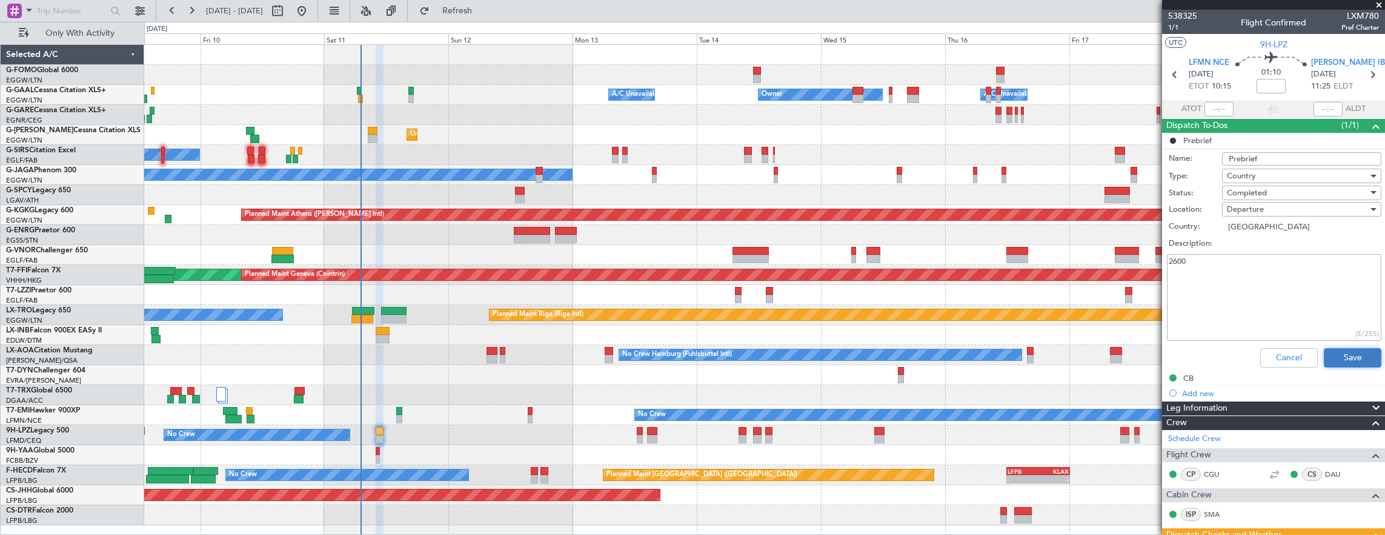
click at [1334, 350] on button "Save" at bounding box center [1353, 357] width 58 height 19
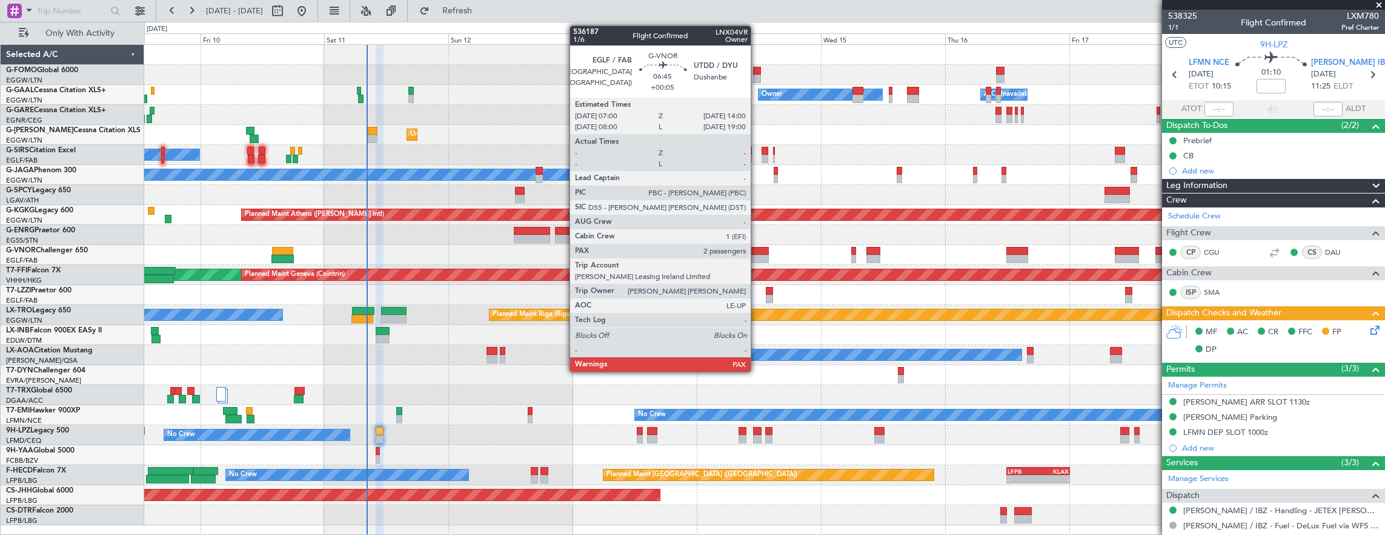
click at [757, 251] on div at bounding box center [751, 251] width 36 height 8
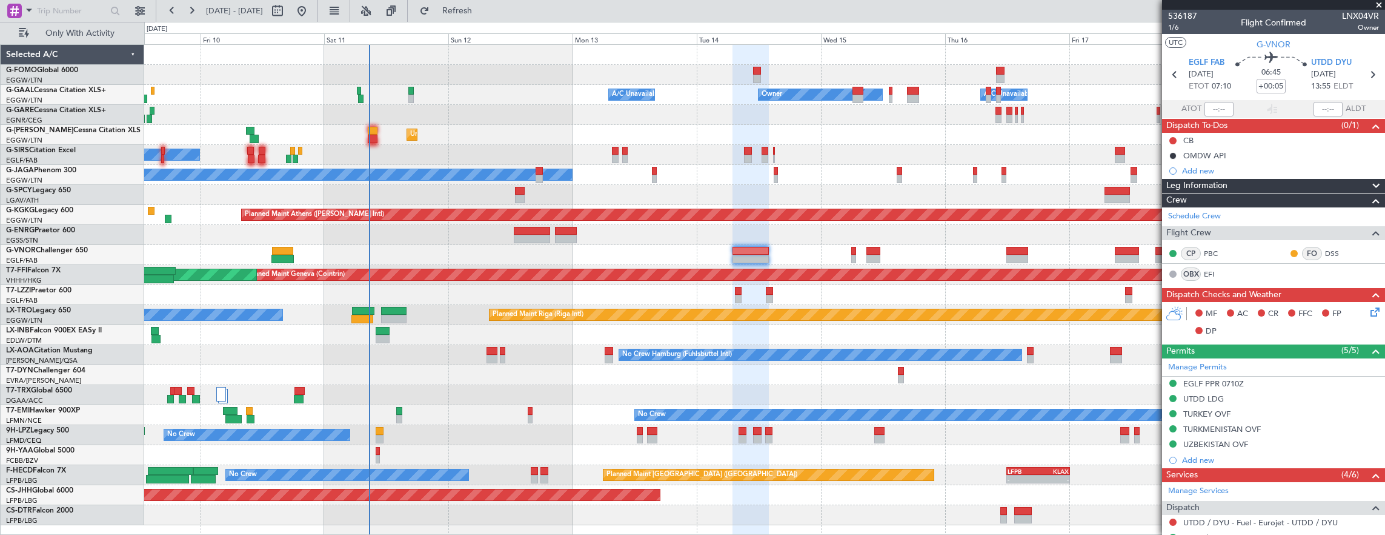
click at [708, 304] on div "Owner Owner A/C Unavailable A/C Unavailable Unplanned Maint London (Luton) Plan…" at bounding box center [764, 285] width 1241 height 480
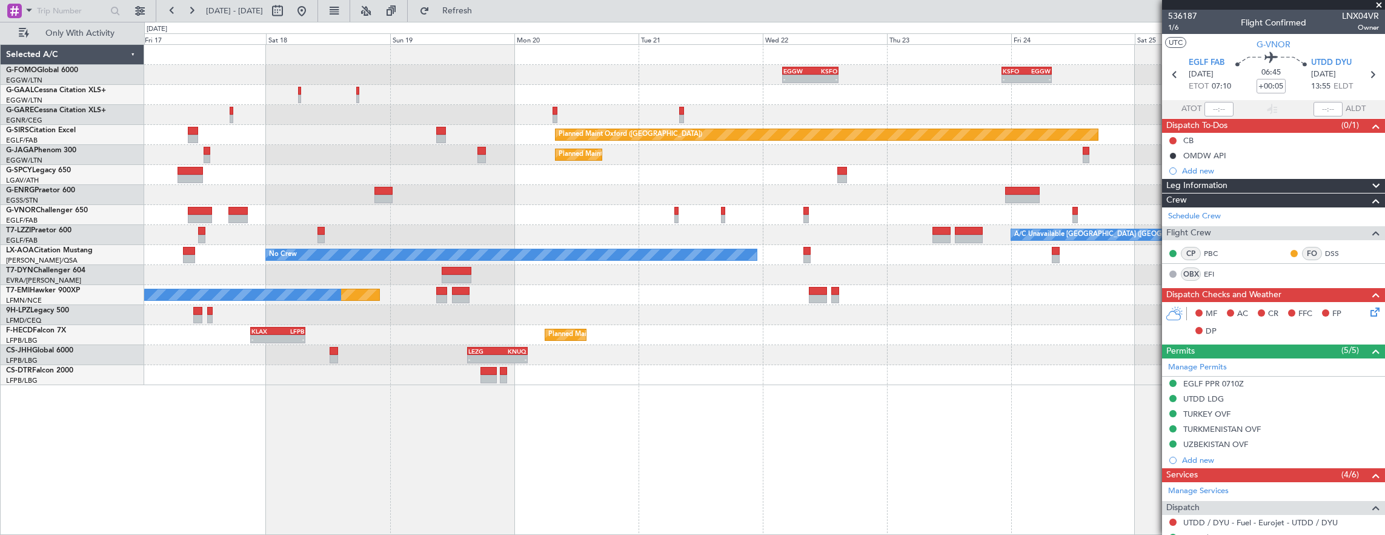
click at [368, 334] on div "- - EGGW 03:55 Z KSFO 14:45 Z - - KSFO 22:15 Z EGGW 08:00 Z Owner Owner A/C Una…" at bounding box center [765, 289] width 1242 height 491
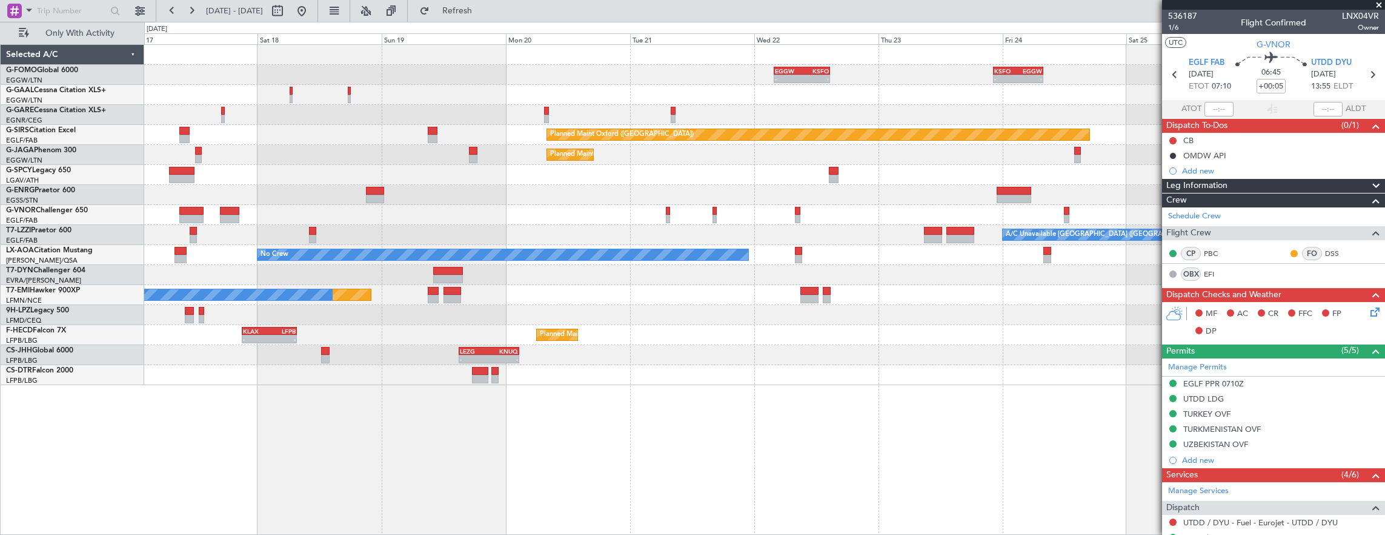
click at [260, 219] on div "- - EGGW 03:55 Z KSFO 14:45 Z - - KSFO 22:15 Z EGGW 08:00 Z Owner Owner A/C Una…" at bounding box center [764, 215] width 1241 height 340
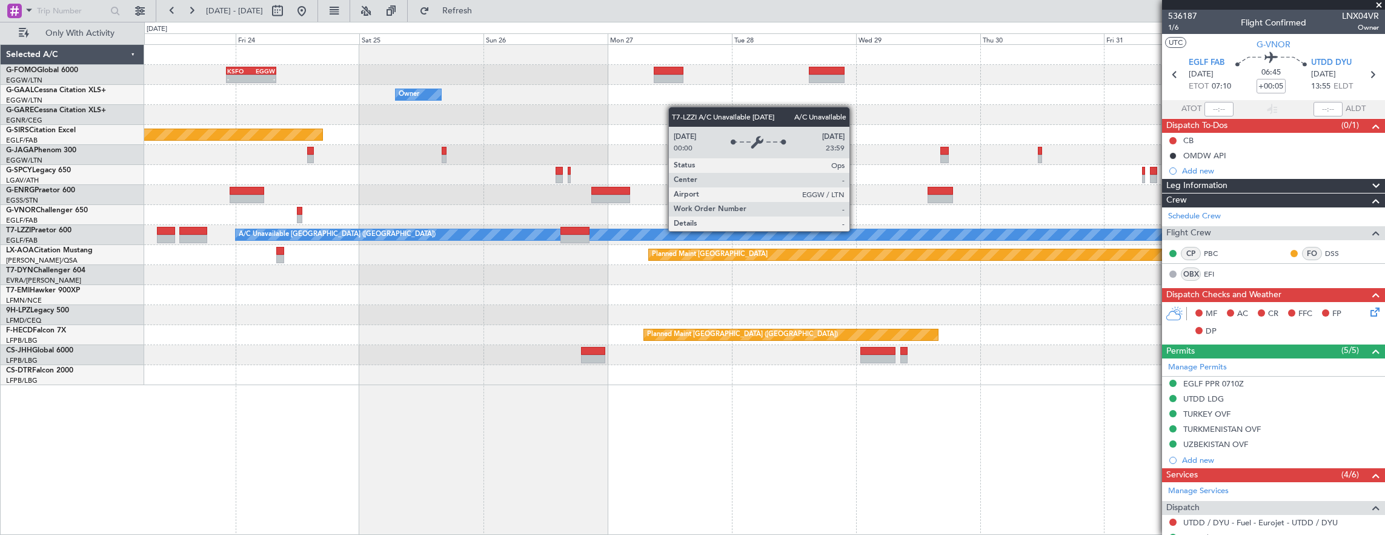
click at [833, 233] on div "A/C Unavailable London (Luton)" at bounding box center [980, 234] width 1489 height 11
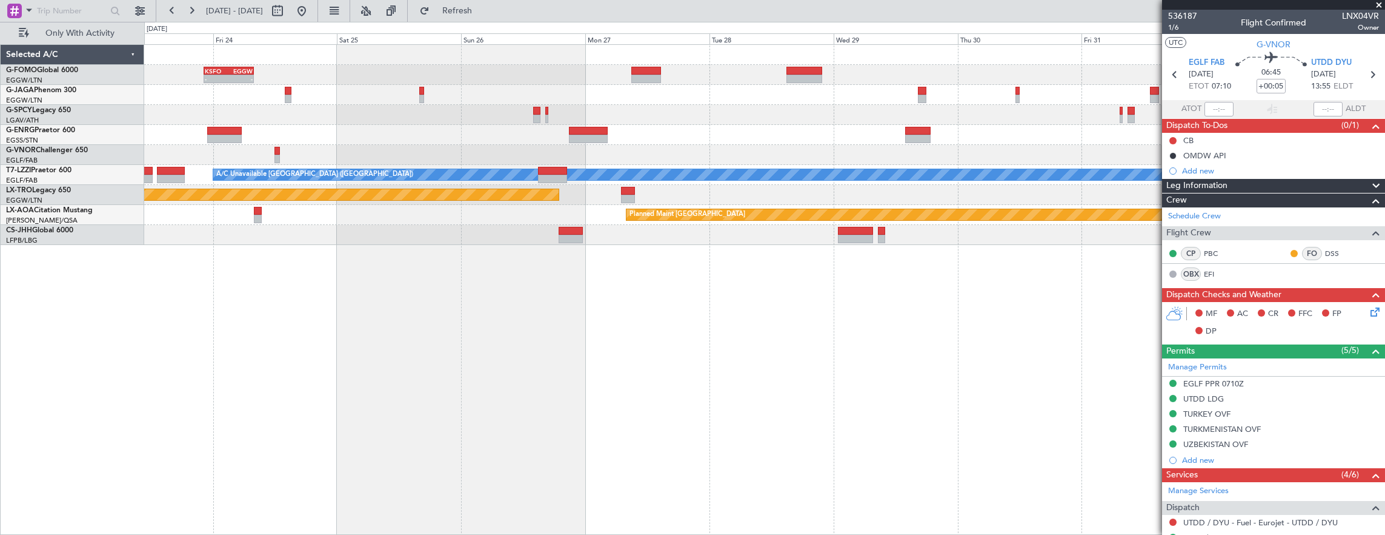
click at [634, 320] on div "- - KSFO 22:15 Z EGGW 08:00 Z EGGW 03:55 Z KSFO 14:45 Z - - A/C Unavailable Lon…" at bounding box center [765, 289] width 1242 height 491
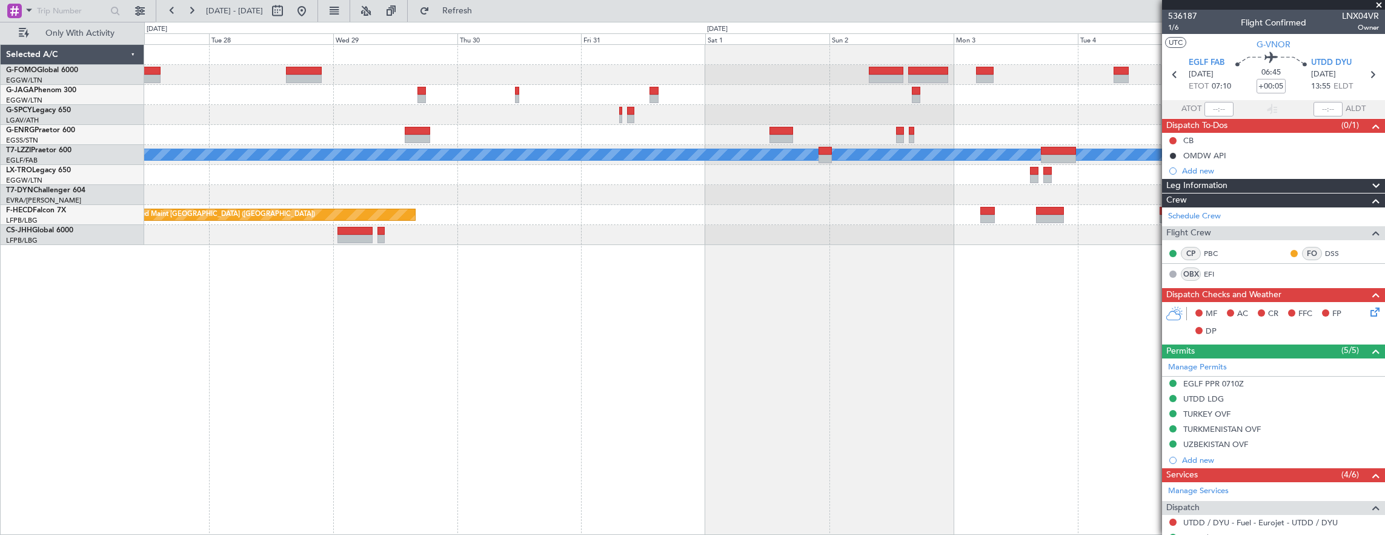
click at [424, 216] on div "- - RKSI 08:00 Z KLAX 18:50 Z A/C Unavailable London (Luton) Planned Maint Riga…" at bounding box center [764, 145] width 1241 height 200
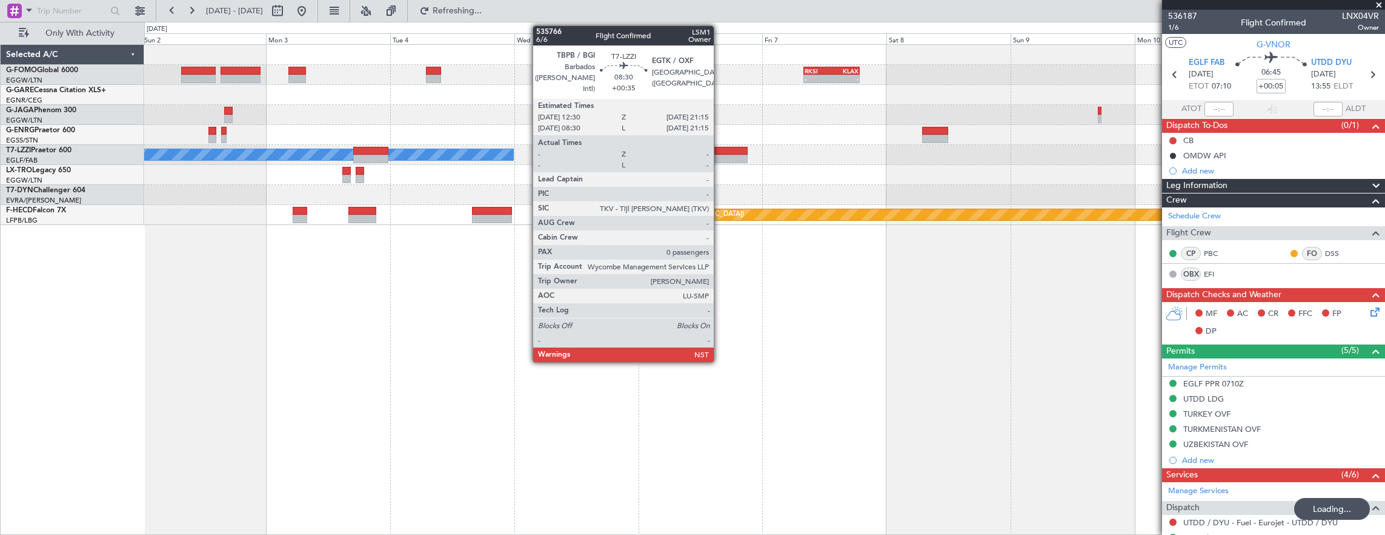
click at [720, 147] on div at bounding box center [724, 151] width 45 height 8
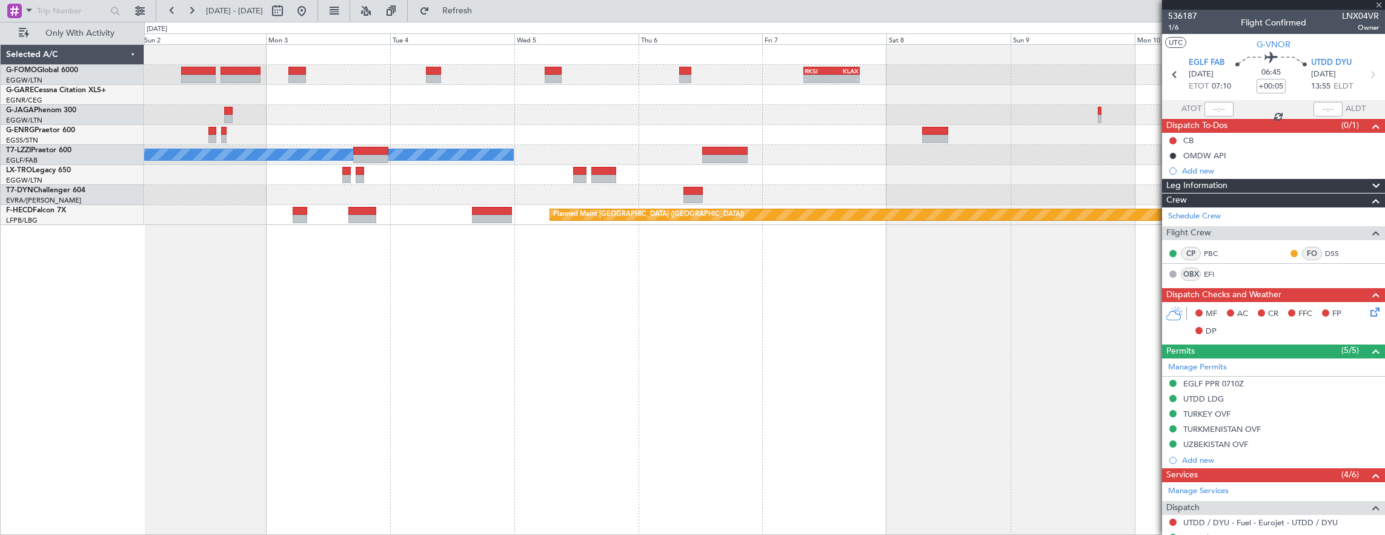
type input "+00:35"
type input "0"
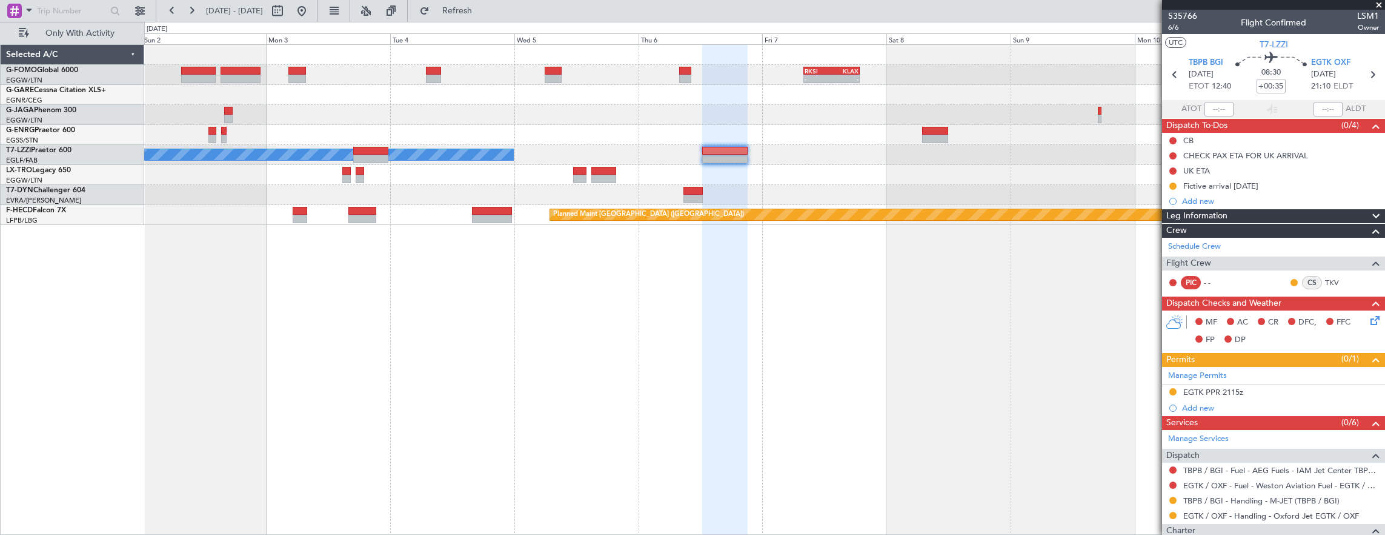
click at [78, 76] on div "G-FOMO Global 6000 EGGW/LTN London (Luton)" at bounding box center [75, 75] width 138 height 21
click at [78, 87] on link "G-GARE Cessna Citation XLS+" at bounding box center [56, 90] width 100 height 7
click at [1171, 29] on span "6/6" at bounding box center [1182, 27] width 29 height 10
click at [1287, 42] on section "UTC T7-LZZI" at bounding box center [1273, 43] width 223 height 18
click at [1249, 40] on section "UTC T7-LZZI" at bounding box center [1273, 43] width 223 height 18
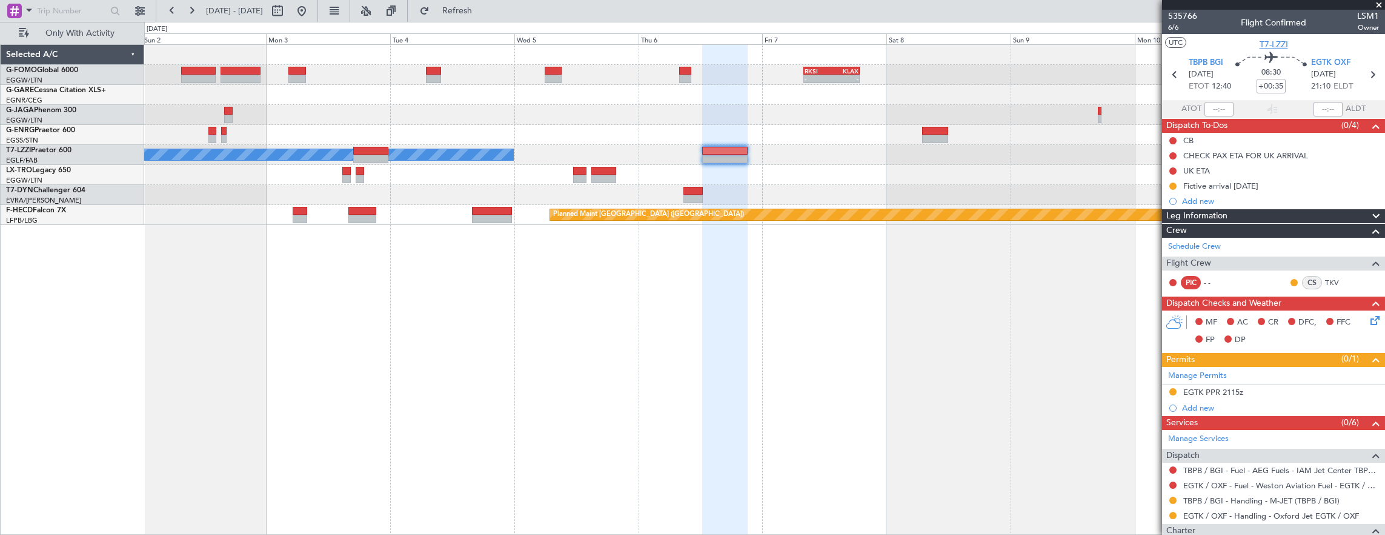
click at [1260, 43] on span "T7-LZZI" at bounding box center [1274, 44] width 28 height 13
click at [1178, 22] on span "6/6" at bounding box center [1182, 27] width 29 height 10
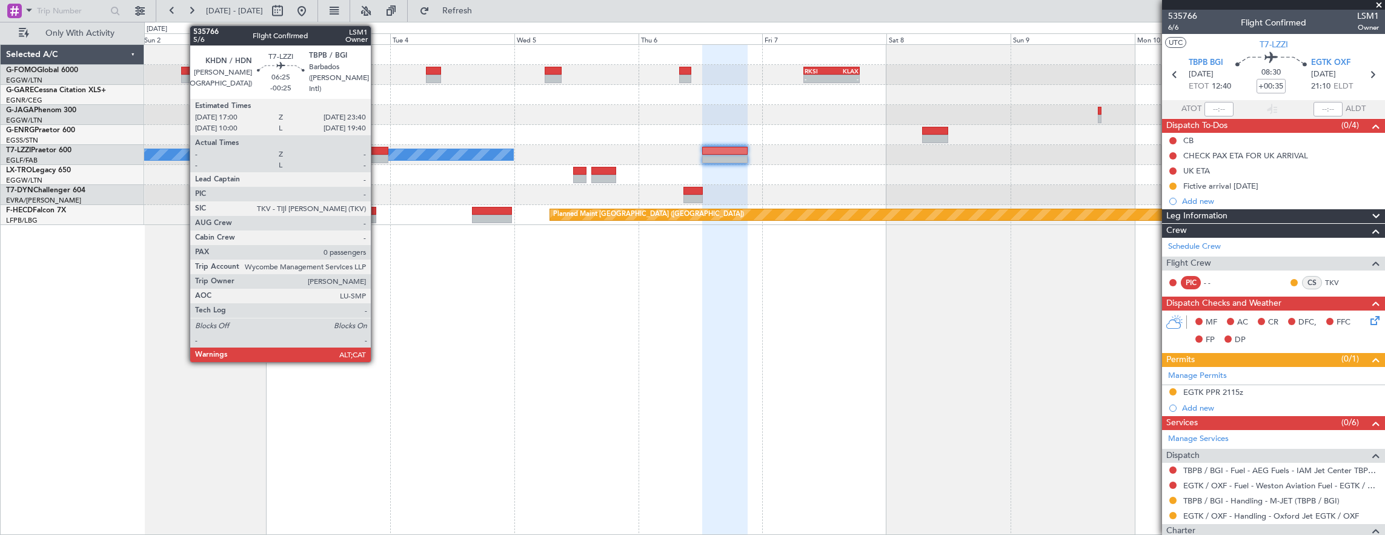
click at [377, 156] on div at bounding box center [370, 159] width 35 height 8
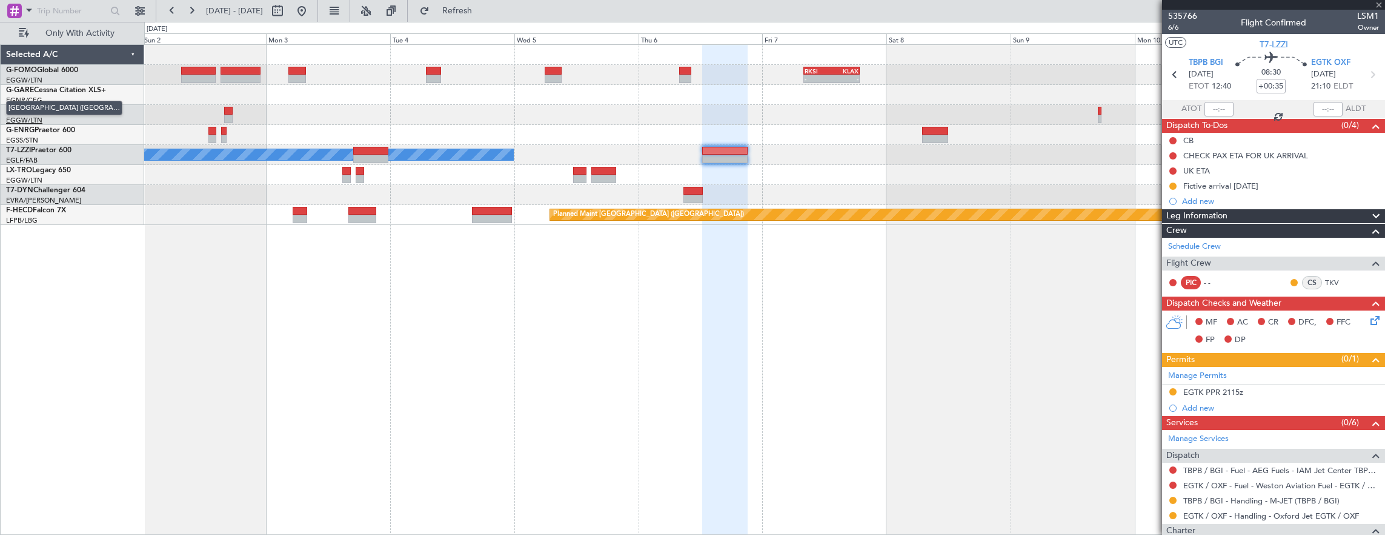
type input "-00:25"
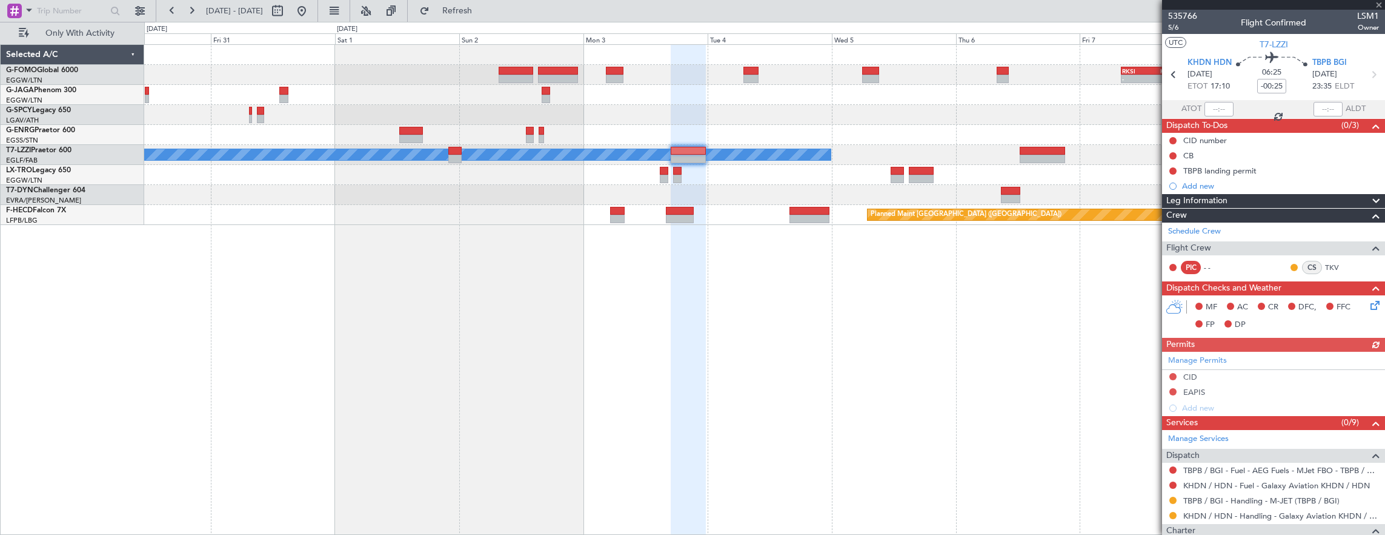
click at [976, 358] on div "- - RKSI 08:00 Z KLAX 18:50 Z A/C Unavailable London (Luton) Planned Maint Pari…" at bounding box center [765, 289] width 1242 height 491
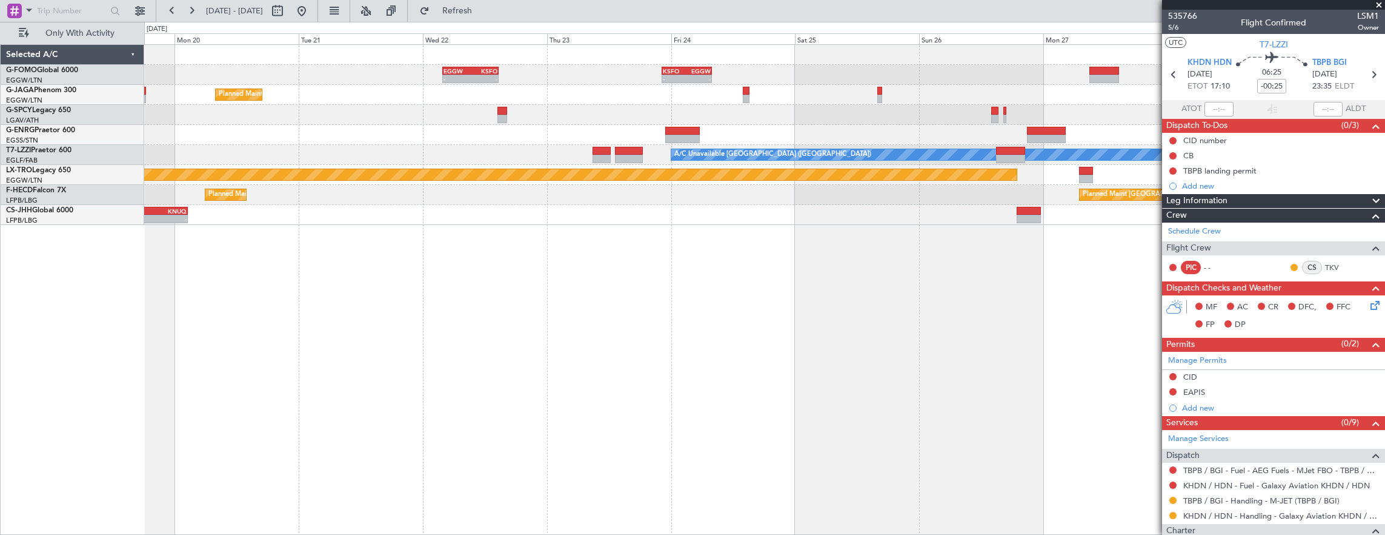
click at [862, 320] on div "KSFO 22:15 Z EGGW 08:00 Z - - EGGW 03:55 Z KSFO 14:45 Z - - Planned Maint Paris…" at bounding box center [765, 289] width 1242 height 491
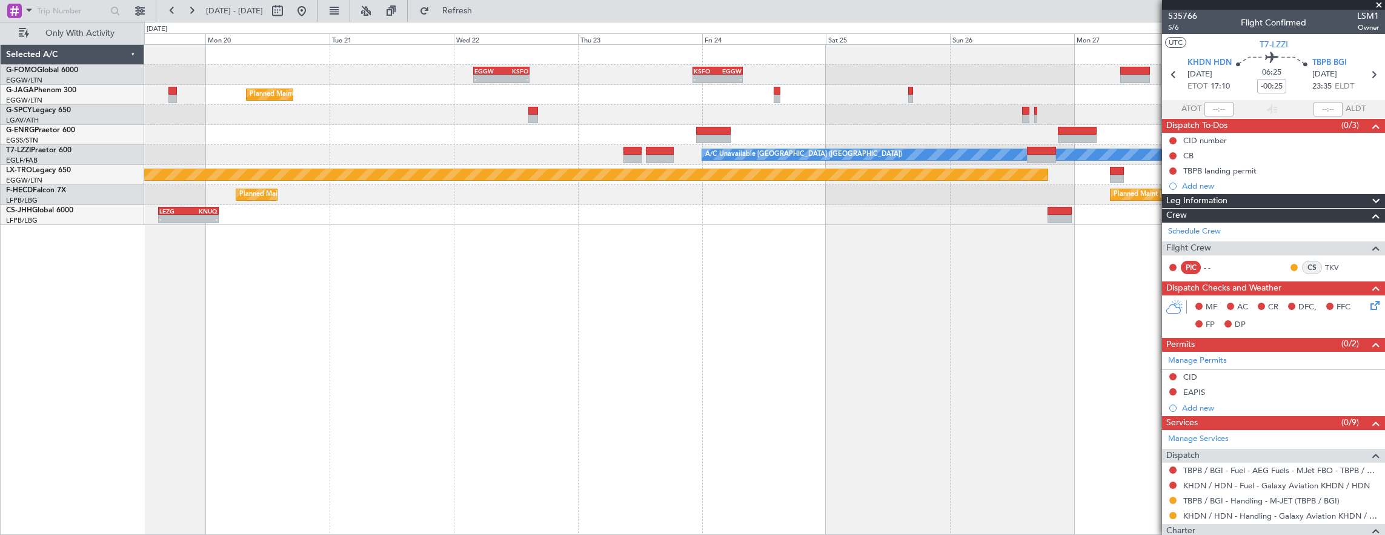
click at [396, 212] on div "LEZG 15:00 Z KNUQ 02:35 Z - -" at bounding box center [764, 215] width 1241 height 20
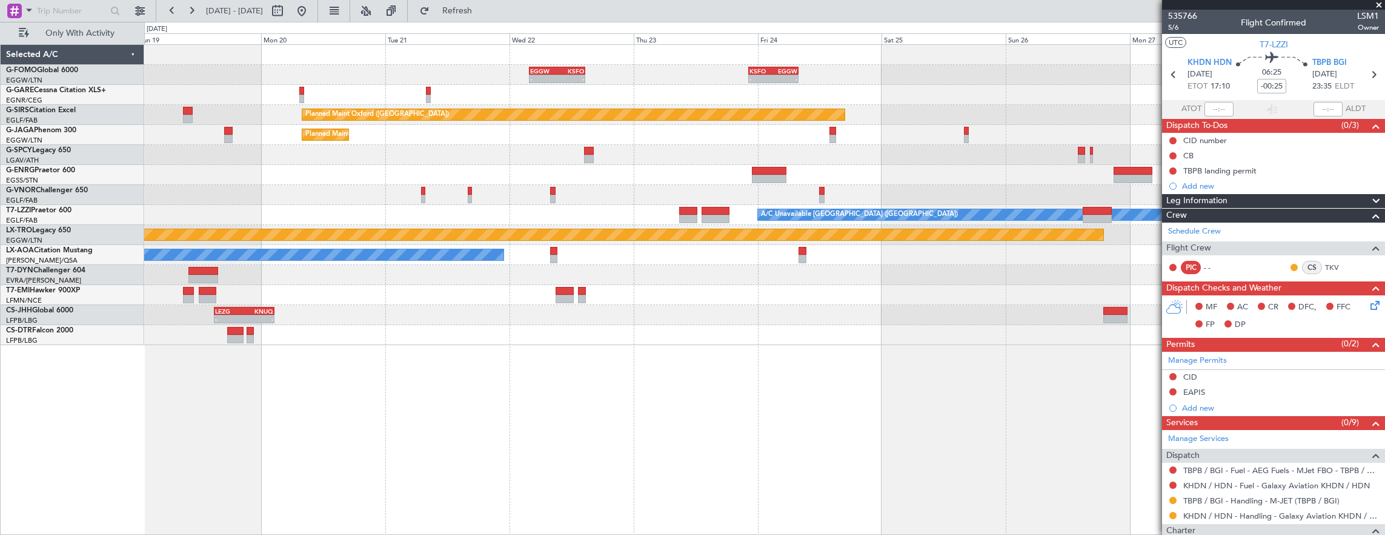
click at [158, 291] on div "KSFO 22:15 Z EGGW 08:00 Z - - EGGW 03:55 Z KSFO 14:45 Z - - Planned Maint Oxfor…" at bounding box center [765, 289] width 1242 height 491
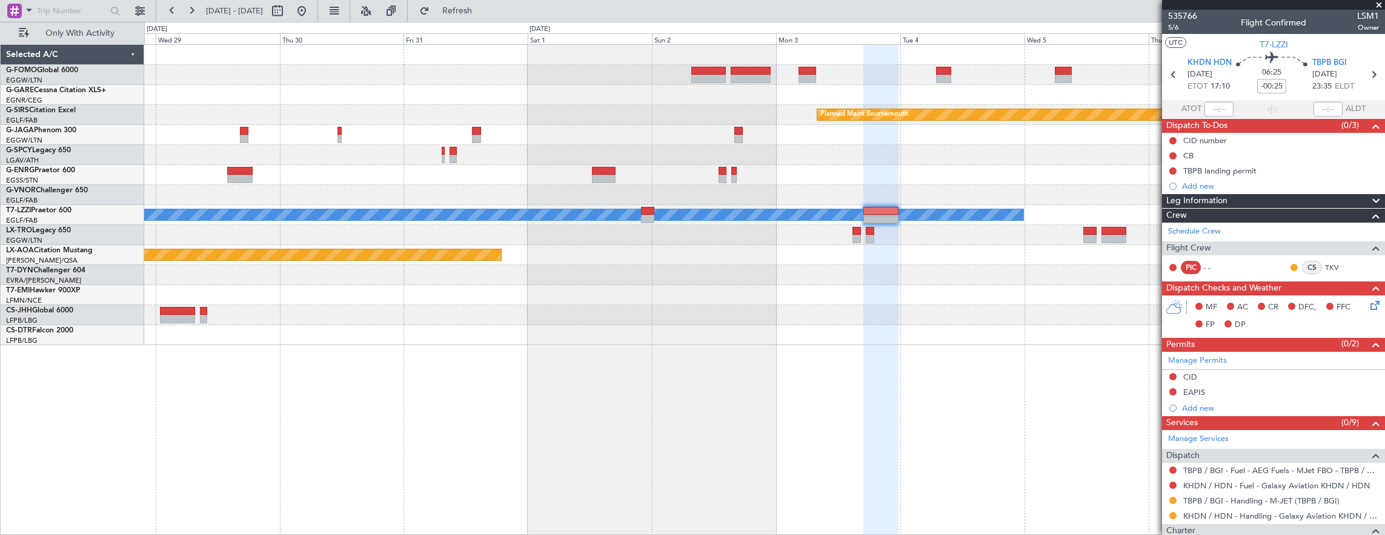
click at [638, 296] on div "- - RKSI 08:00 Z KLAX 18:50 Z Planned Maint Bournemouth Planned Maint Bournemou…" at bounding box center [764, 195] width 1241 height 300
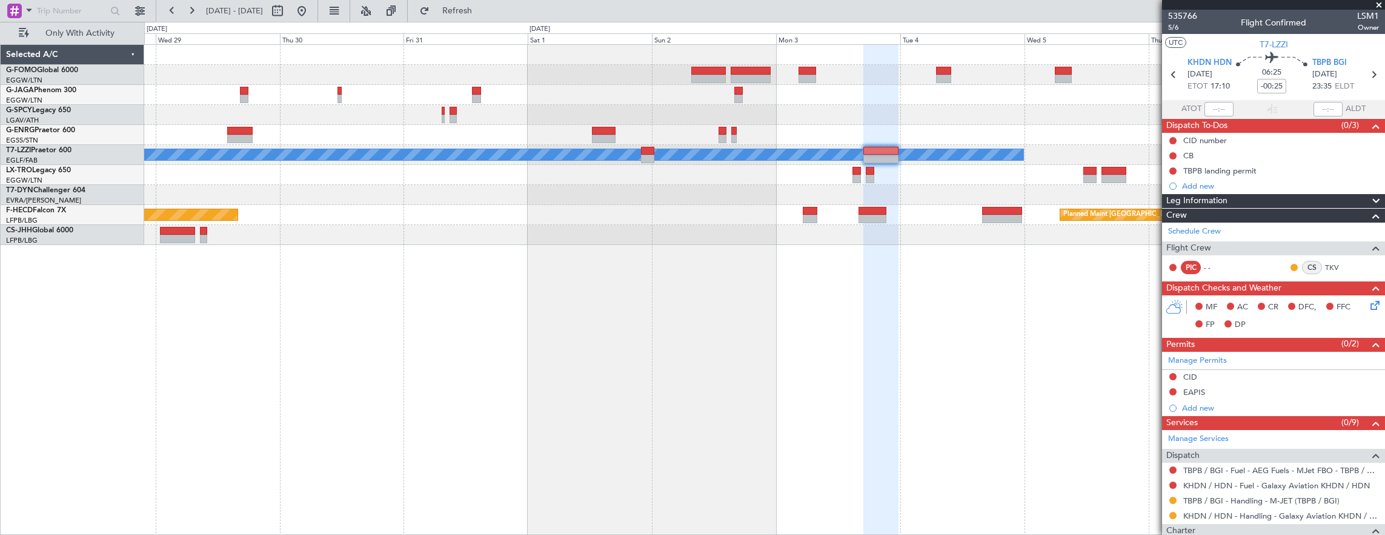
click at [1030, 145] on div "- - RKSI 08:00 Z KLAX 18:50 Z A/C Unavailable London (Luton) Planned Maint Riga…" at bounding box center [764, 145] width 1241 height 200
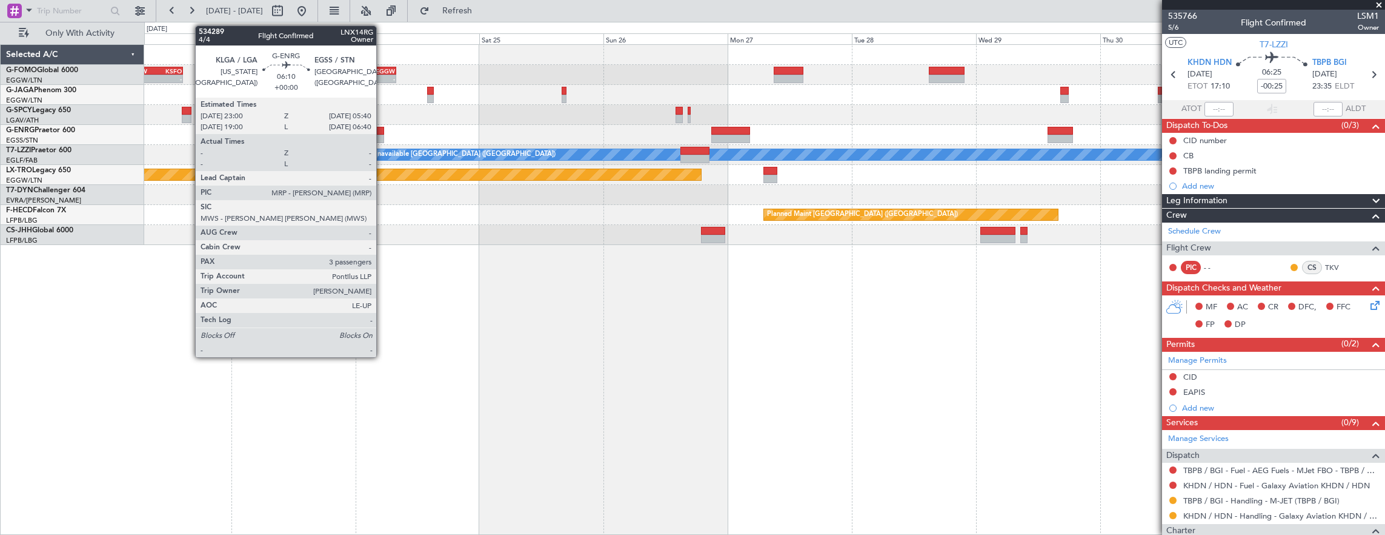
click at [1031, 121] on div "KSFO 22:15 Z EGGW 08:00 Z - - EGGW 03:55 Z KSFO 14:45 Z - - Planned Maint Paris…" at bounding box center [764, 145] width 1241 height 200
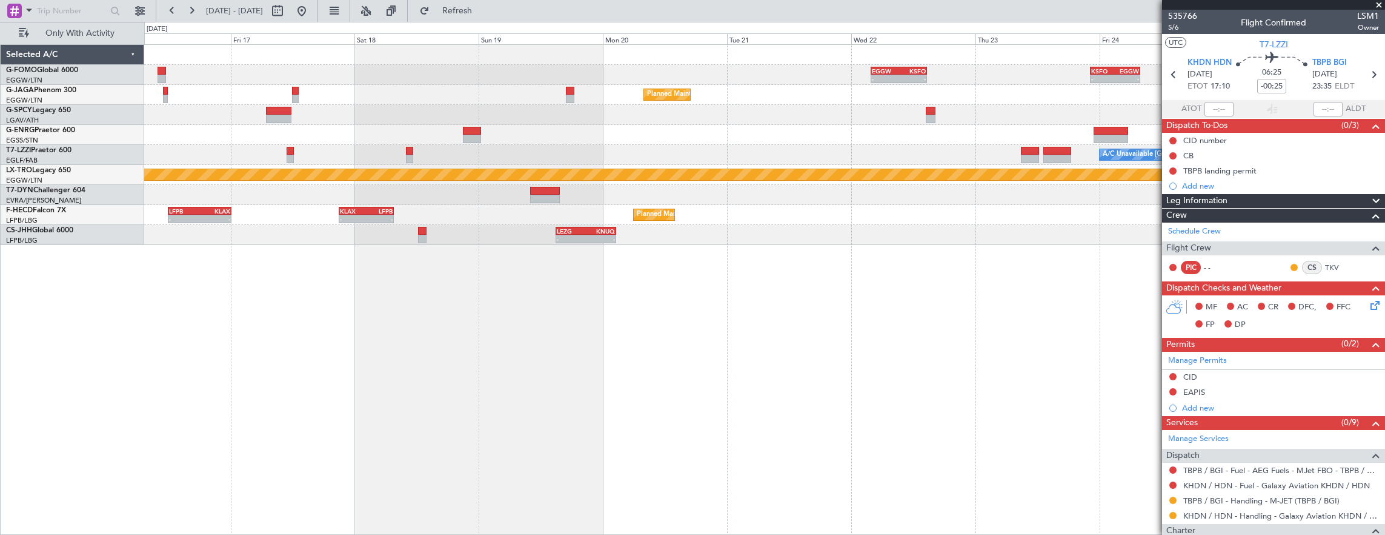
click at [942, 106] on div at bounding box center [764, 115] width 1241 height 20
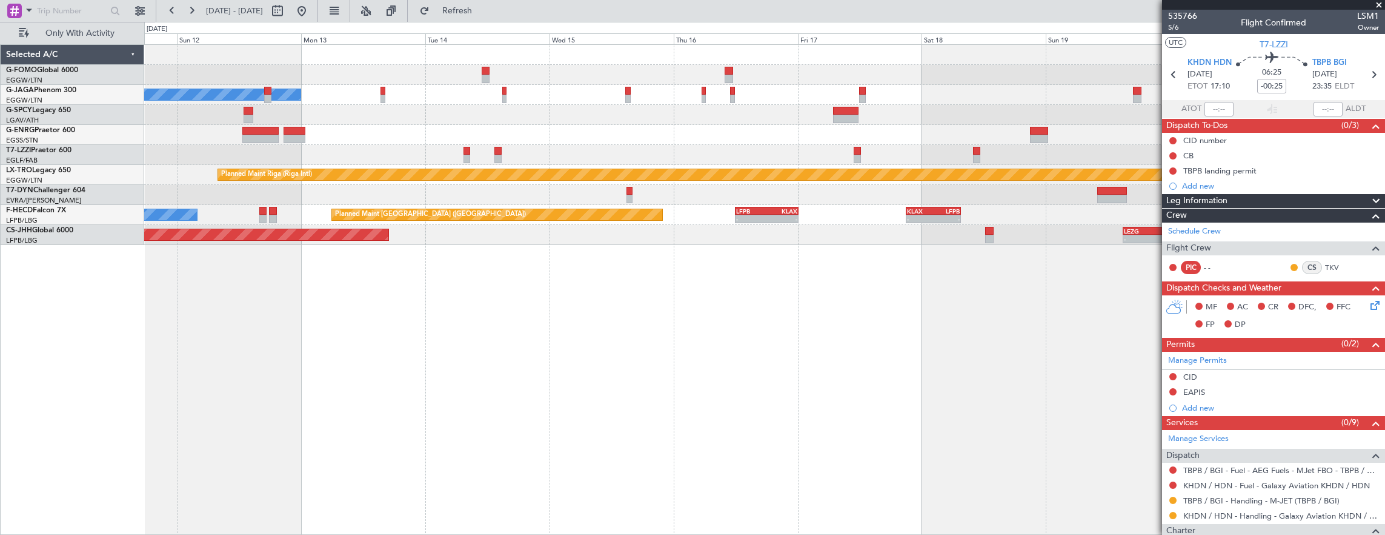
click at [952, 109] on div "EGGW 03:55 Z KSFO 14:45 Z - - - - KSFO 22:15 Z EGGW 08:00 Z Planned Maint Paris…" at bounding box center [764, 145] width 1241 height 200
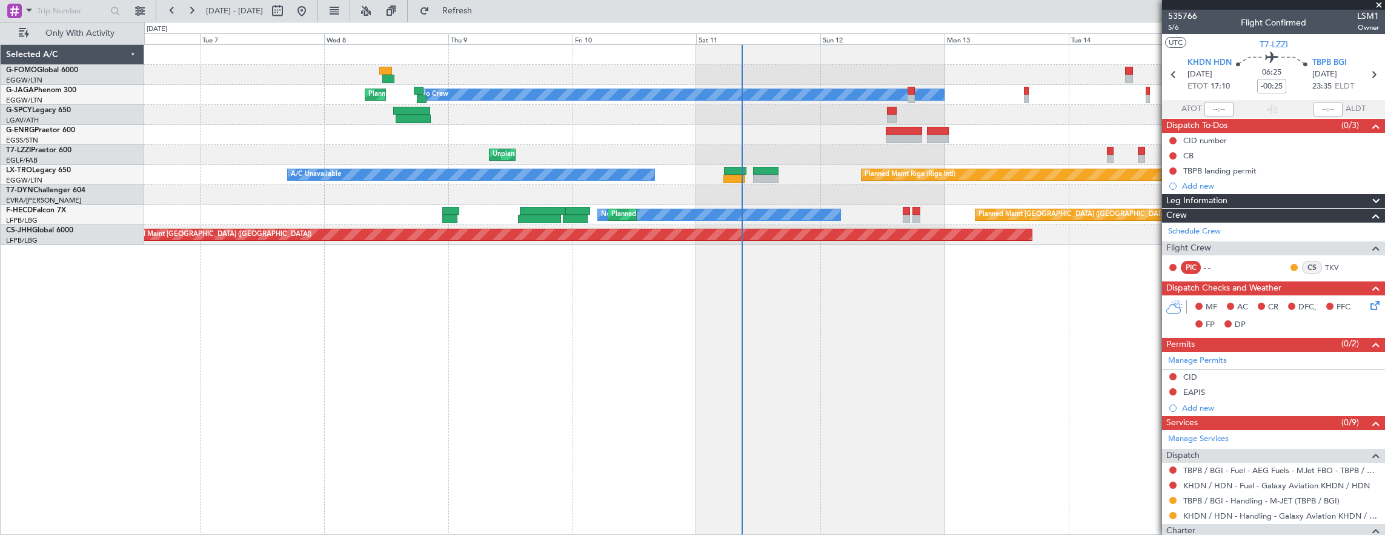
click at [17, 95] on div "No Crew Planned Maint London (Luton) Unplanned Maint London (Farnborough) Plann…" at bounding box center [692, 278] width 1385 height 513
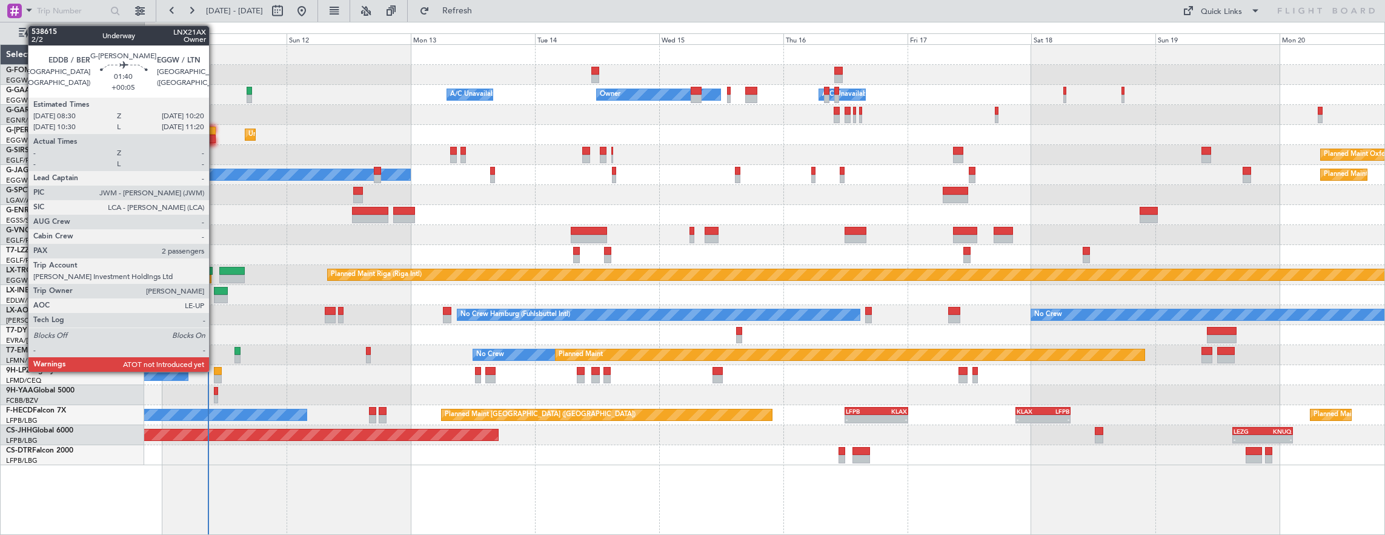
click at [215, 129] on div at bounding box center [211, 131] width 10 height 8
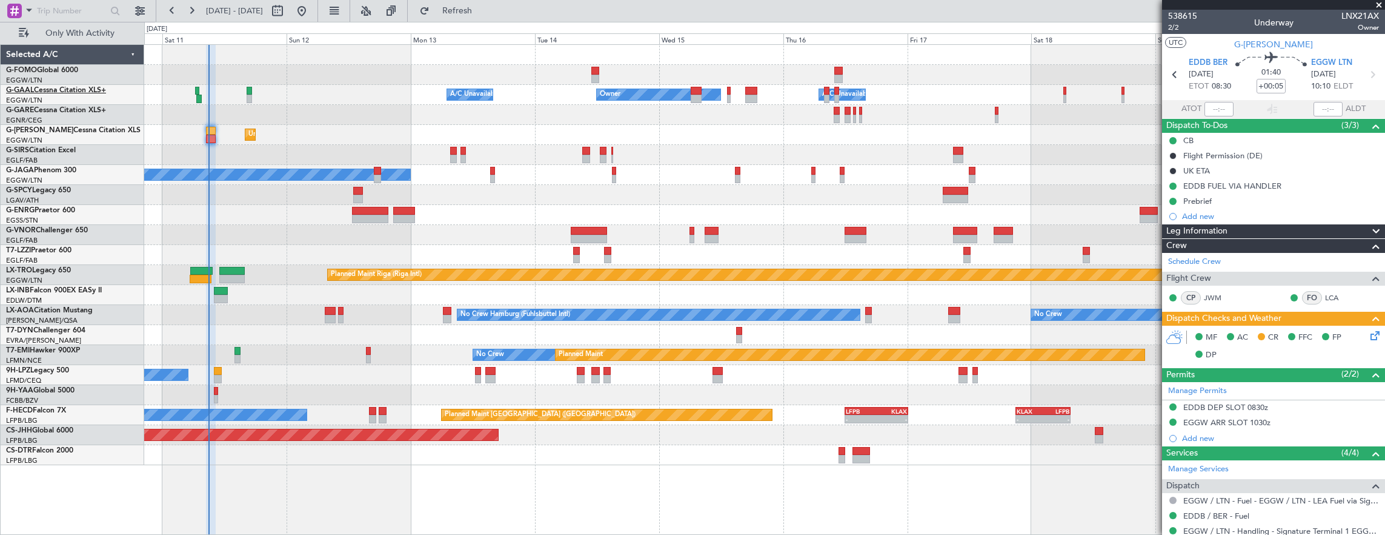
click at [67, 88] on link "G-GAAL Cessna Citation XLS+" at bounding box center [56, 90] width 100 height 7
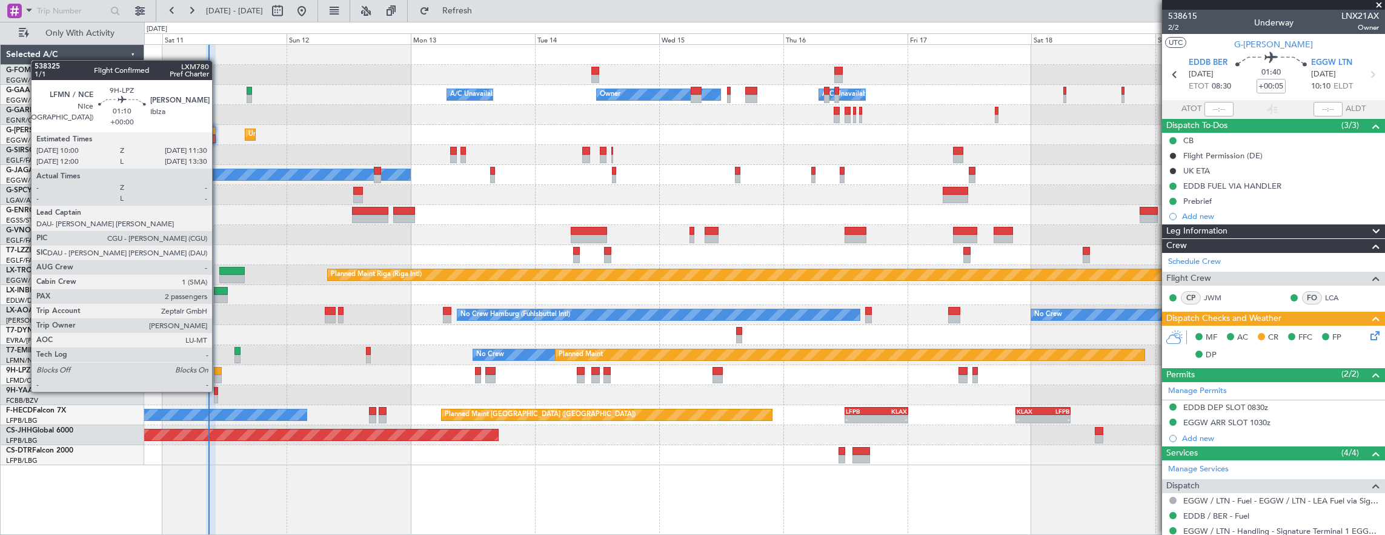
click at [218, 378] on div at bounding box center [218, 379] width 8 height 8
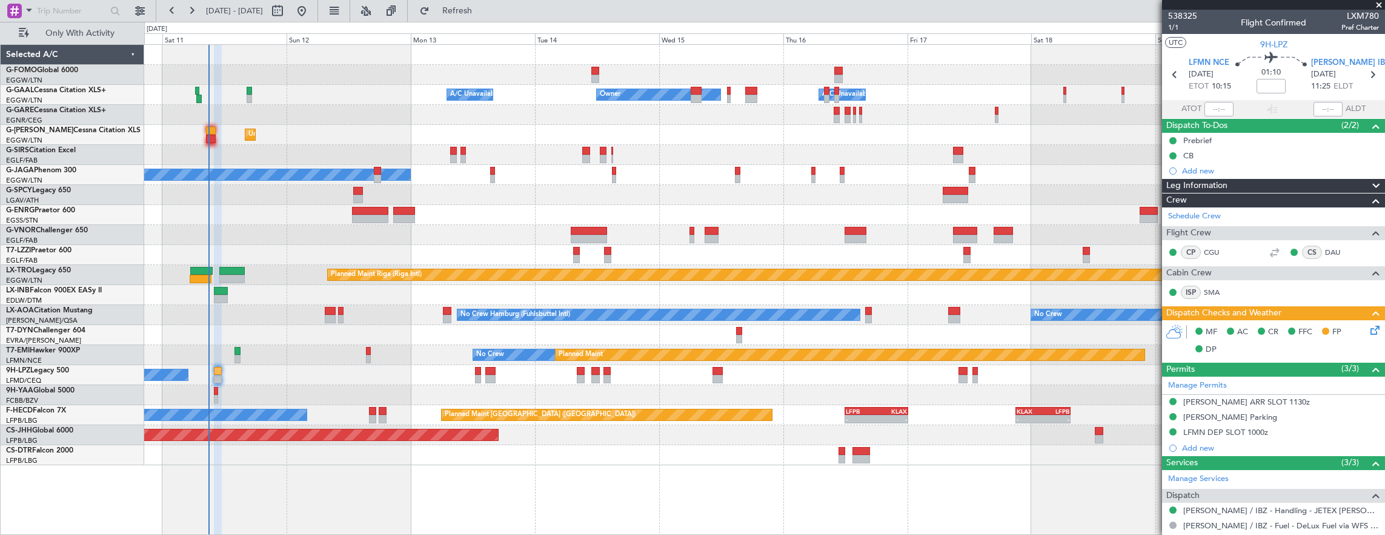
click at [1370, 331] on icon at bounding box center [1373, 328] width 10 height 10
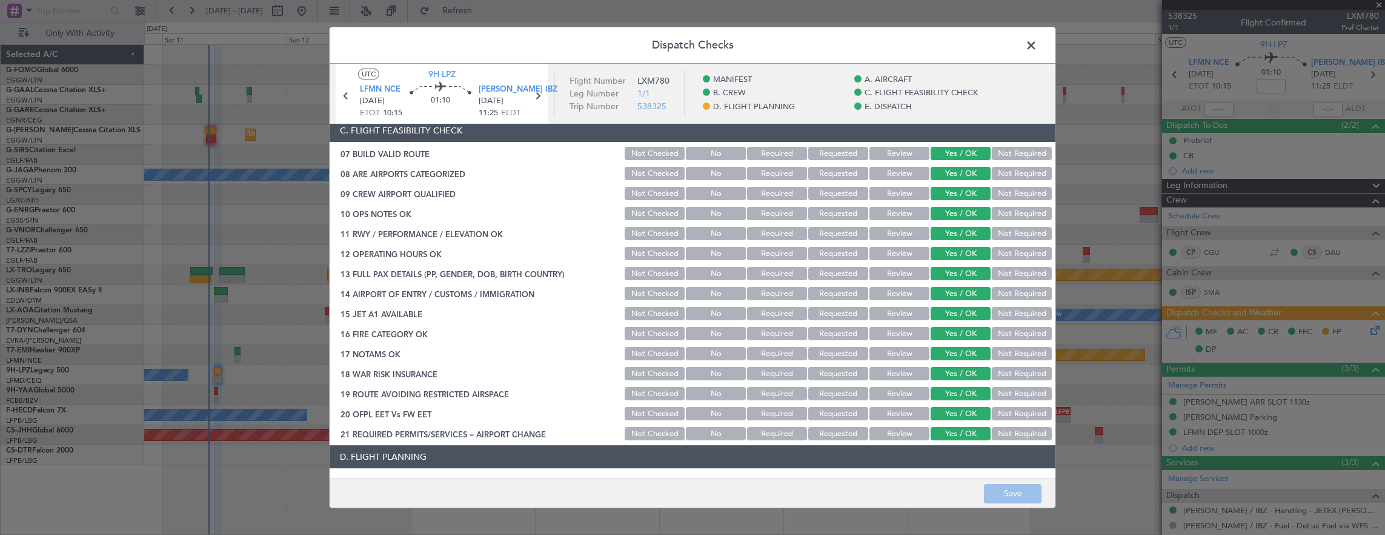
scroll to position [485, 0]
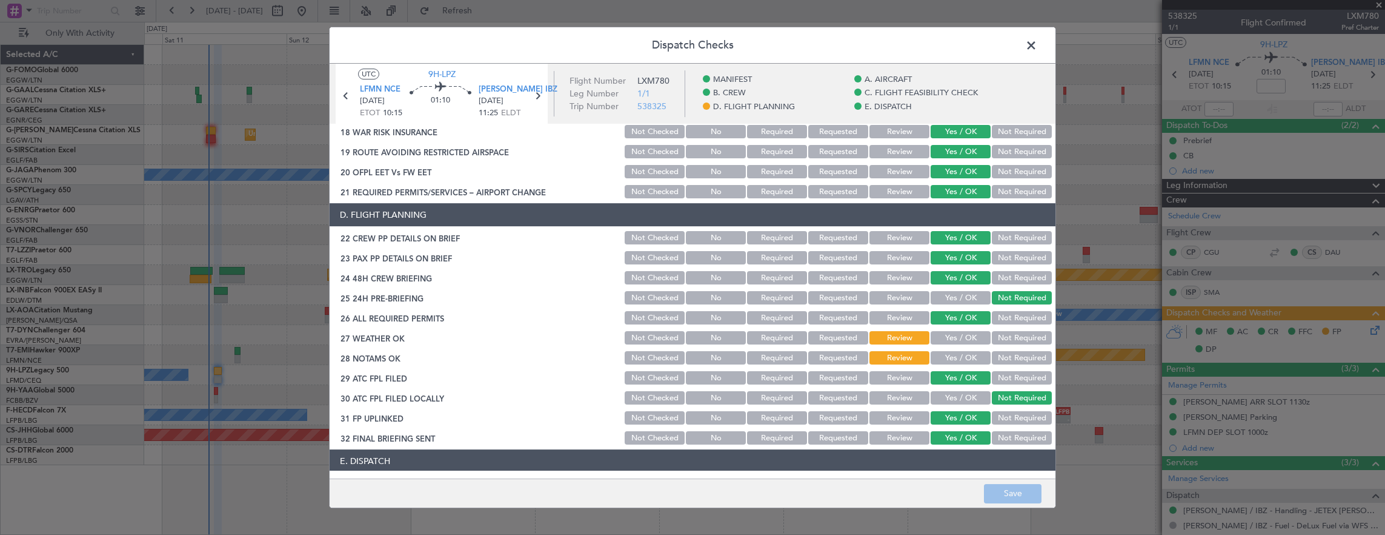
click at [949, 341] on button "Yes / OK" at bounding box center [961, 337] width 60 height 13
click at [951, 358] on button "Yes / OK" at bounding box center [961, 357] width 60 height 13
drag, startPoint x: 1010, startPoint y: 487, endPoint x: 990, endPoint y: 483, distance: 19.7
click at [1010, 487] on button "Save" at bounding box center [1013, 493] width 58 height 19
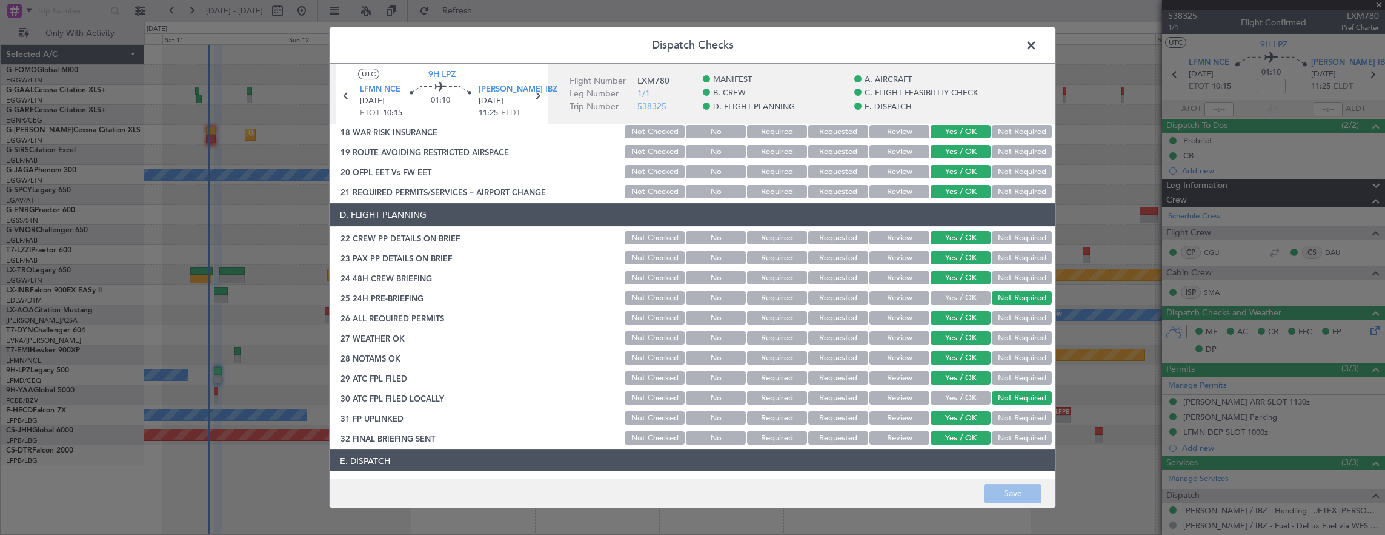
click at [1038, 47] on span at bounding box center [1038, 48] width 0 height 24
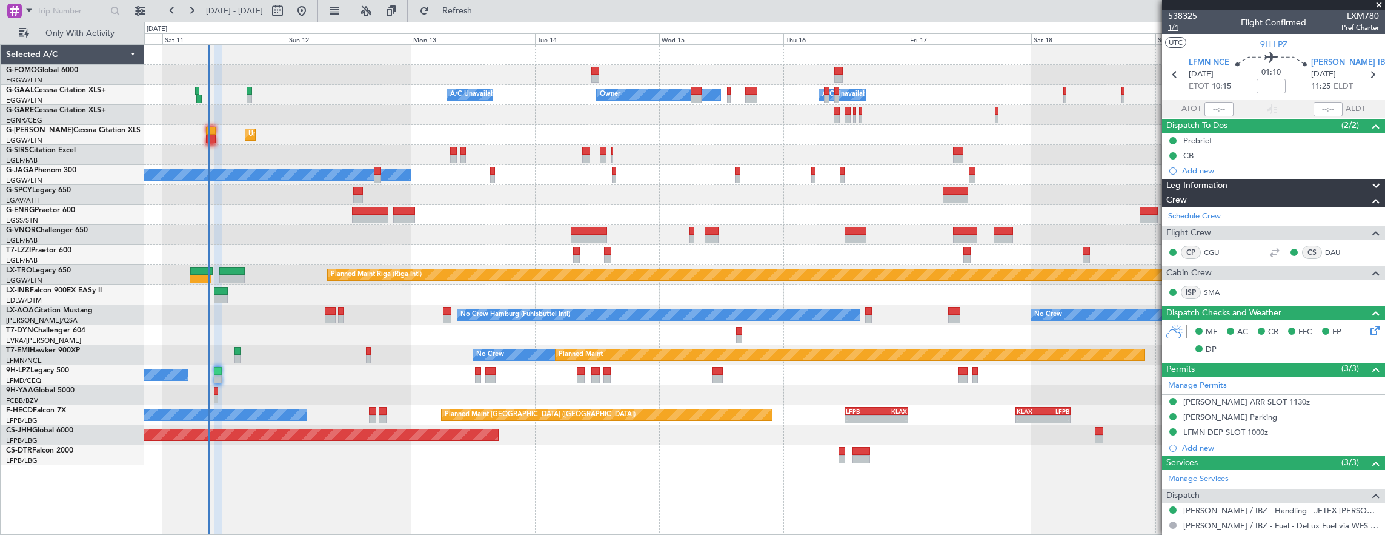
click at [1170, 30] on span "1/1" at bounding box center [1182, 27] width 29 height 10
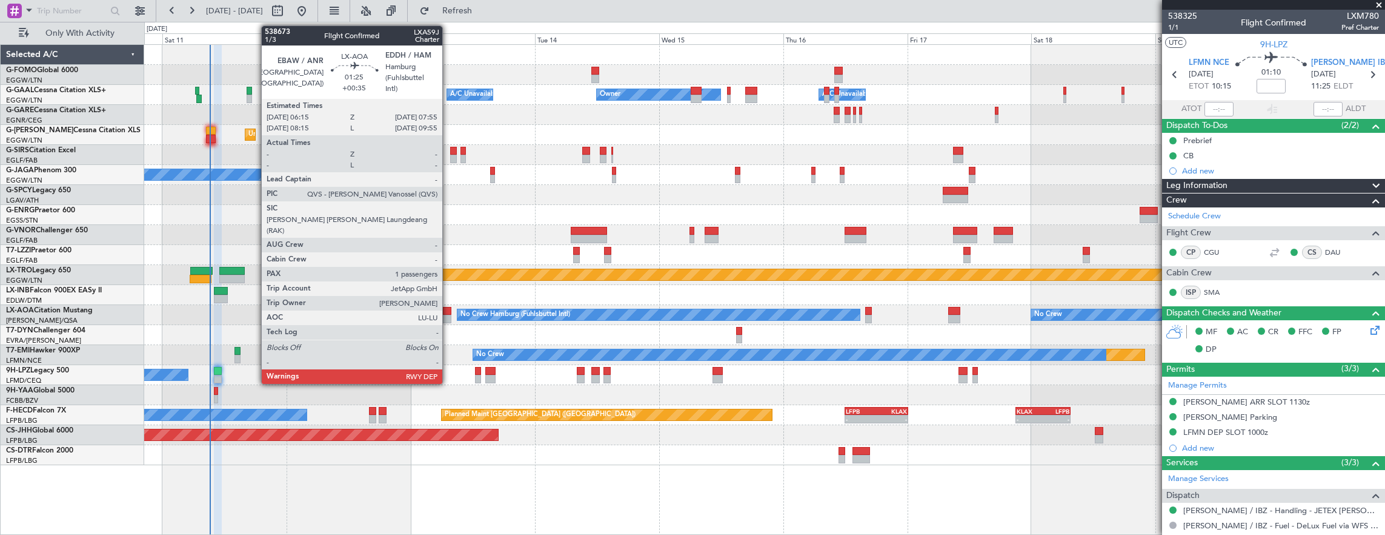
click at [448, 316] on div at bounding box center [447, 319] width 9 height 8
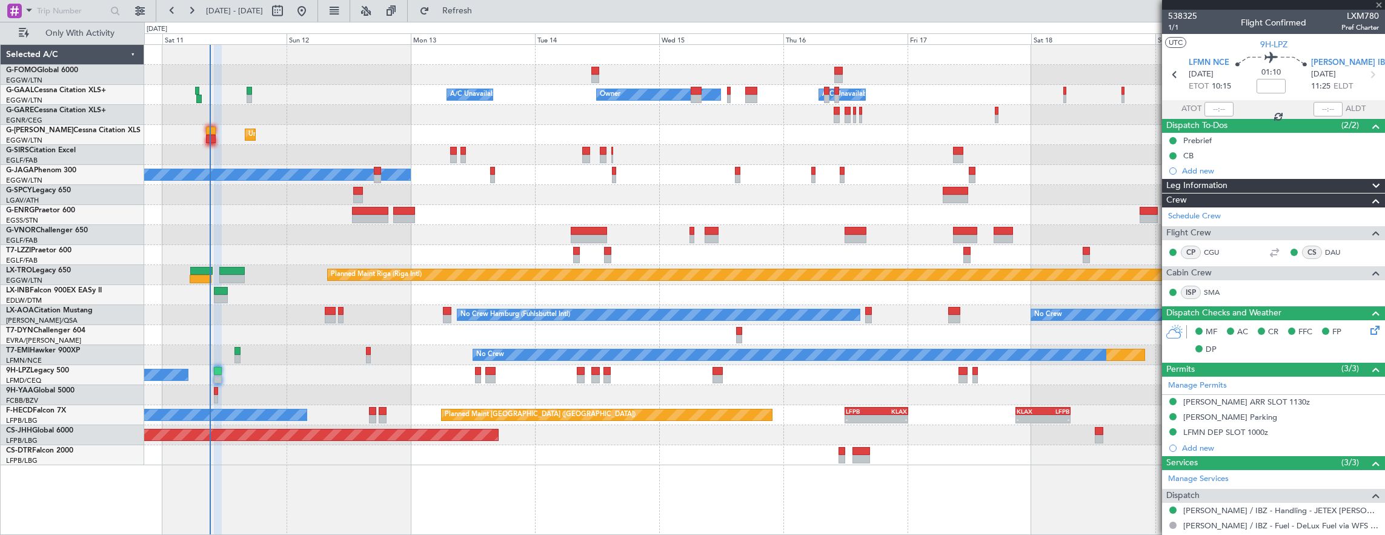
type input "+00:35"
type input "1"
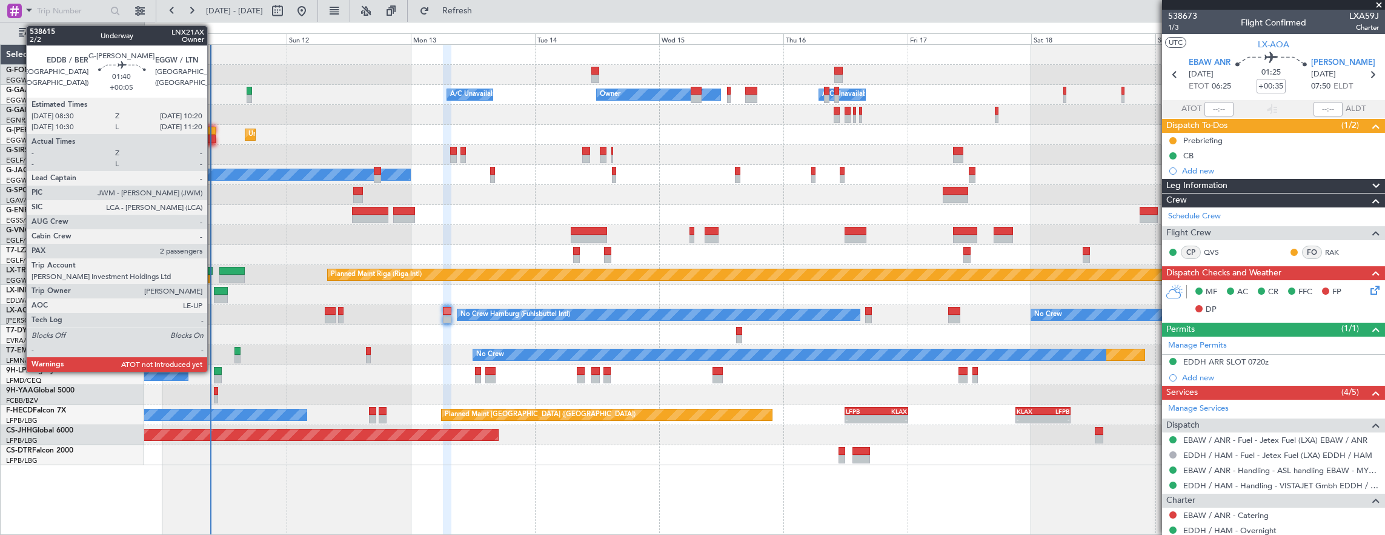
click at [212, 136] on div at bounding box center [211, 139] width 10 height 8
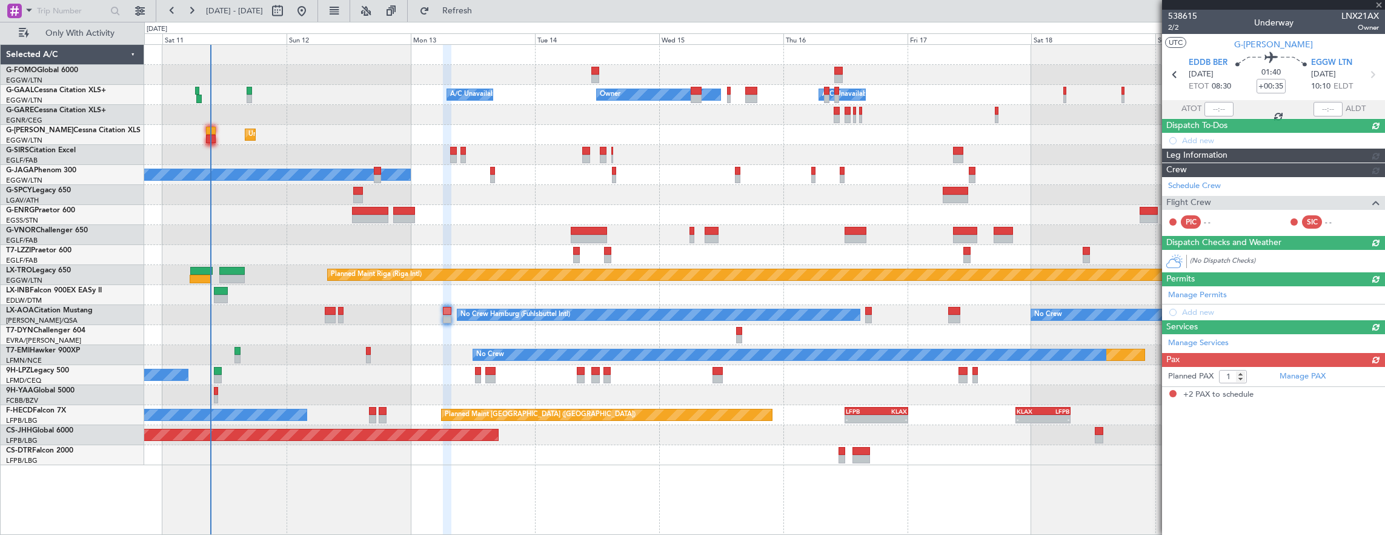
type input "+00:05"
type input "2"
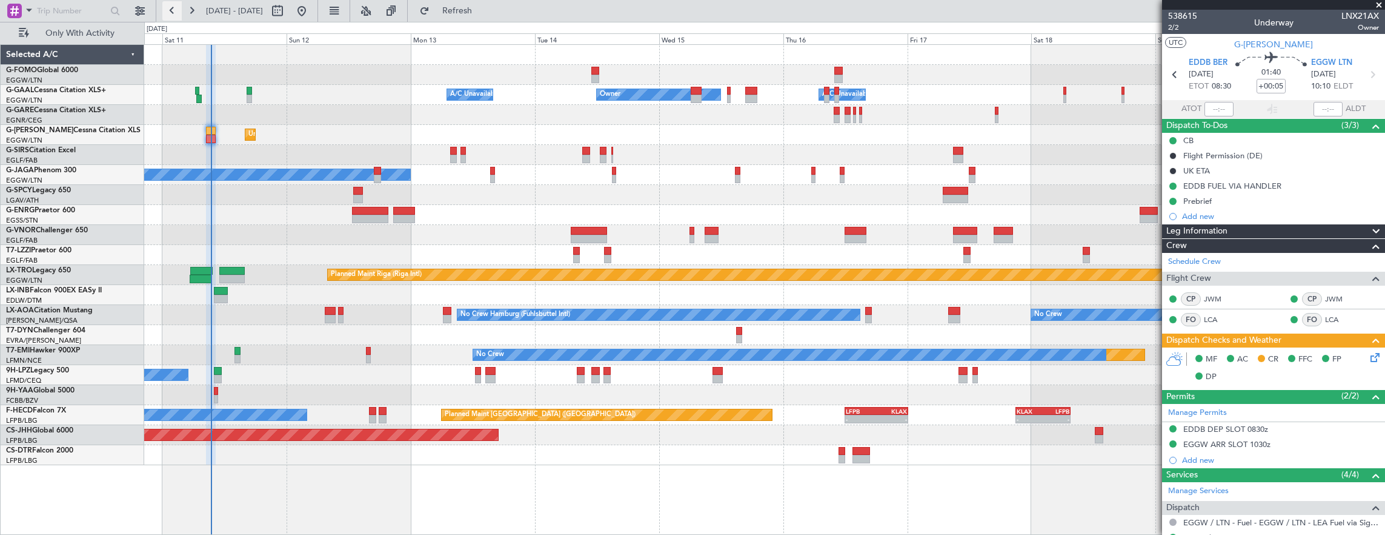
type input "09:18"
